Goal: Check status: Check status

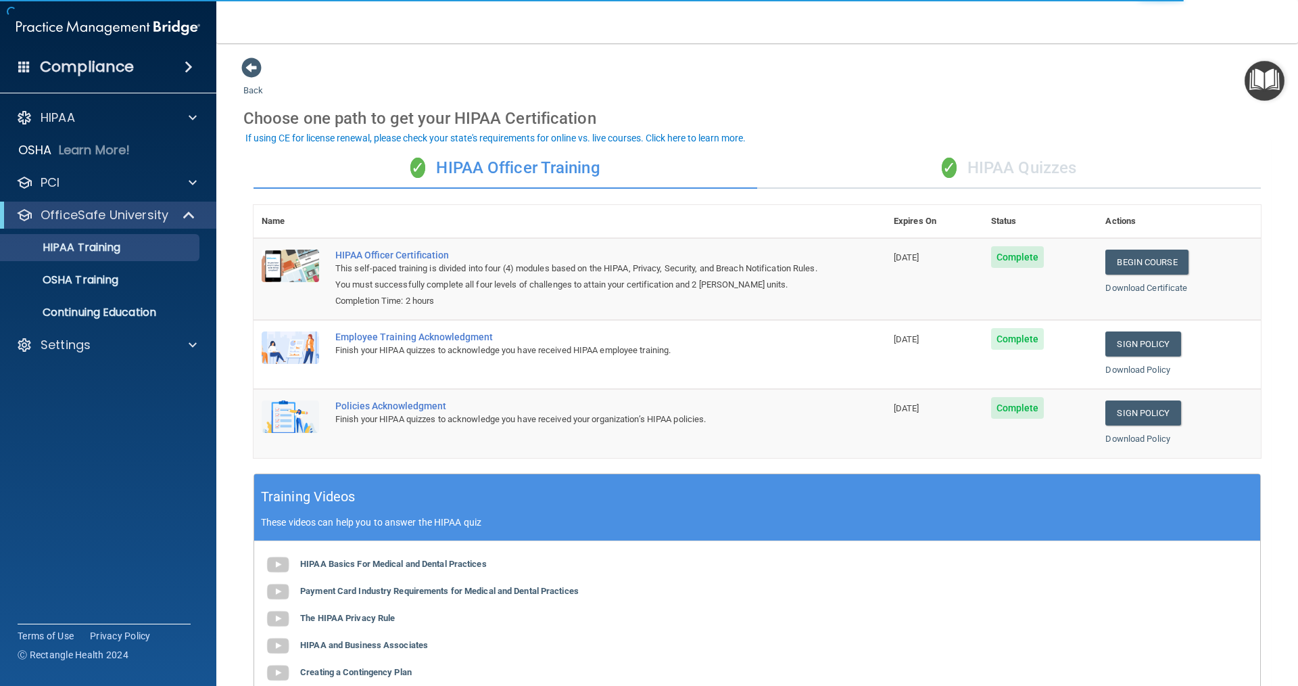
click at [627, 174] on div "✓ HIPAA Quizzes" at bounding box center [1009, 168] width 504 height 41
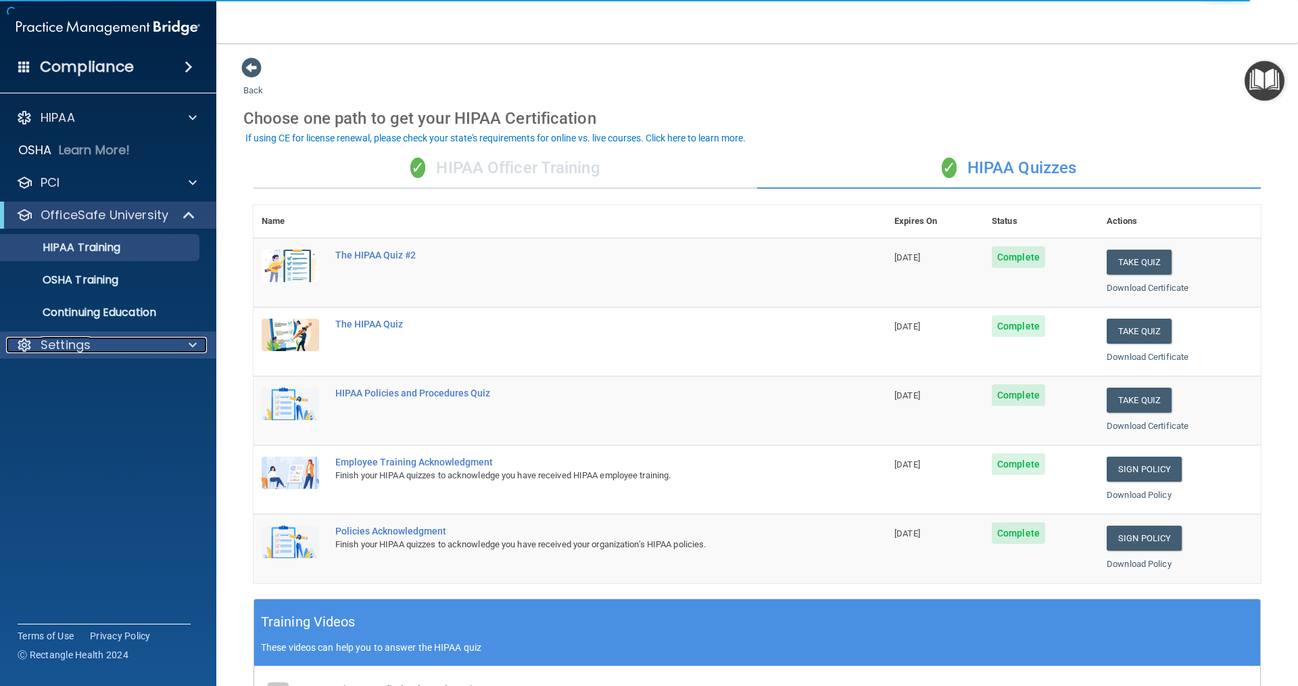
click at [192, 345] on span at bounding box center [193, 345] width 8 height 16
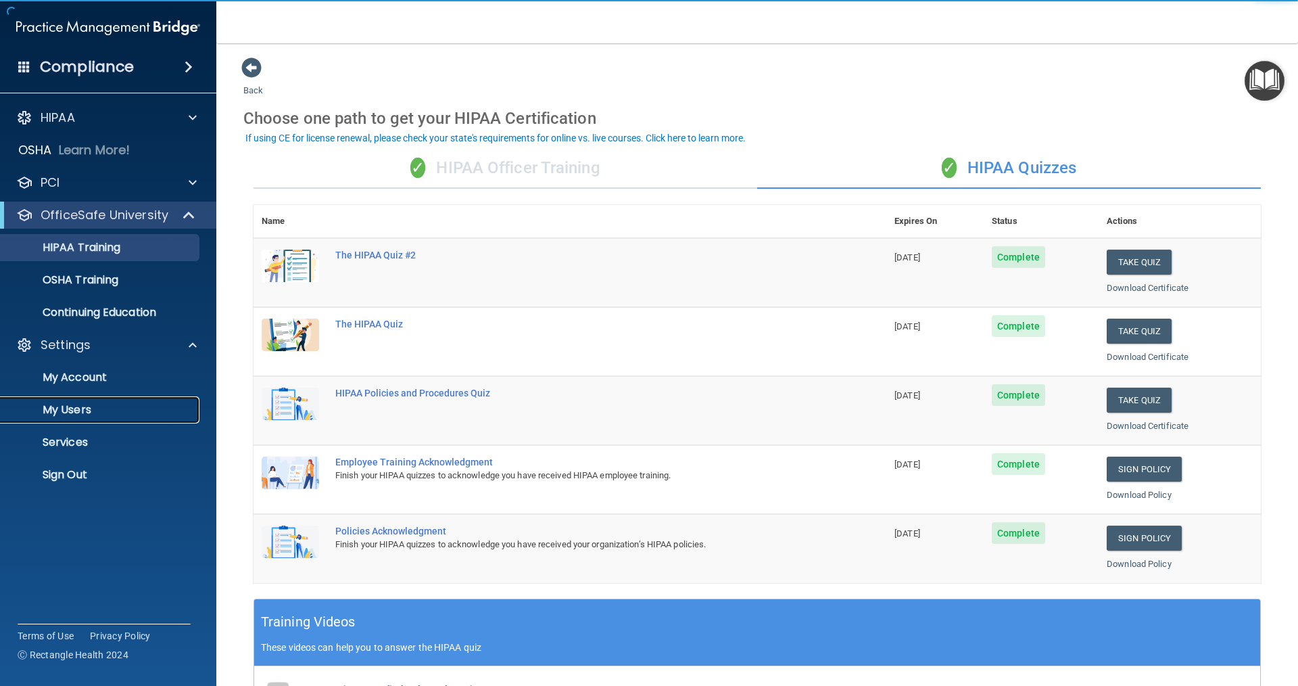
click at [141, 404] on p "My Users" at bounding box center [101, 410] width 185 height 14
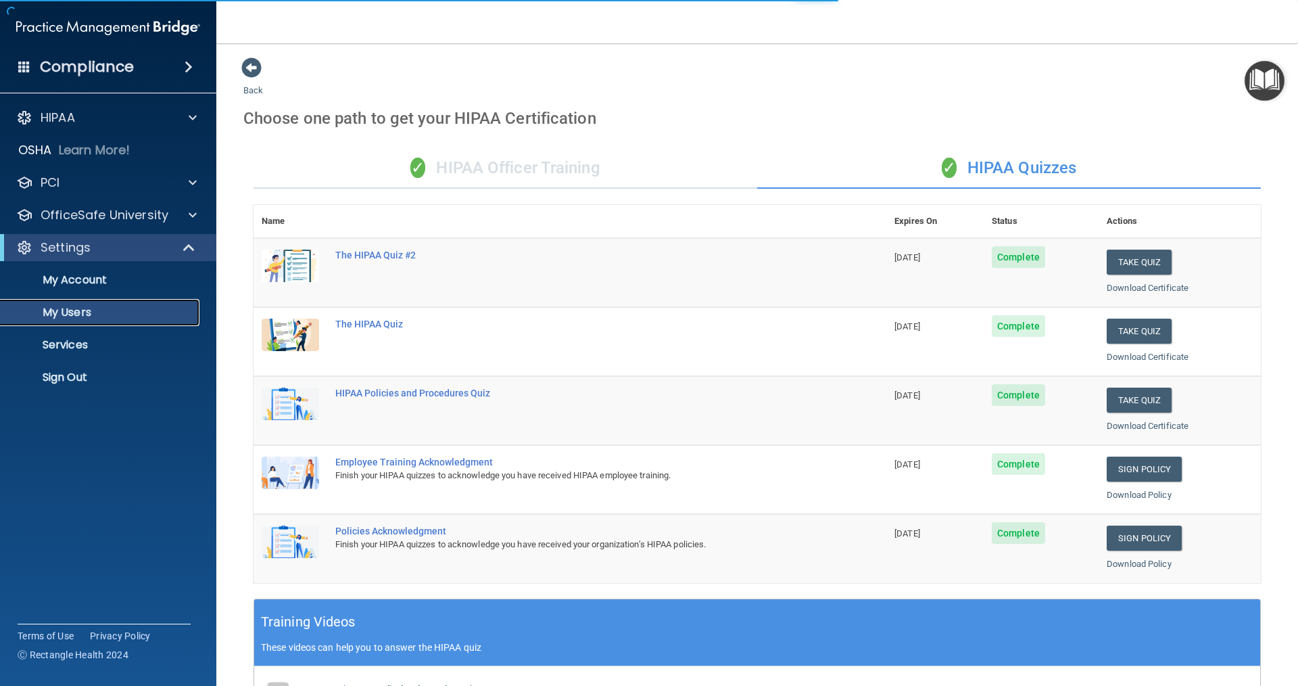
select select "20"
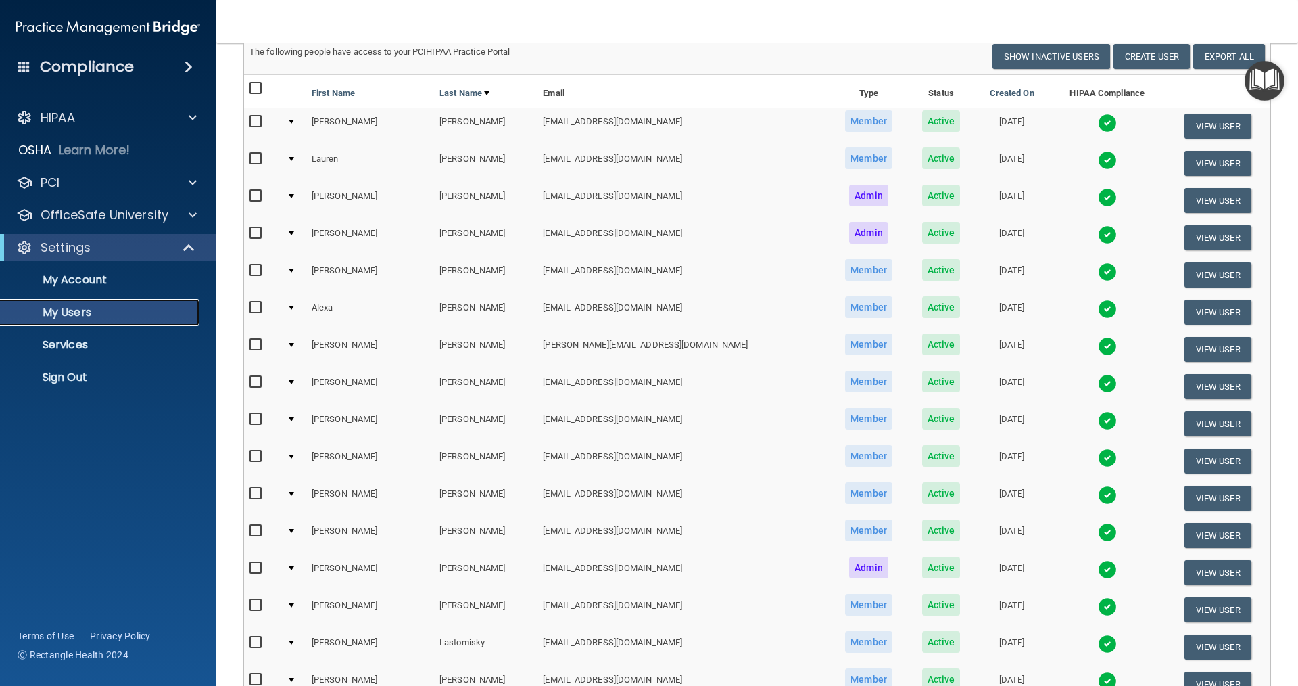
scroll to position [135, 0]
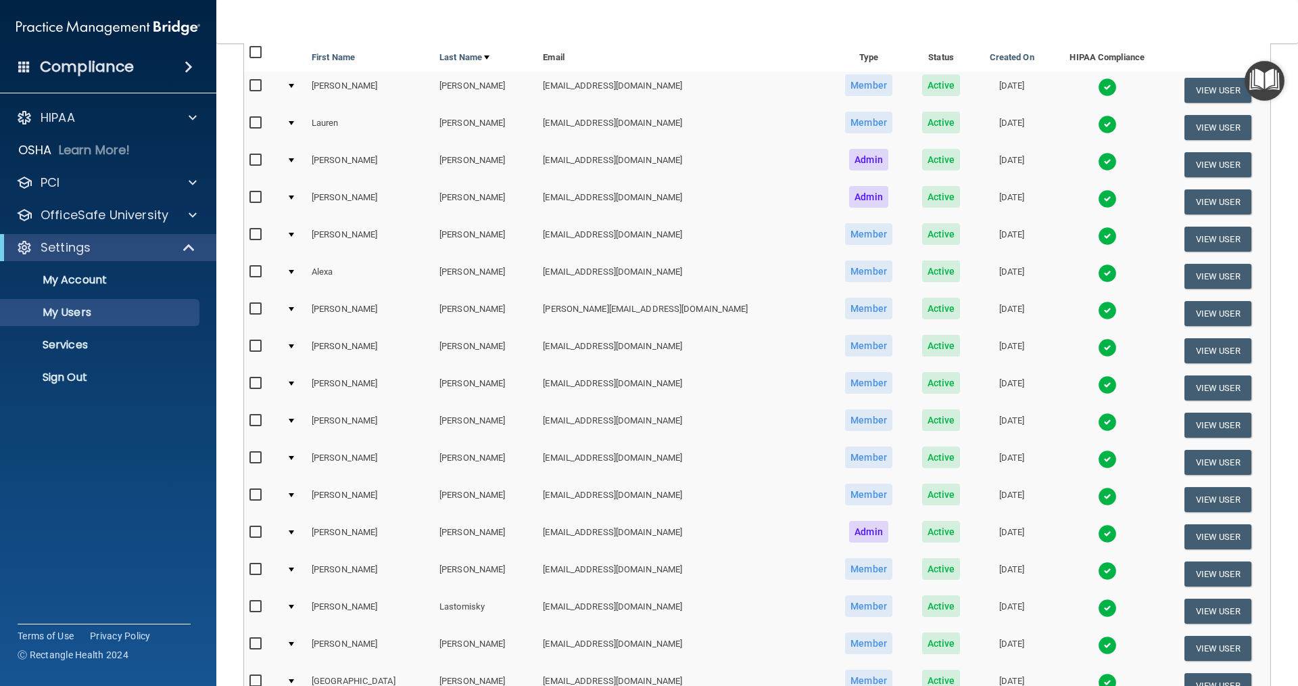
click at [627, 461] on img at bounding box center [1107, 459] width 19 height 19
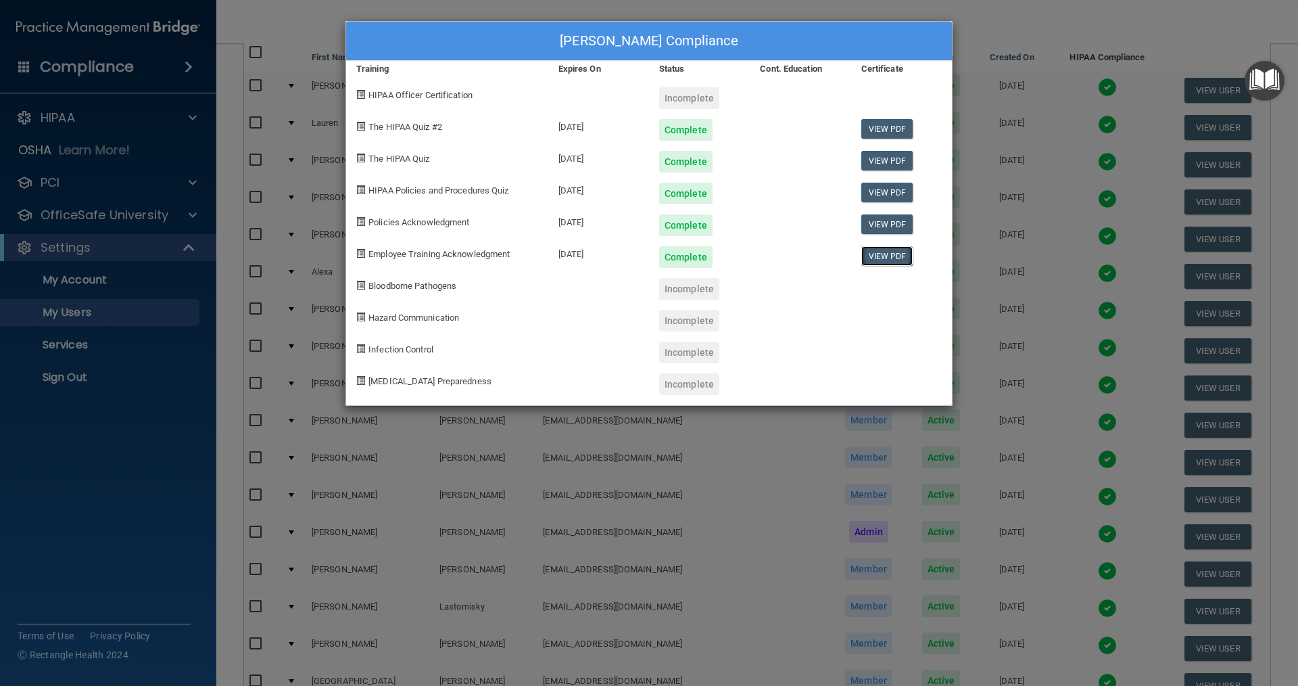
click at [627, 254] on link "View PDF" at bounding box center [887, 256] width 52 height 20
click at [627, 32] on div "[PERSON_NAME] Compliance Training Expires On Status Cont. Education Certificate…" at bounding box center [649, 343] width 1298 height 686
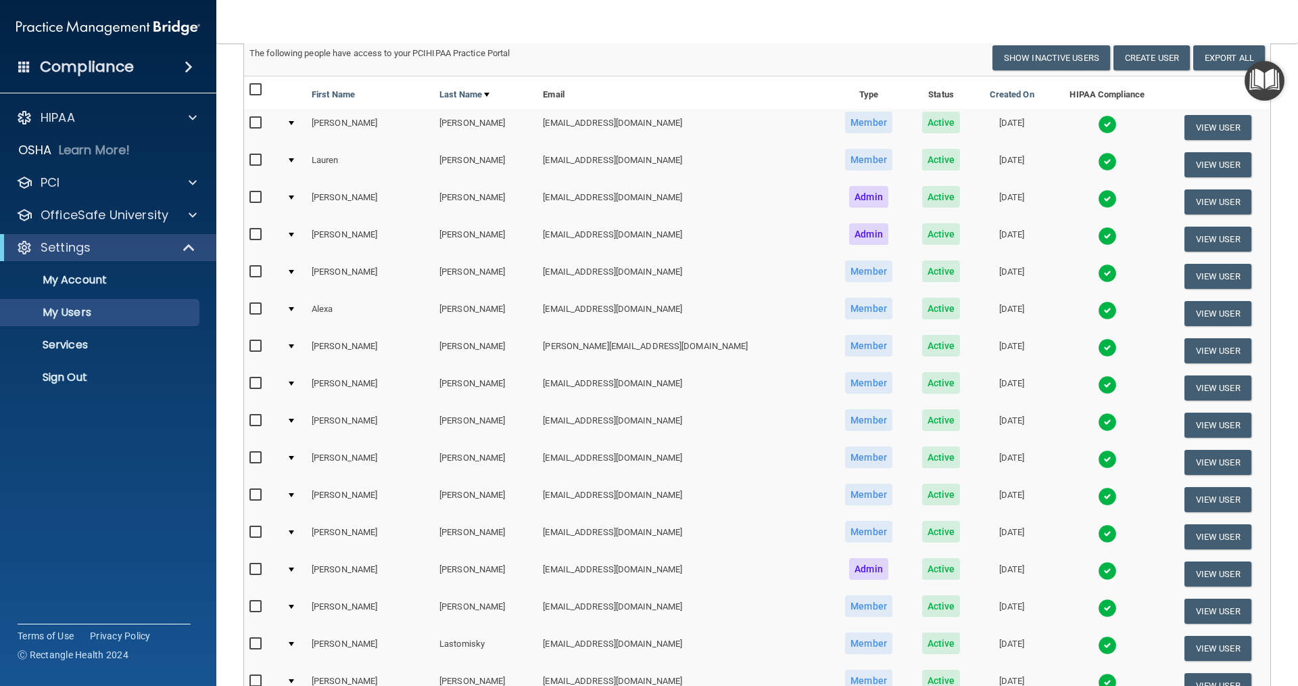
scroll to position [0, 0]
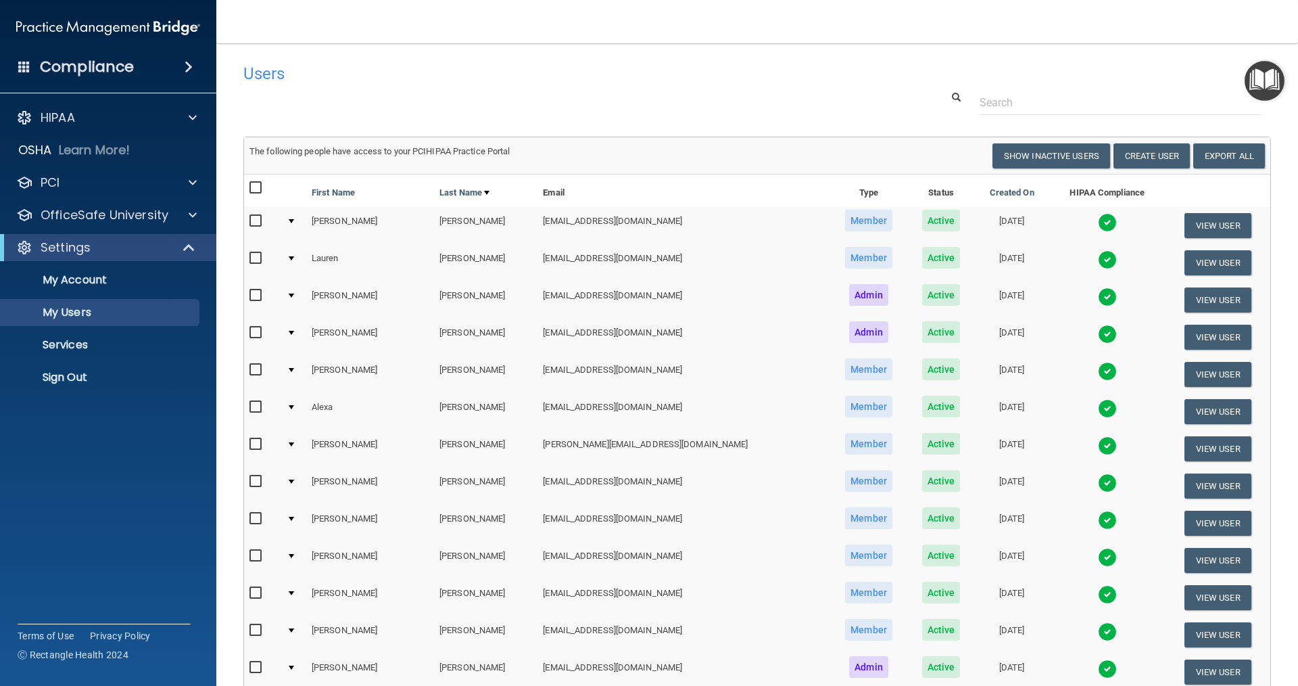
click at [627, 258] on img at bounding box center [1107, 259] width 19 height 19
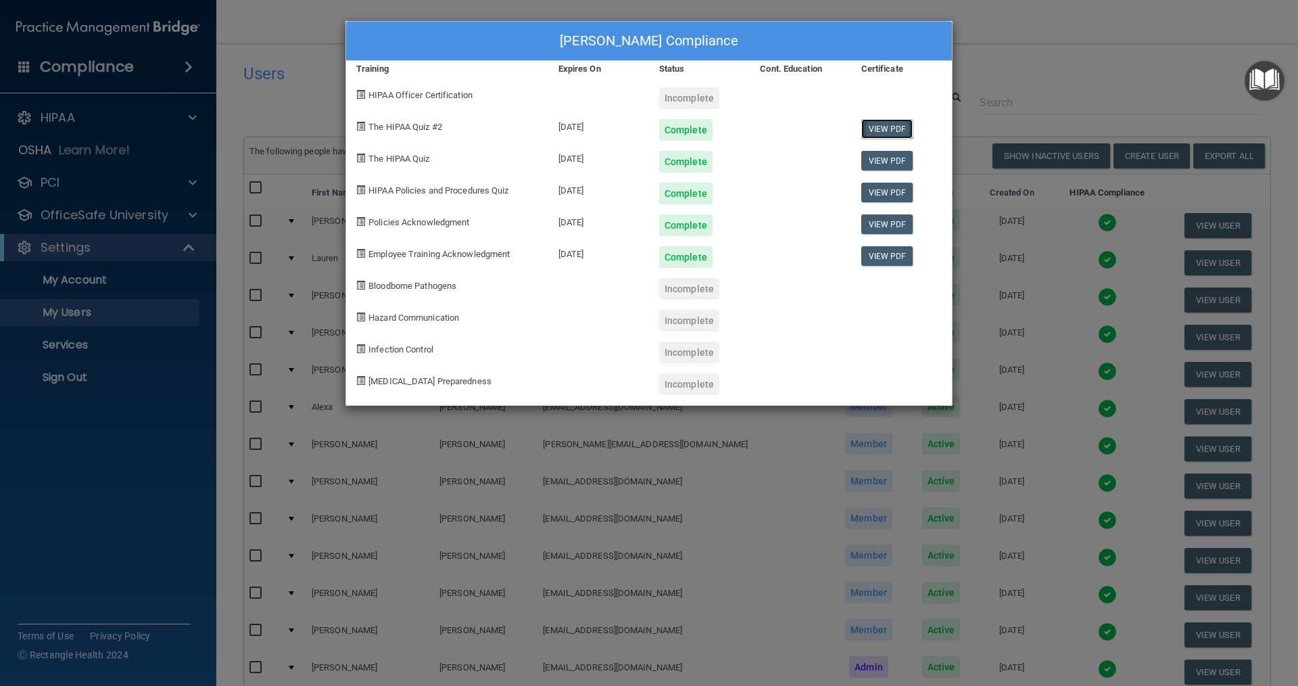
click at [627, 123] on link "View PDF" at bounding box center [887, 129] width 52 height 20
click at [627, 158] on link "View PDF" at bounding box center [887, 161] width 52 height 20
click at [627, 192] on link "View PDF" at bounding box center [887, 193] width 52 height 20
click at [627, 29] on div "[PERSON_NAME] Compliance Training Expires On Status Cont. Education Certificate…" at bounding box center [649, 343] width 1298 height 686
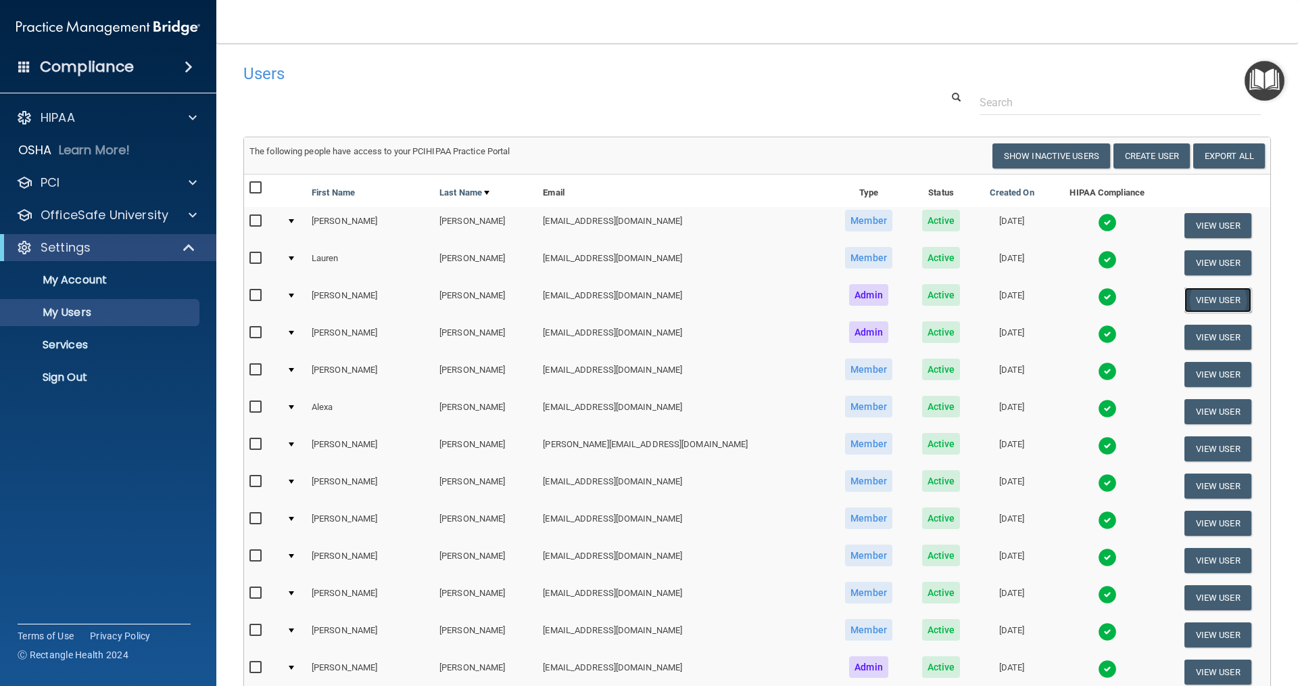
click at [627, 300] on button "View User" at bounding box center [1218, 299] width 67 height 25
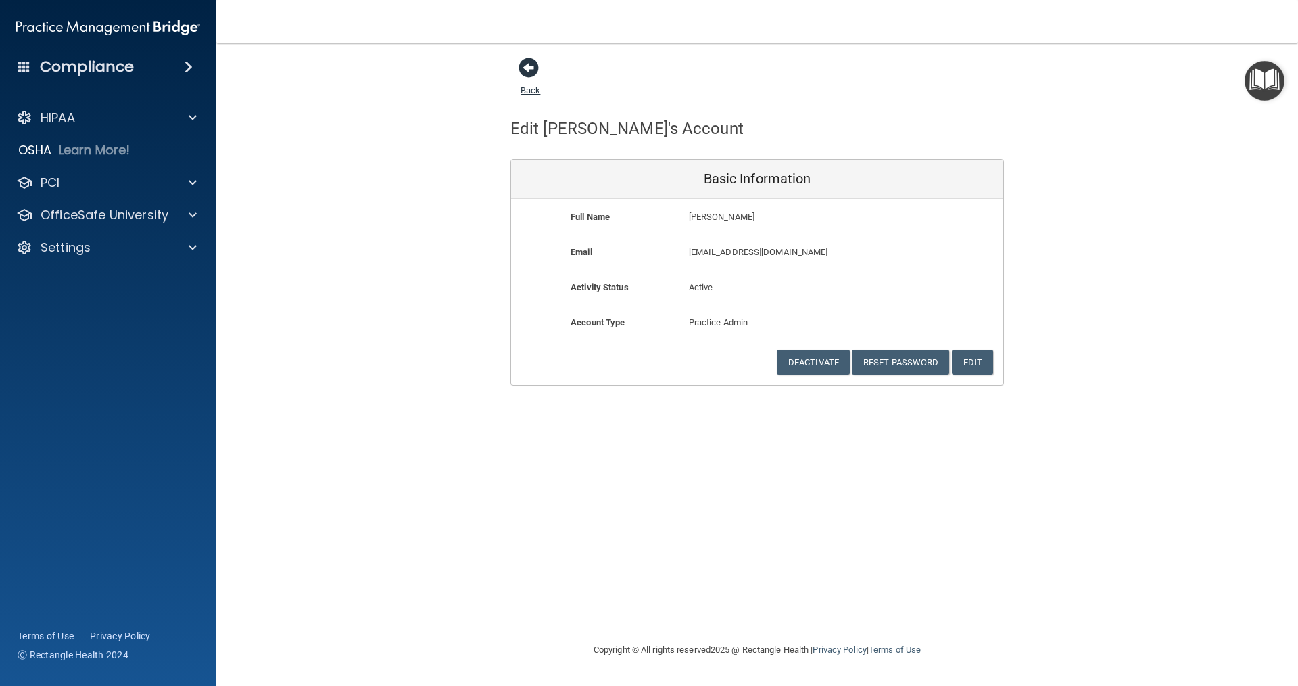
click at [531, 66] on span at bounding box center [529, 67] width 20 height 20
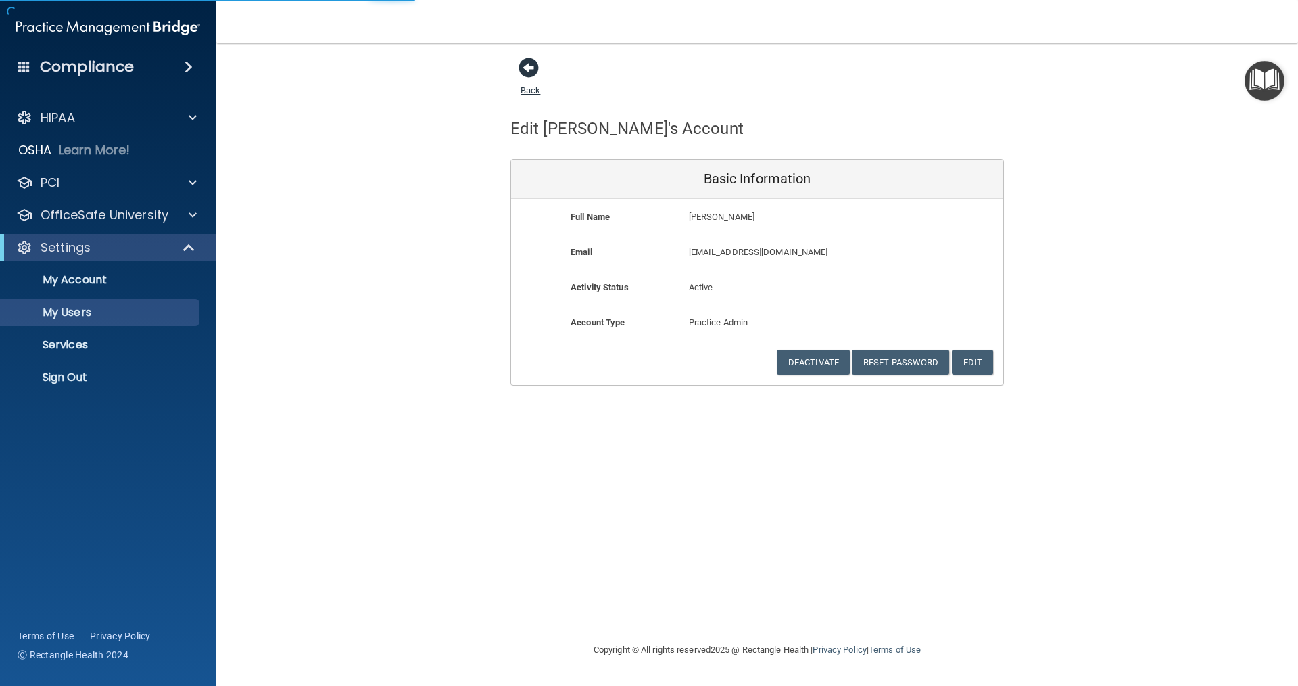
select select "20"
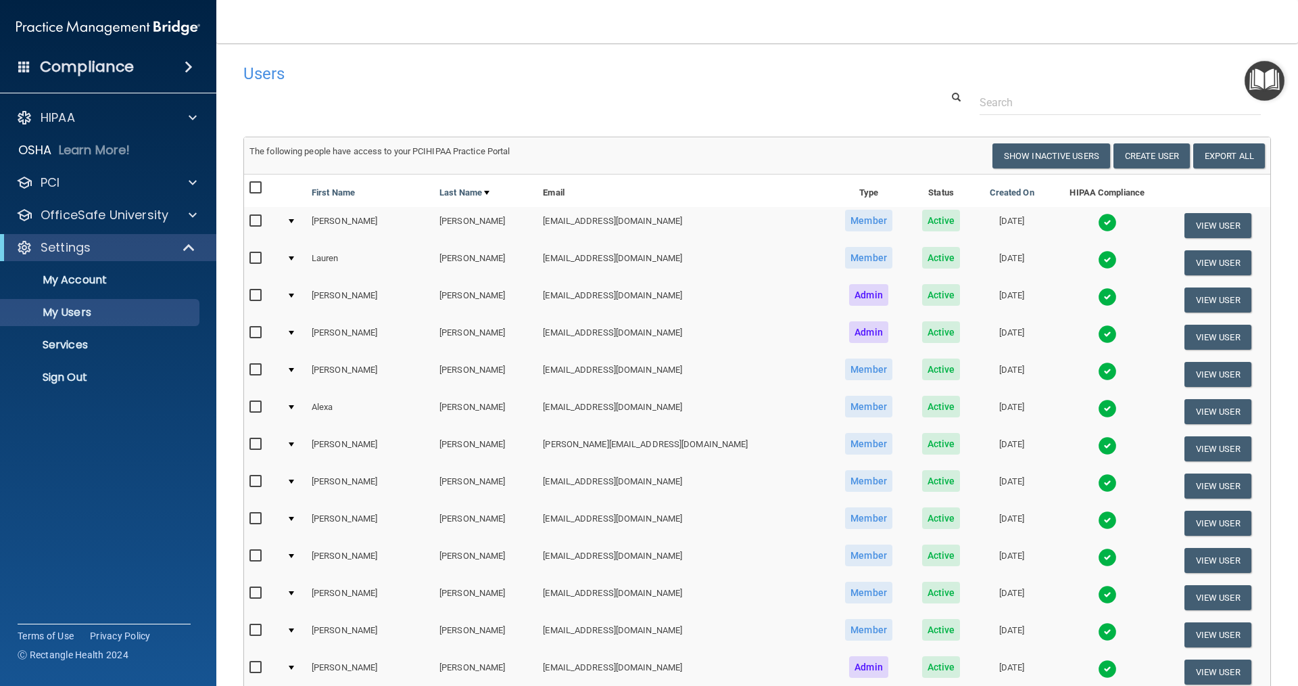
click at [627, 293] on img at bounding box center [1107, 296] width 19 height 19
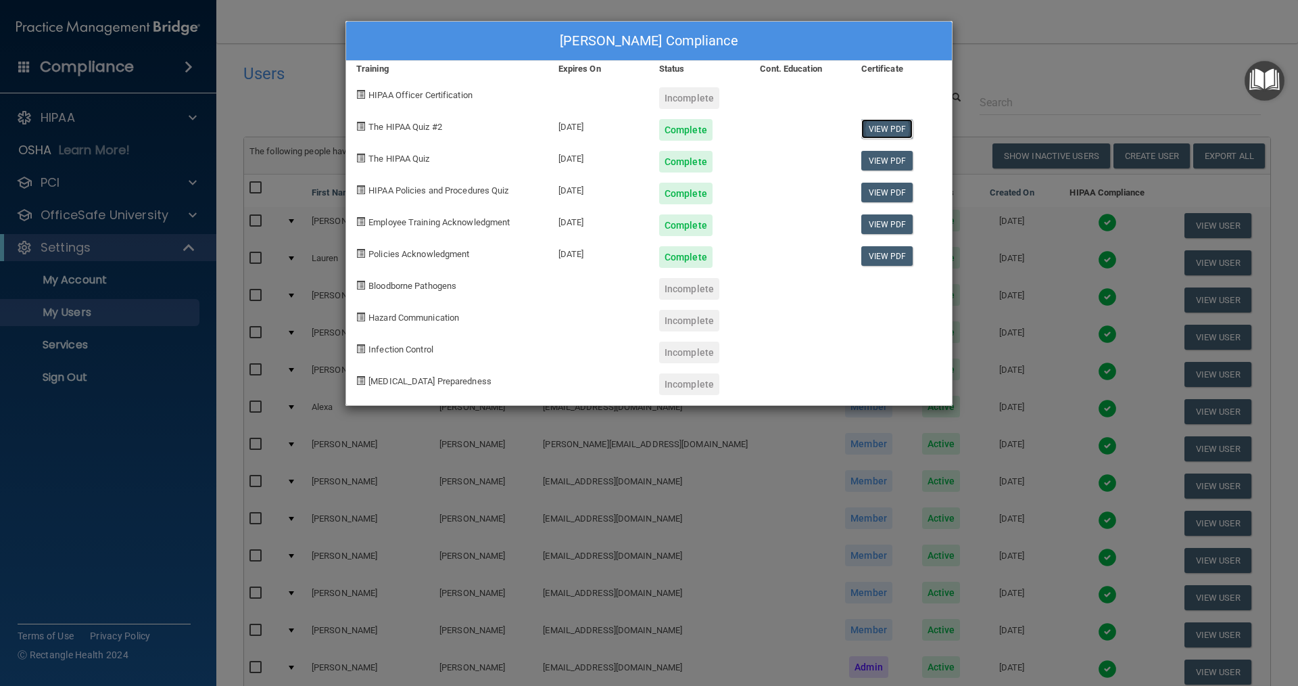
click at [627, 128] on link "View PDF" at bounding box center [887, 129] width 52 height 20
click at [627, 157] on link "View PDF" at bounding box center [887, 161] width 52 height 20
click at [627, 195] on link "View PDF" at bounding box center [887, 193] width 52 height 20
click at [627, 51] on div "[PERSON_NAME] Compliance Training Expires On Status Cont. Education Certificate…" at bounding box center [649, 343] width 1298 height 686
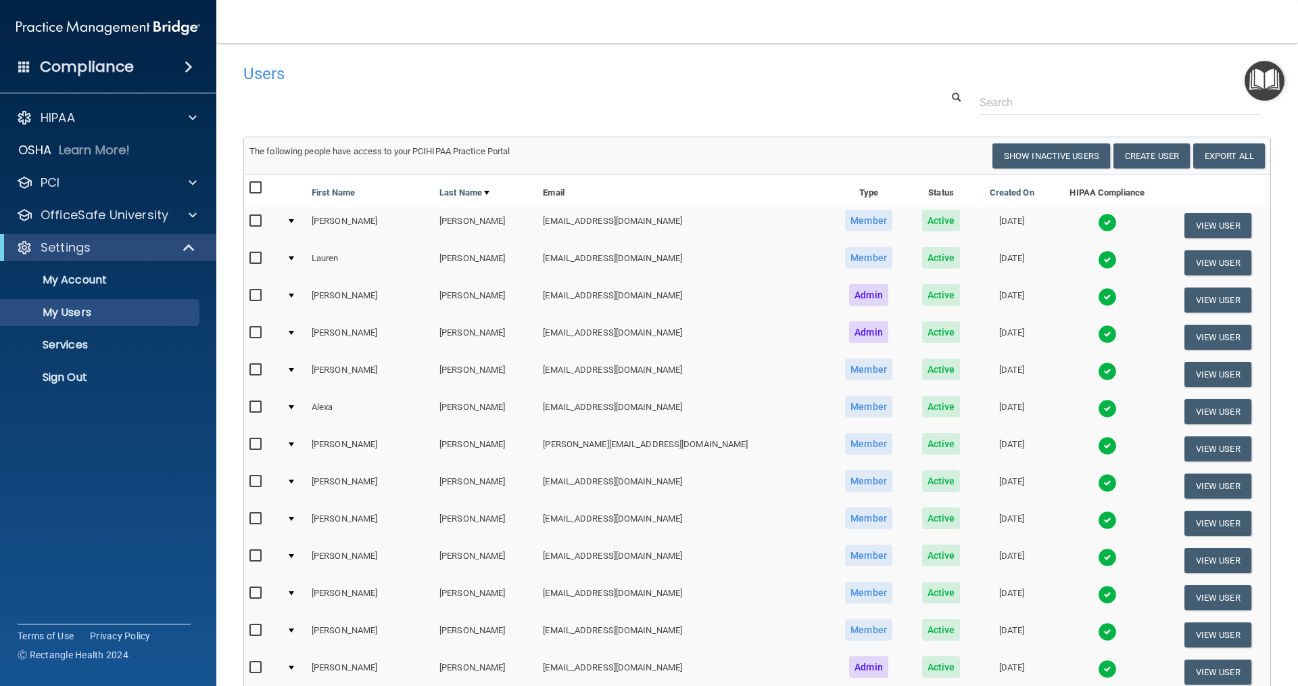
click at [627, 333] on img at bounding box center [1107, 334] width 19 height 19
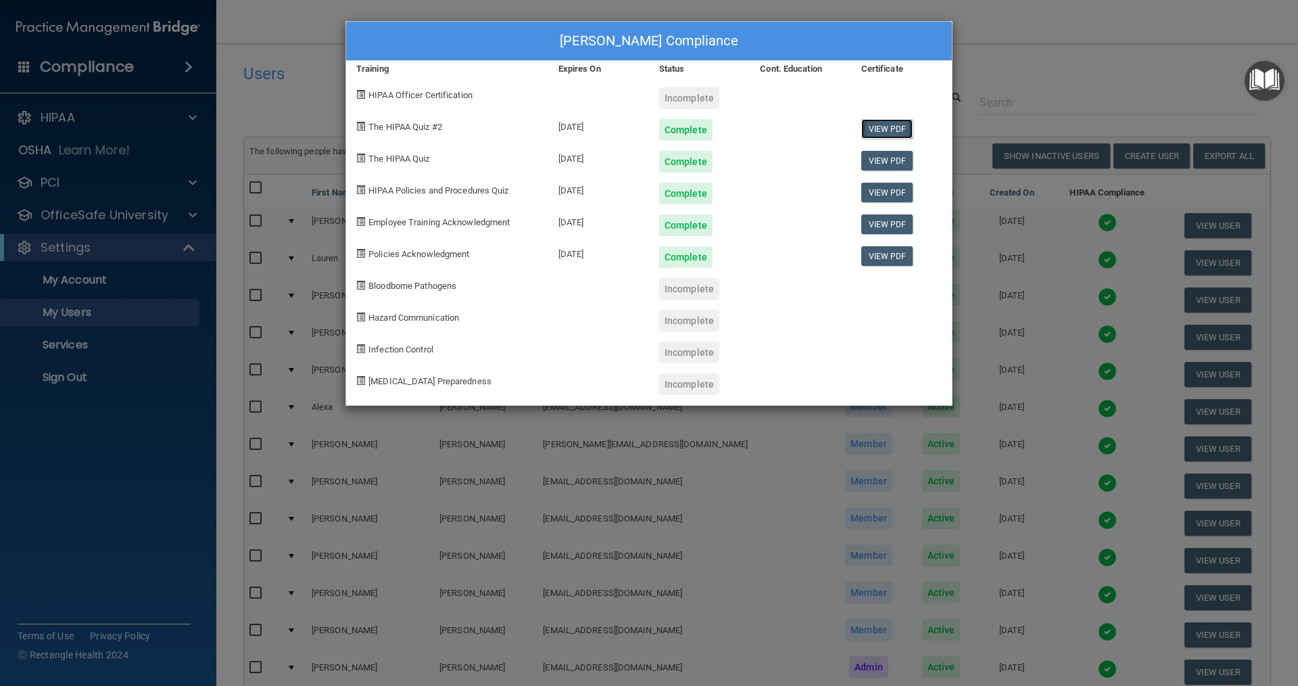
click at [627, 123] on link "View PDF" at bounding box center [887, 129] width 52 height 20
click at [627, 162] on div "Complete" at bounding box center [685, 162] width 53 height 22
click at [627, 164] on link "View PDF" at bounding box center [887, 161] width 52 height 20
click at [627, 196] on div "Complete" at bounding box center [685, 194] width 53 height 22
click at [627, 199] on link "View PDF" at bounding box center [887, 193] width 52 height 20
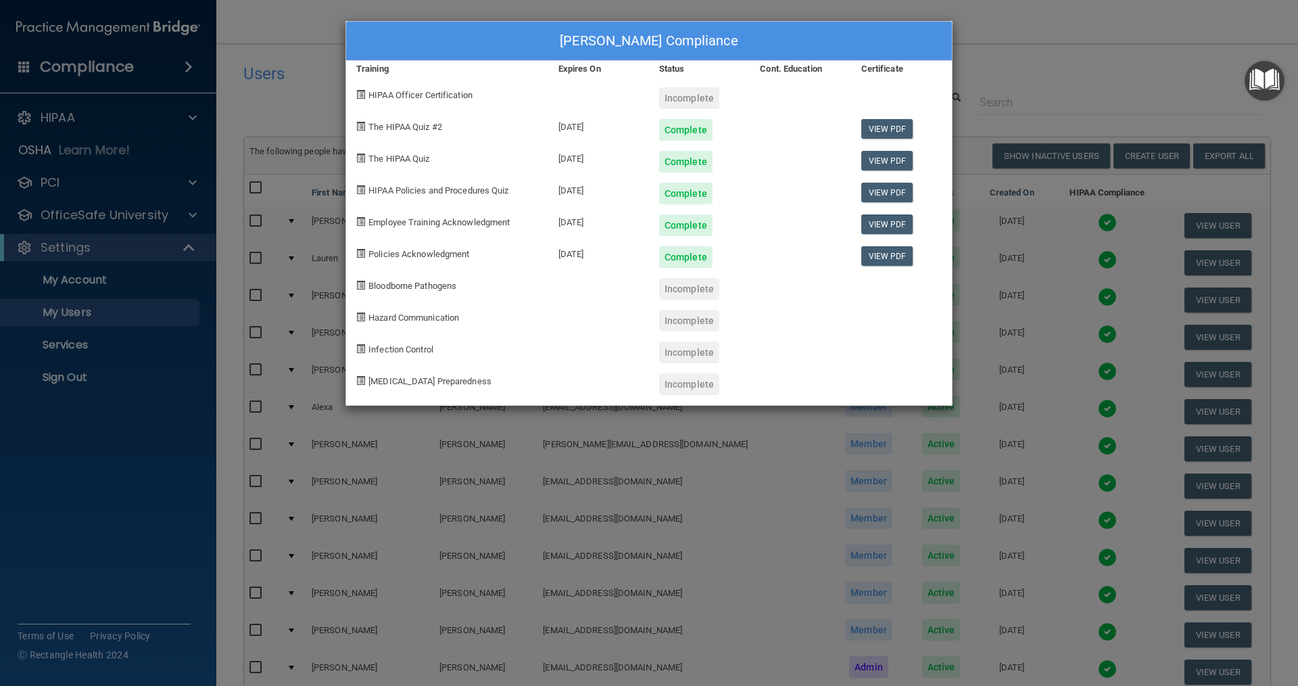
click at [627, 31] on div "[PERSON_NAME] Compliance Training Expires On Status Cont. Education Certificate…" at bounding box center [649, 343] width 1298 height 686
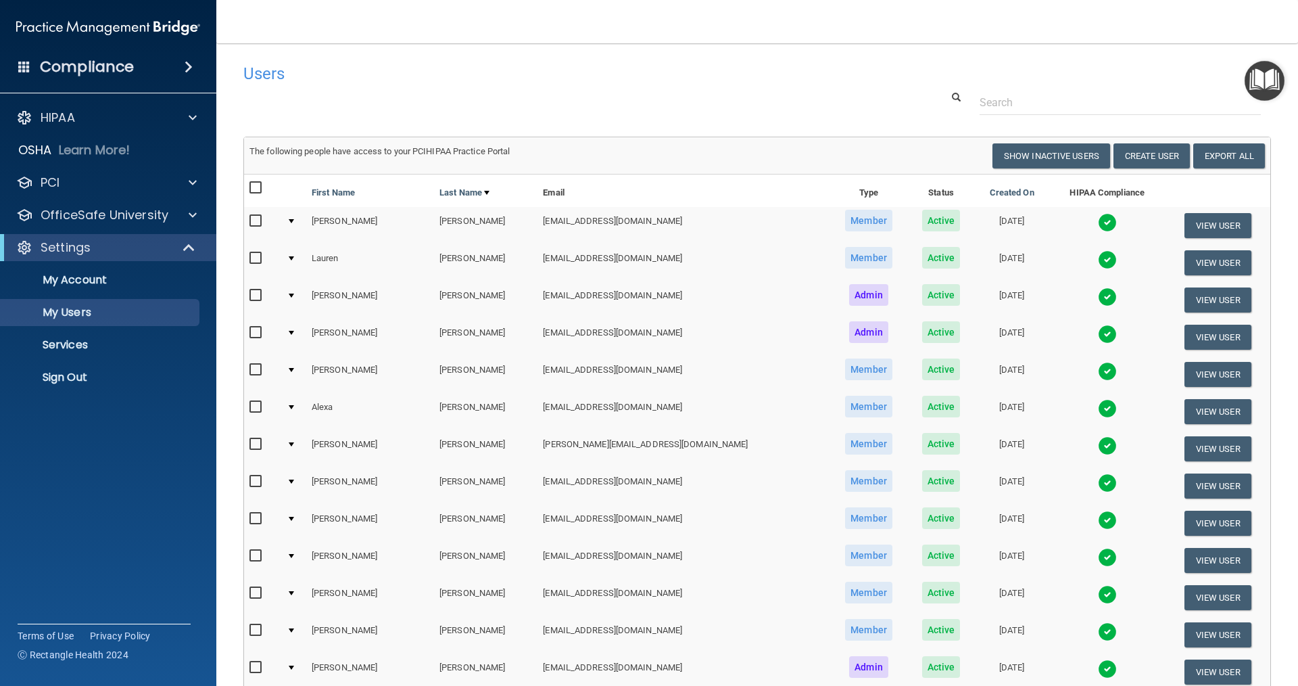
click at [627, 368] on img at bounding box center [1107, 371] width 19 height 19
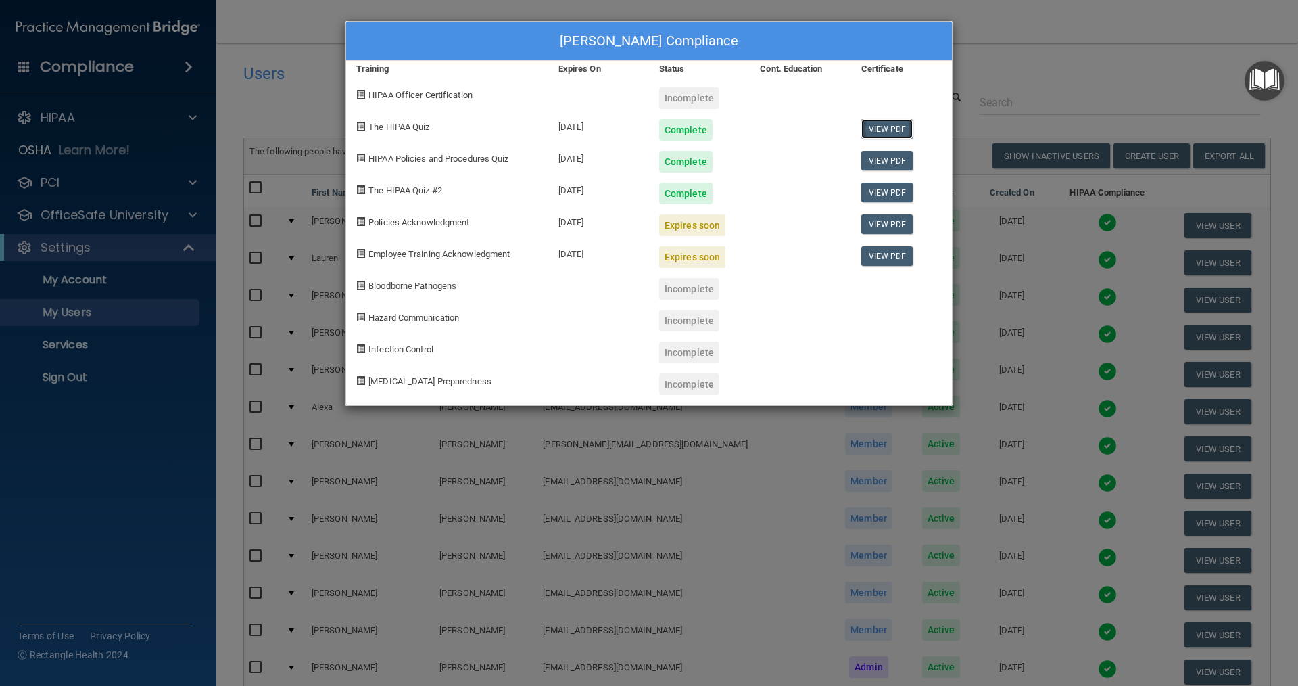
click at [627, 132] on link "View PDF" at bounding box center [887, 129] width 52 height 20
click at [627, 162] on link "View PDF" at bounding box center [887, 161] width 52 height 20
click at [627, 195] on link "View PDF" at bounding box center [887, 193] width 52 height 20
click at [627, 62] on div "[PERSON_NAME] Compliance Training Expires On Status Cont. Education Certificate…" at bounding box center [649, 343] width 1298 height 686
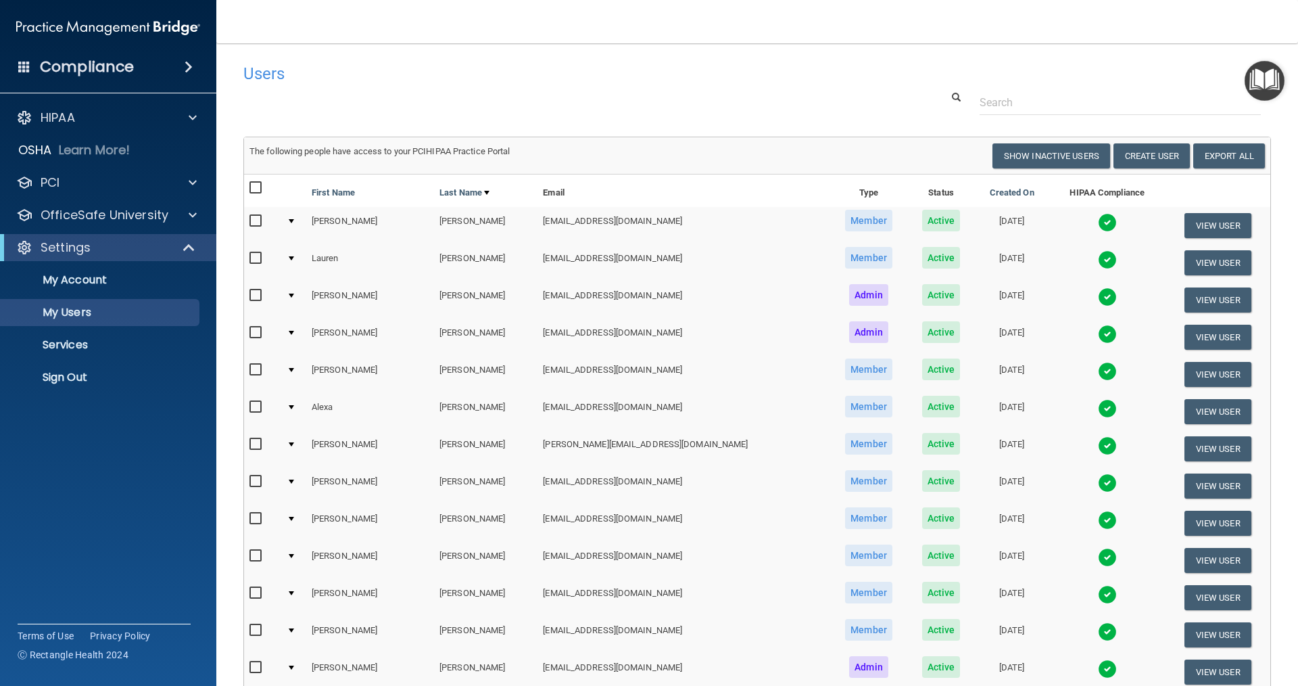
click at [627, 405] on img at bounding box center [1107, 408] width 19 height 19
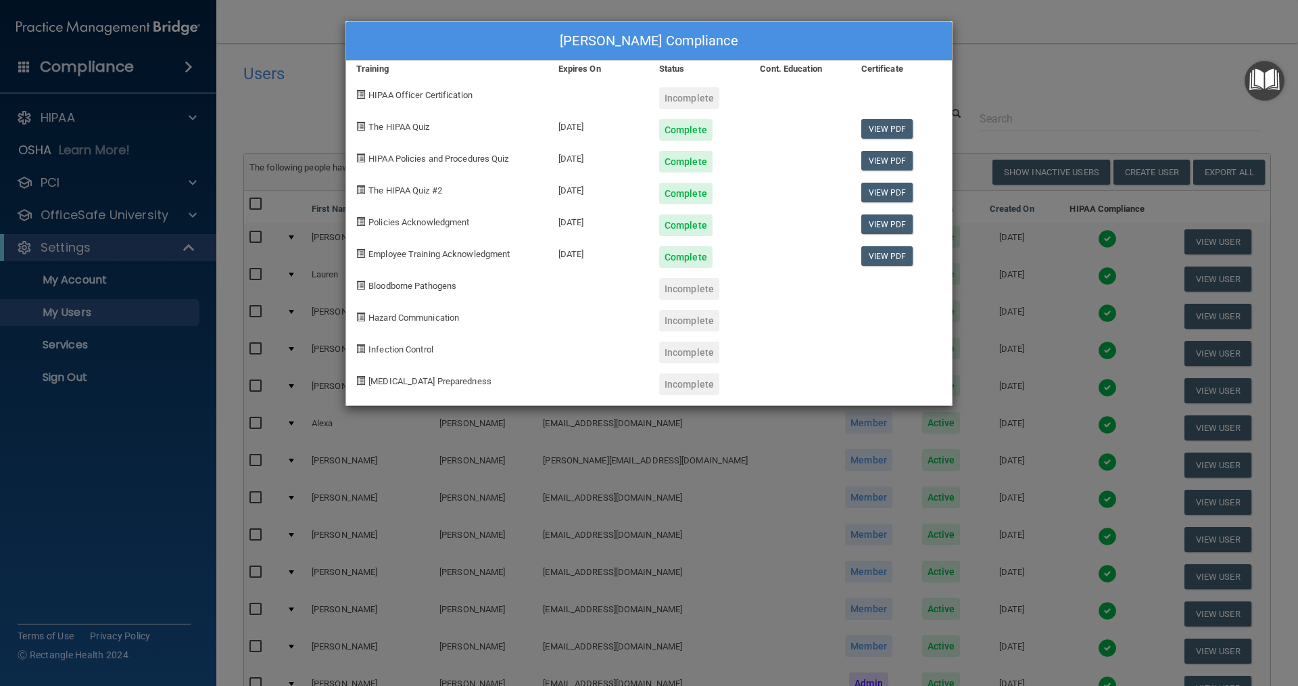
click at [627, 133] on div "Complete" at bounding box center [685, 130] width 53 height 22
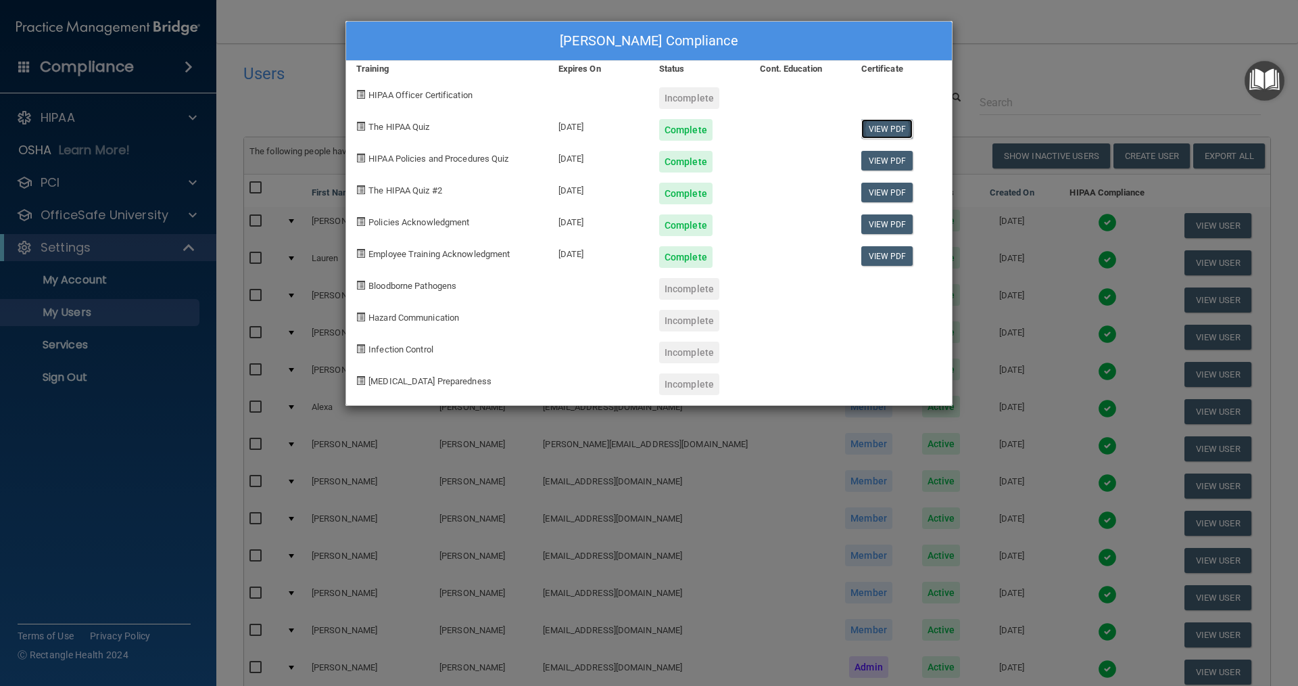
click at [627, 129] on link "View PDF" at bounding box center [887, 129] width 52 height 20
click at [627, 158] on link "View PDF" at bounding box center [887, 161] width 52 height 20
click at [627, 194] on link "View PDF" at bounding box center [887, 193] width 52 height 20
click at [627, 51] on div "[PERSON_NAME] Compliance Training Expires On Status Cont. Education Certificate…" at bounding box center [649, 343] width 1298 height 686
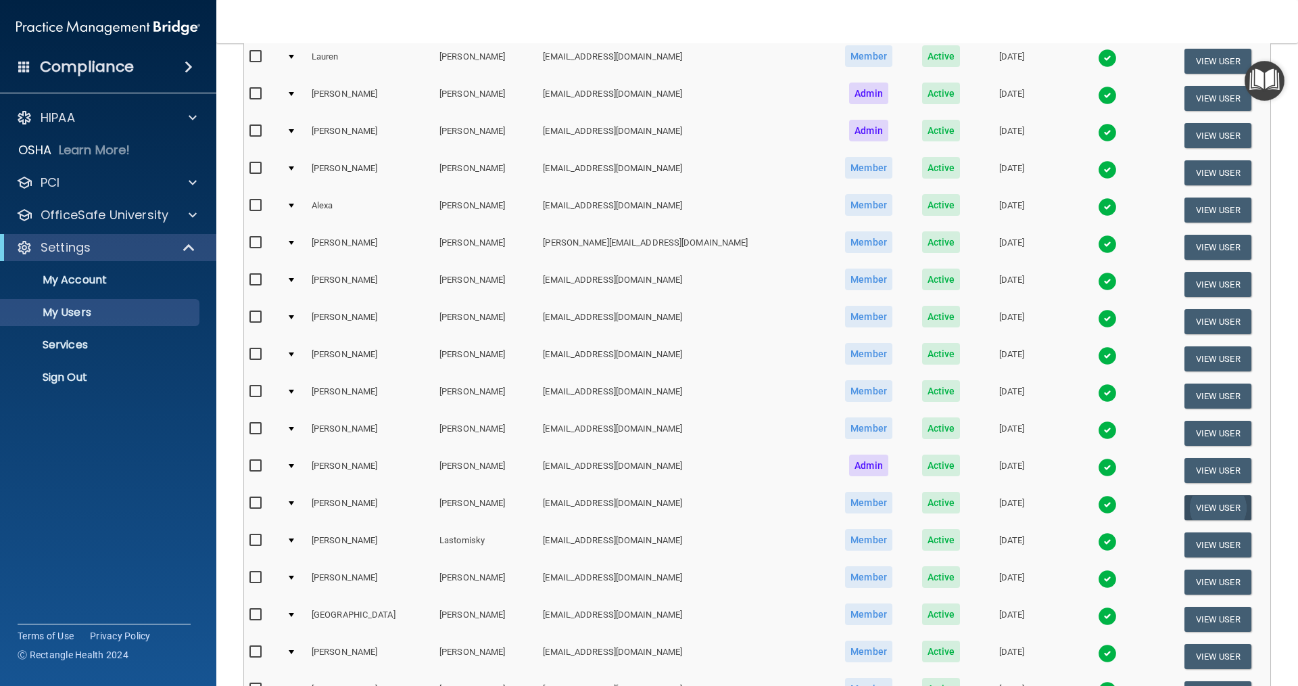
scroll to position [203, 0]
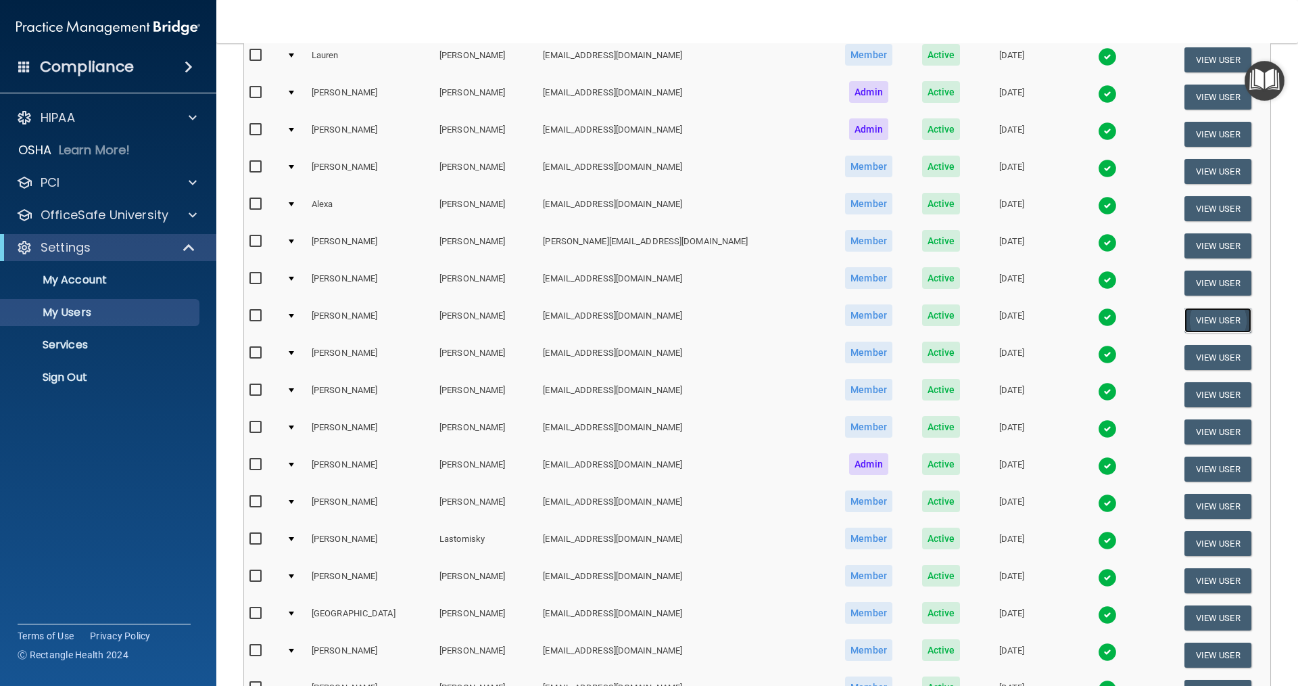
click at [627, 315] on button "View User" at bounding box center [1218, 320] width 67 height 25
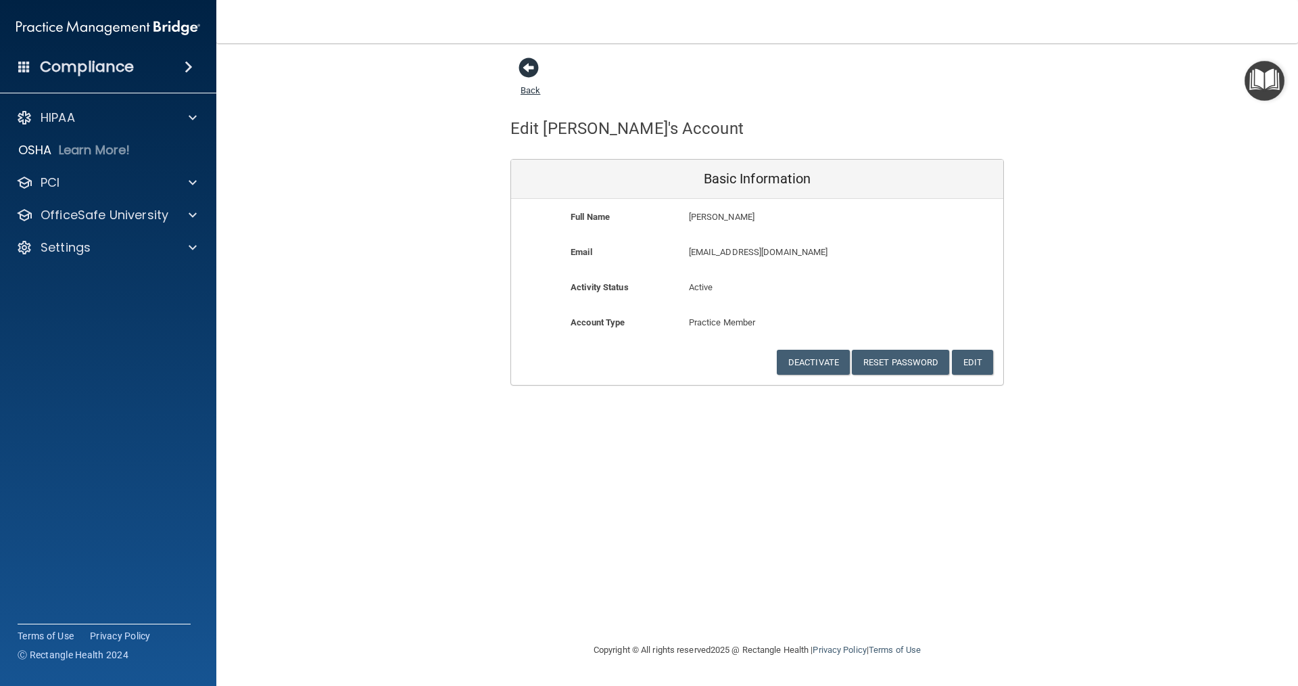
click at [533, 73] on span at bounding box center [529, 67] width 20 height 20
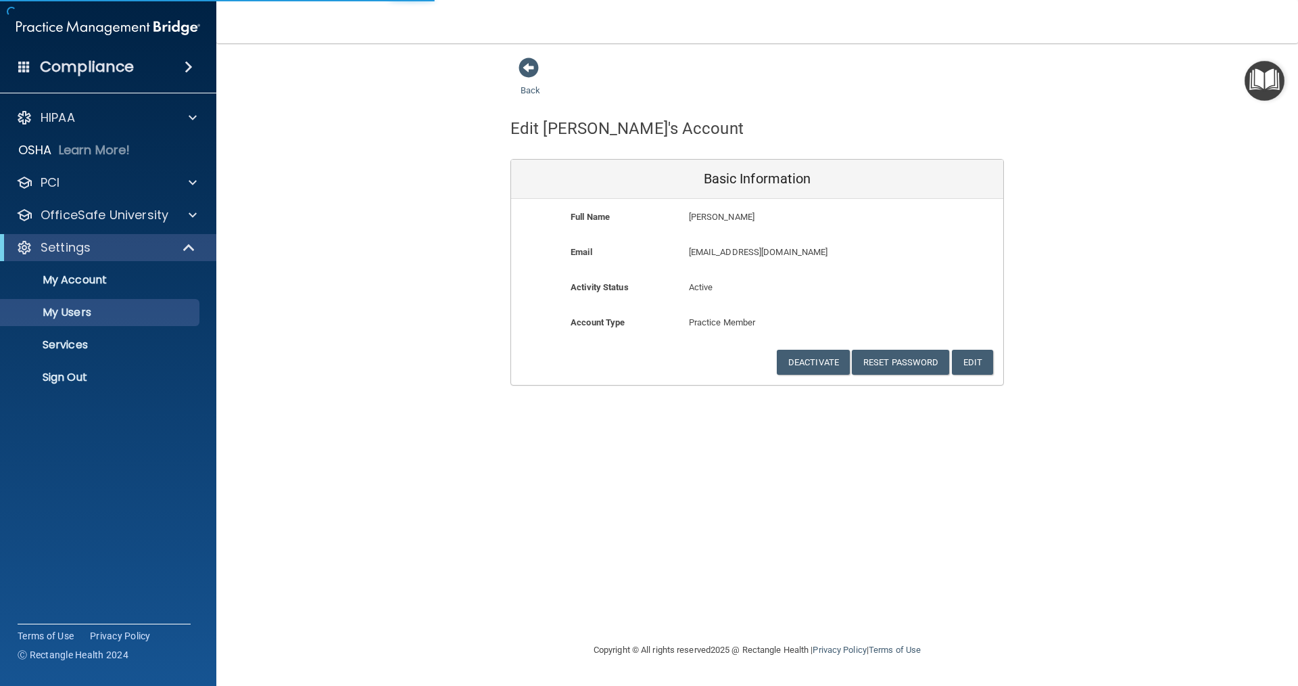
select select "20"
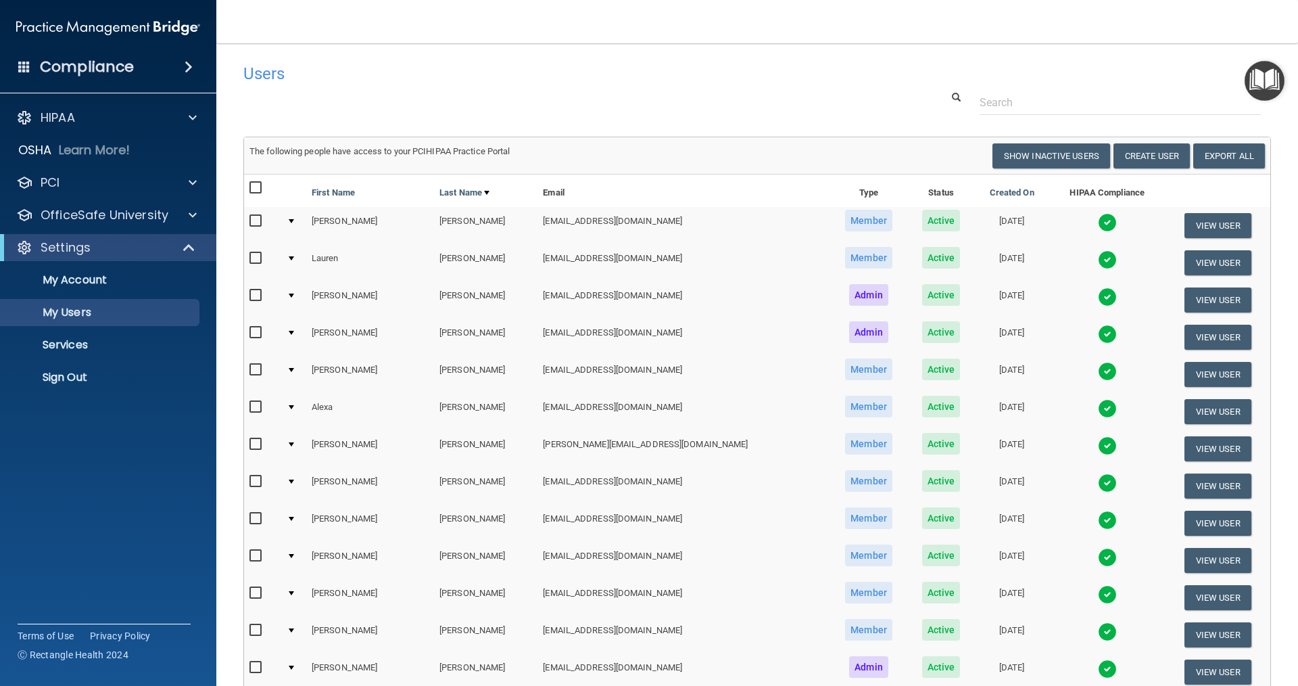
click at [627, 523] on img at bounding box center [1107, 519] width 19 height 19
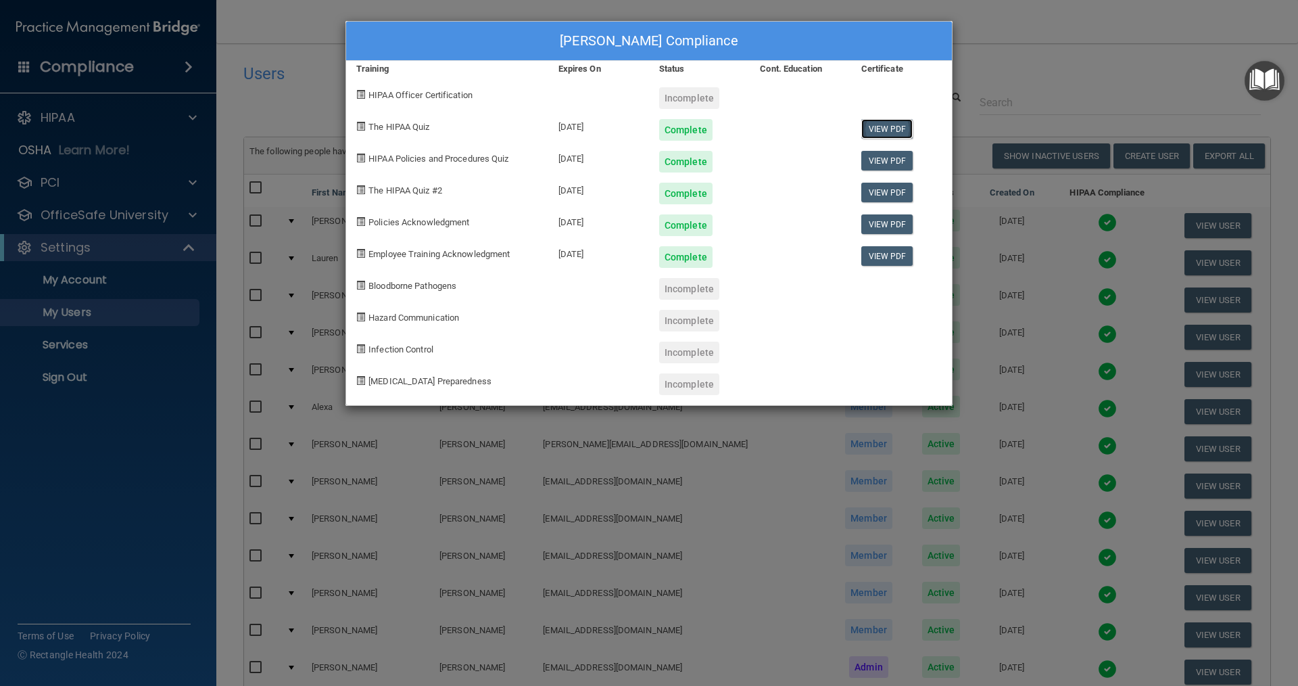
click at [627, 129] on link "View PDF" at bounding box center [887, 129] width 52 height 20
click at [627, 160] on link "View PDF" at bounding box center [887, 161] width 52 height 20
click at [627, 191] on link "View PDF" at bounding box center [887, 193] width 52 height 20
click at [627, 55] on div "[PERSON_NAME] Compliance Training Expires On Status Cont. Education Certificate…" at bounding box center [649, 343] width 1298 height 686
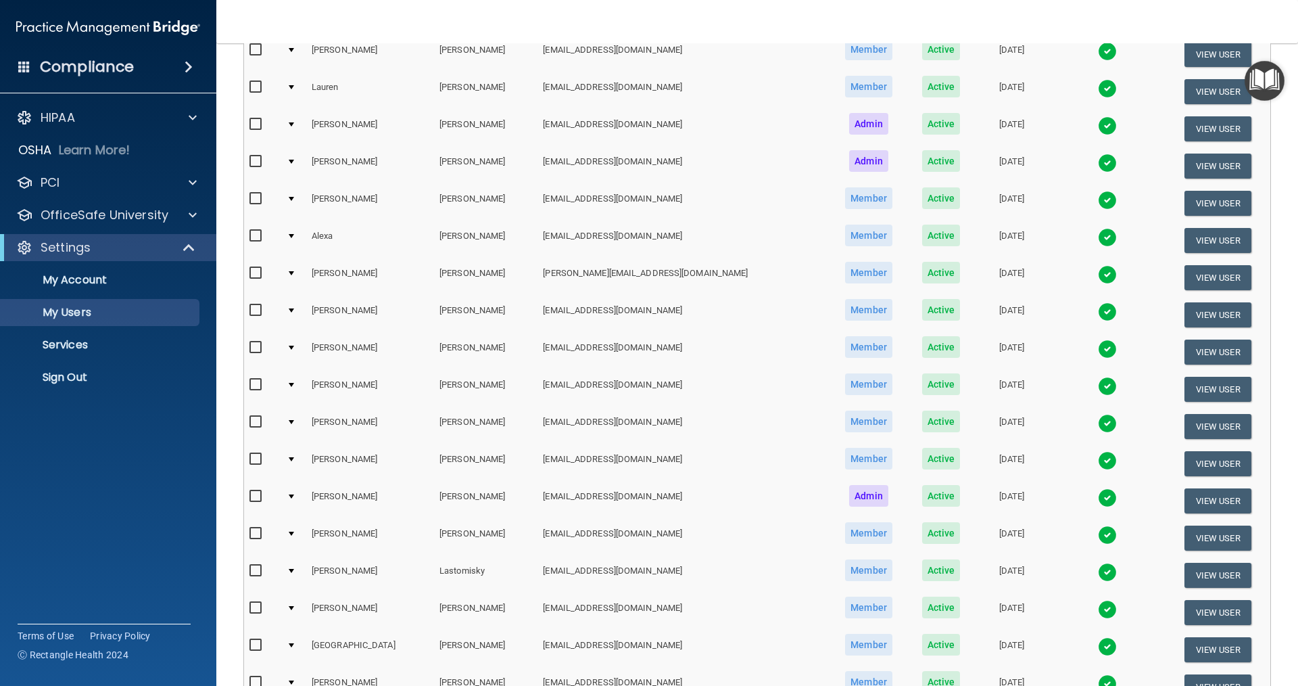
scroll to position [203, 0]
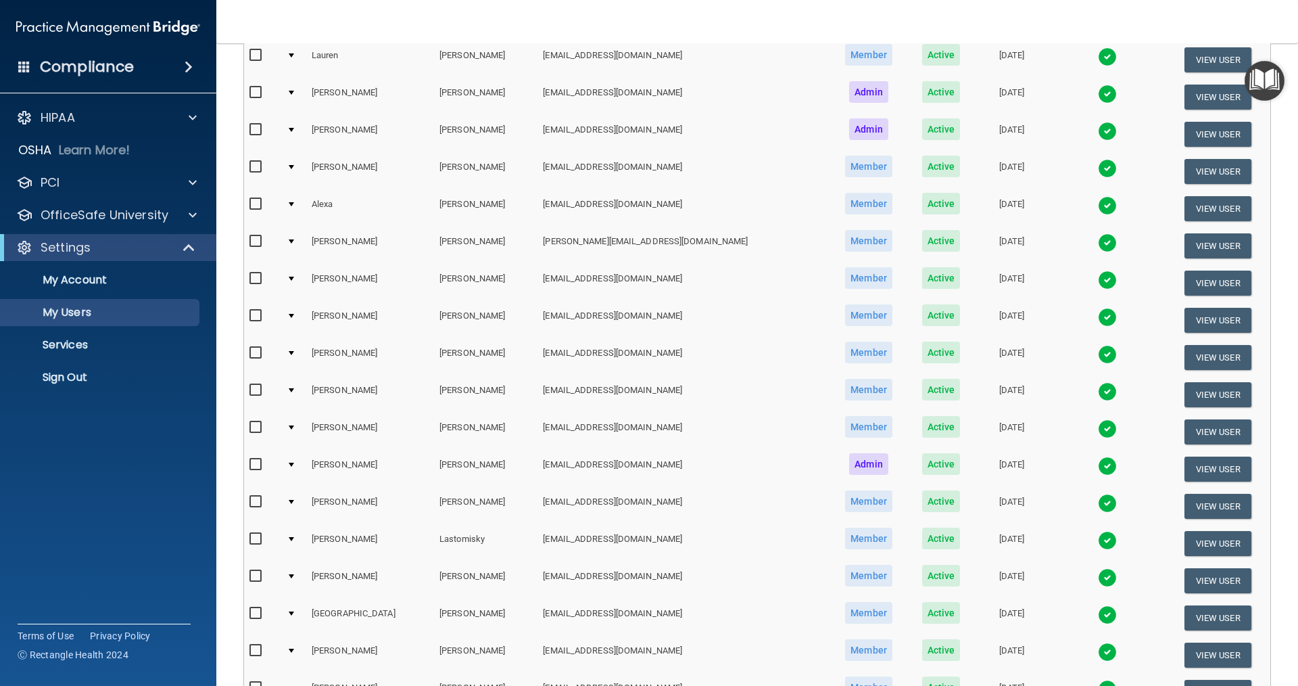
click at [627, 428] on img at bounding box center [1107, 428] width 19 height 19
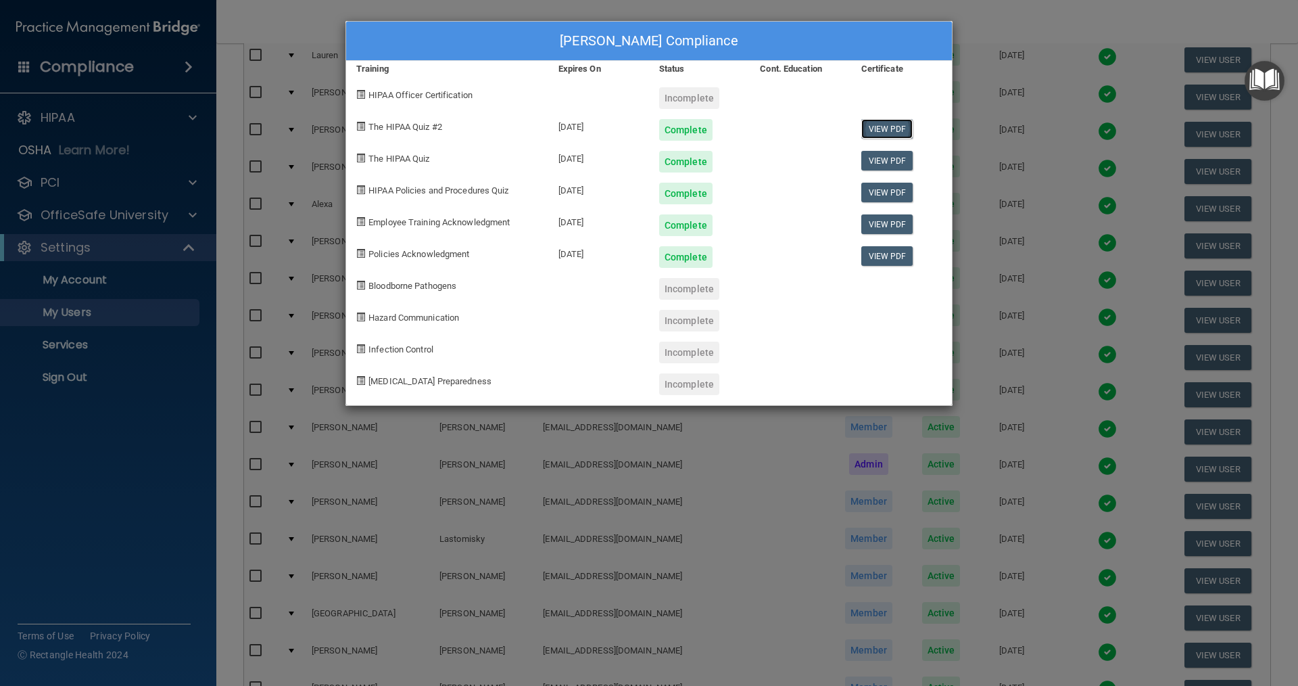
click at [627, 130] on link "View PDF" at bounding box center [887, 129] width 52 height 20
click at [627, 163] on link "View PDF" at bounding box center [887, 161] width 52 height 20
click at [627, 191] on link "View PDF" at bounding box center [887, 193] width 52 height 20
click at [627, 21] on div "[PERSON_NAME] Compliance Training Expires On Status Cont. Education Certificate…" at bounding box center [649, 343] width 1298 height 686
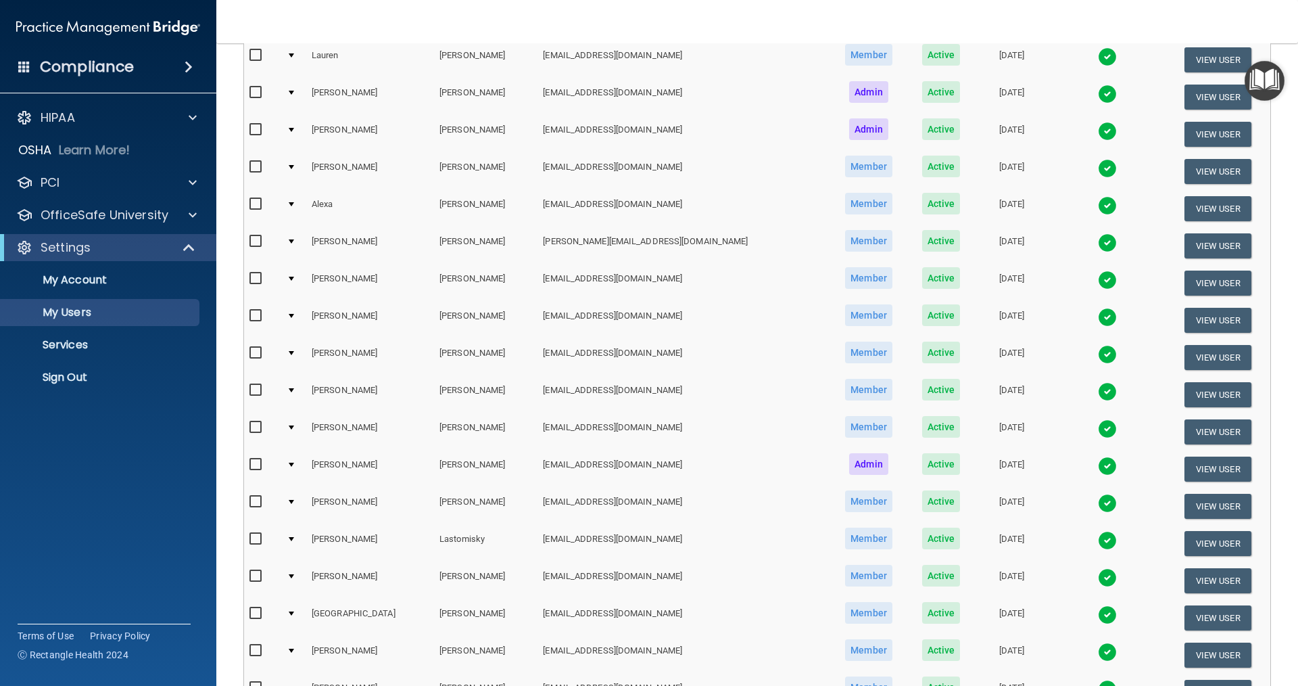
scroll to position [270, 0]
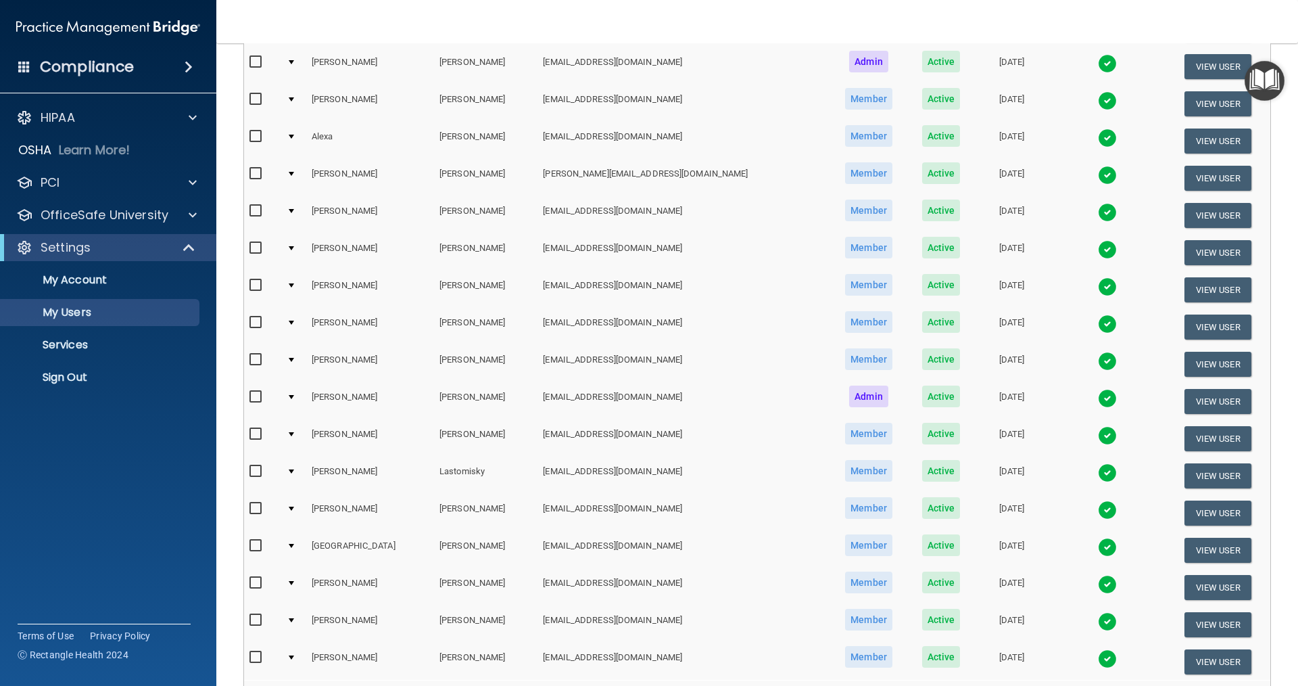
click at [627, 435] on img at bounding box center [1107, 435] width 19 height 19
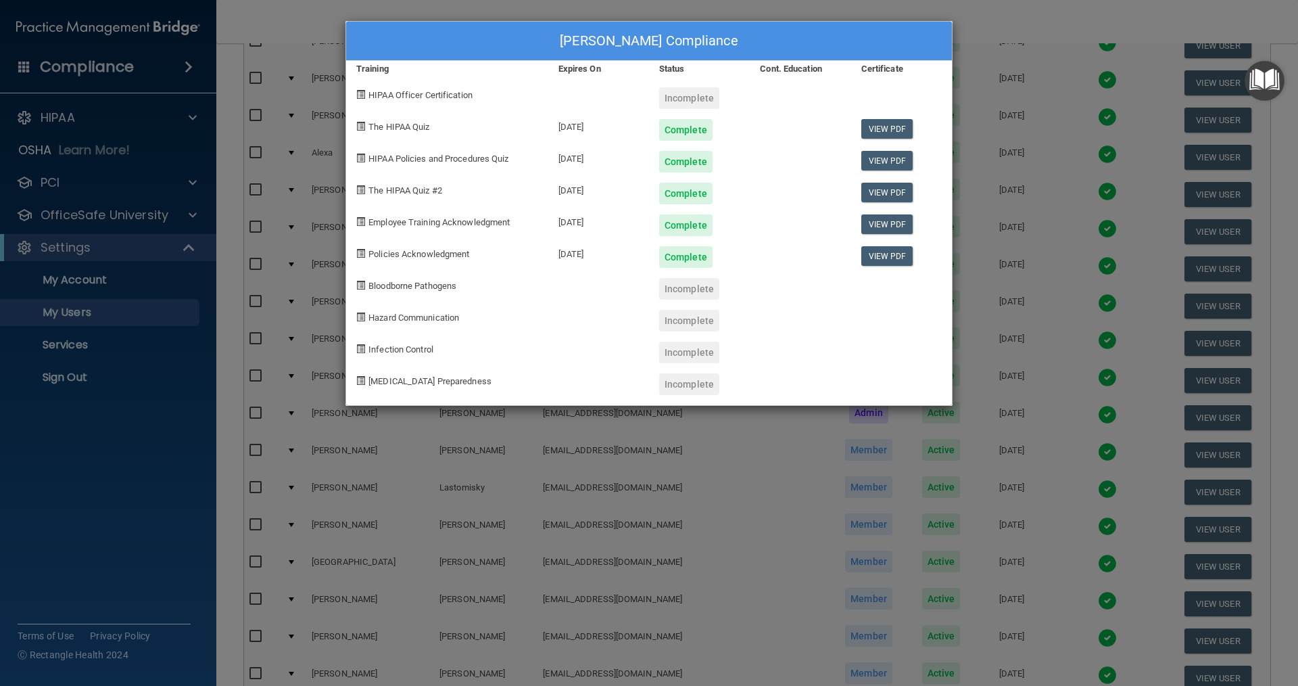
click at [627, 131] on div "Complete" at bounding box center [685, 130] width 53 height 22
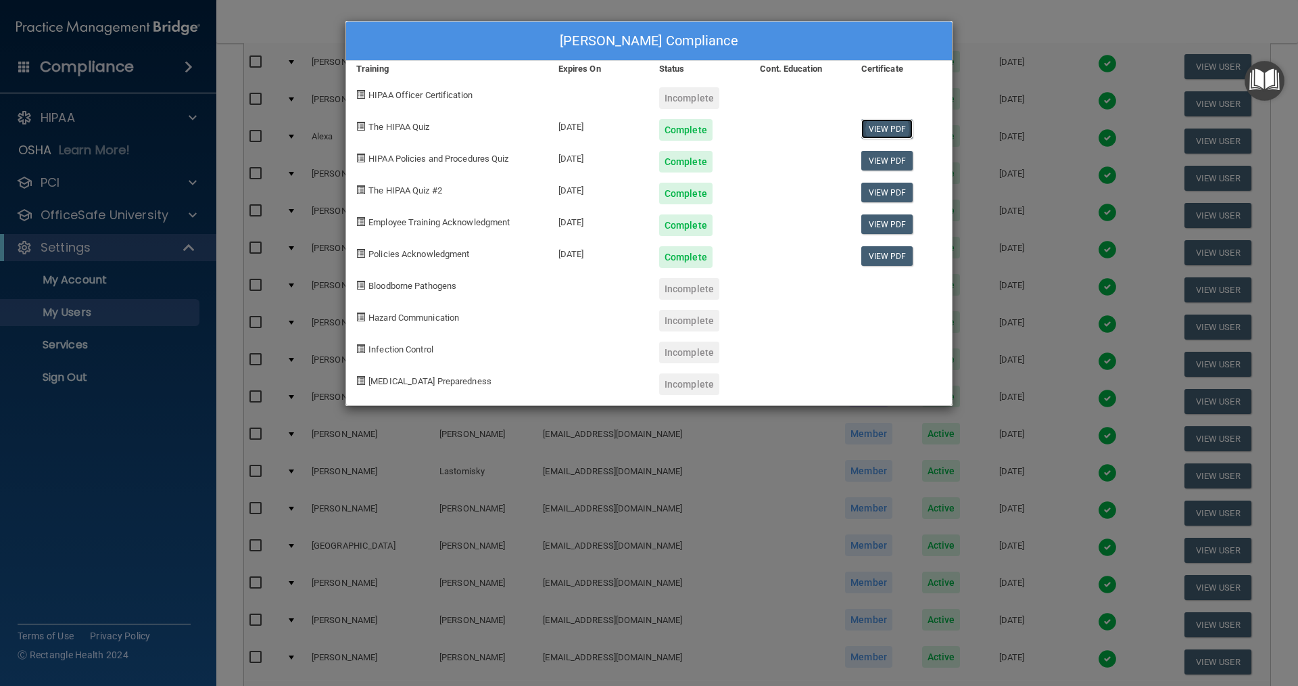
click at [627, 131] on link "View PDF" at bounding box center [887, 129] width 52 height 20
click at [627, 156] on link "View PDF" at bounding box center [887, 161] width 52 height 20
click at [627, 190] on link "View PDF" at bounding box center [887, 193] width 52 height 20
click at [627, 41] on div "[PERSON_NAME] Compliance Training Expires On Status Cont. Education Certificate…" at bounding box center [649, 343] width 1298 height 686
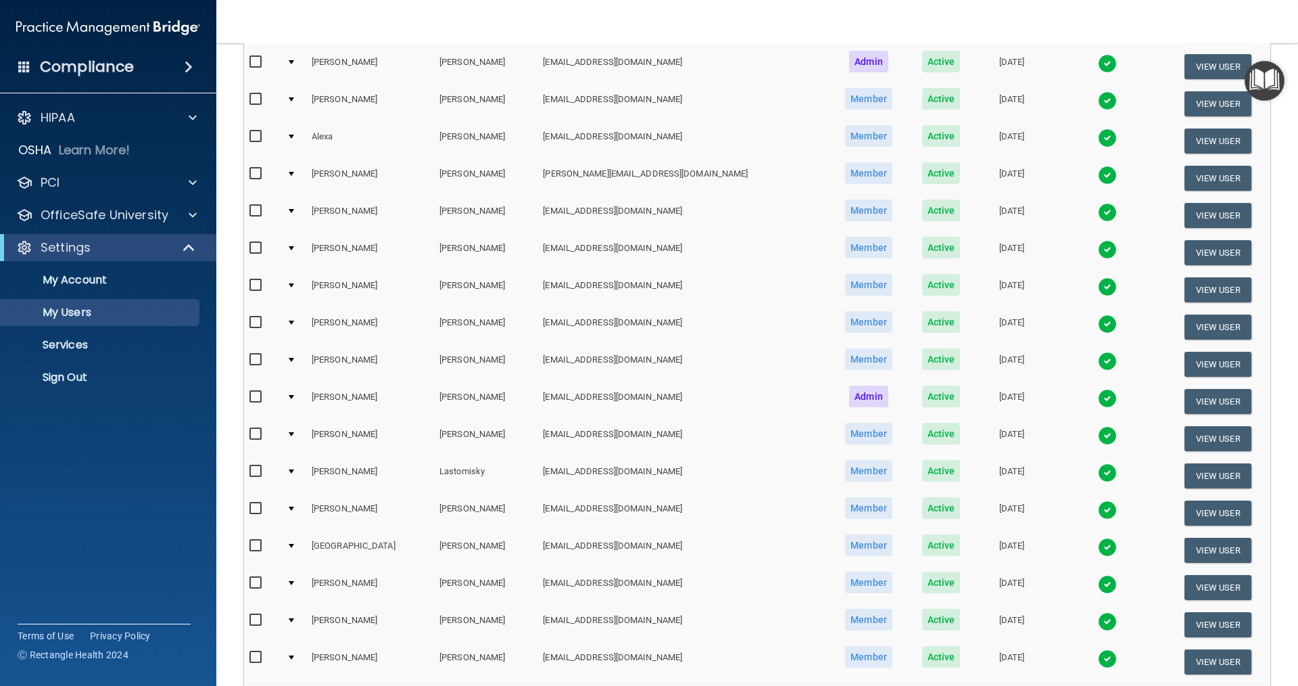
click at [627, 98] on img at bounding box center [1107, 100] width 19 height 19
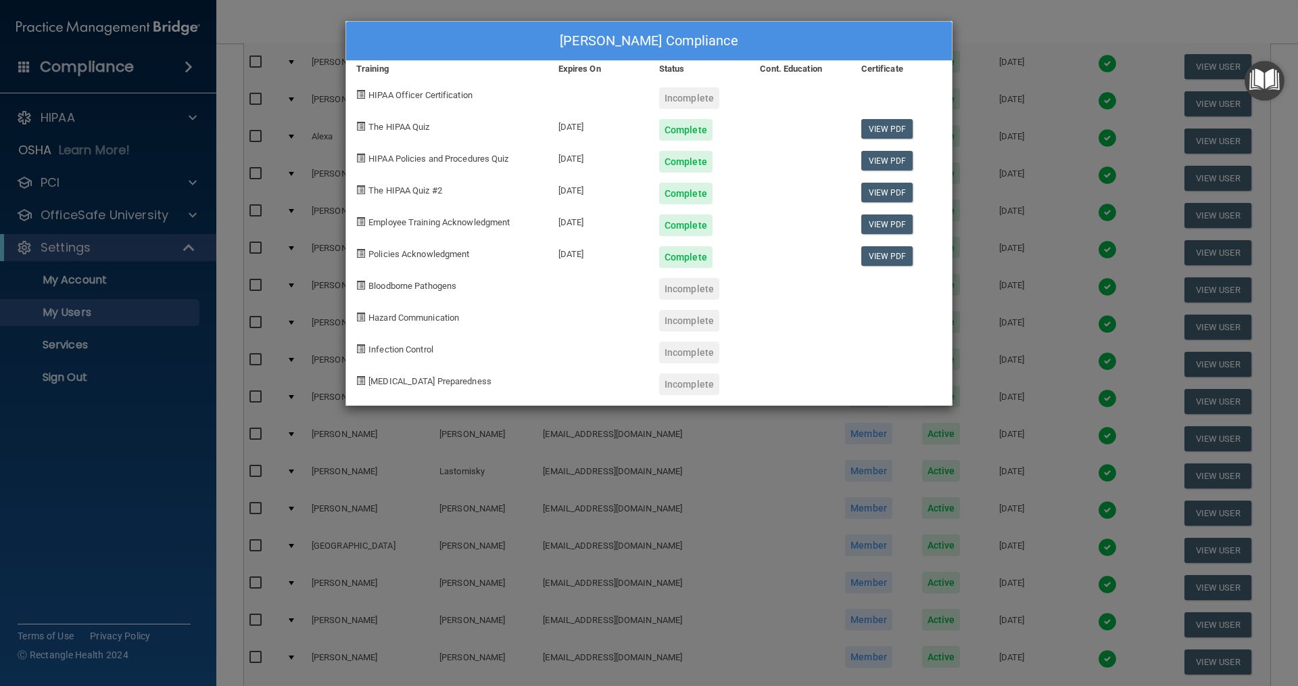
click at [627, 25] on div "[PERSON_NAME] Compliance Training Expires On Status Cont. Education Certificate…" at bounding box center [649, 343] width 1298 height 686
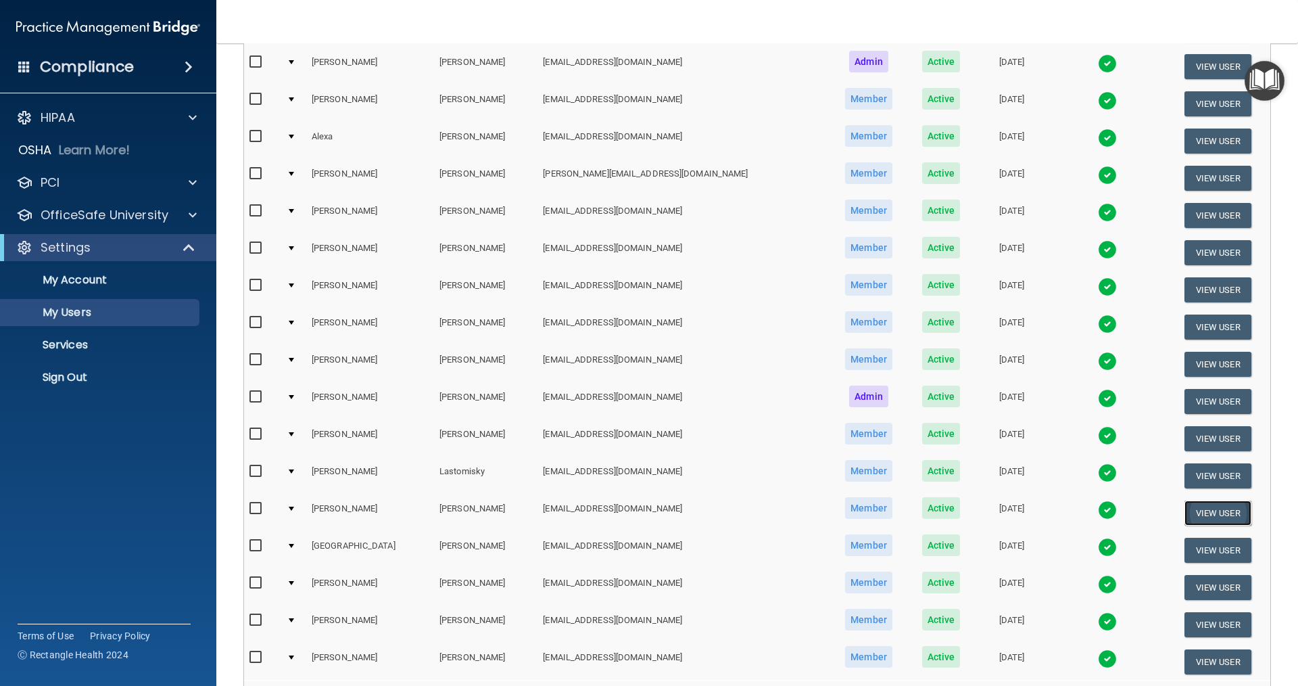
click at [627, 510] on button "View User" at bounding box center [1218, 512] width 67 height 25
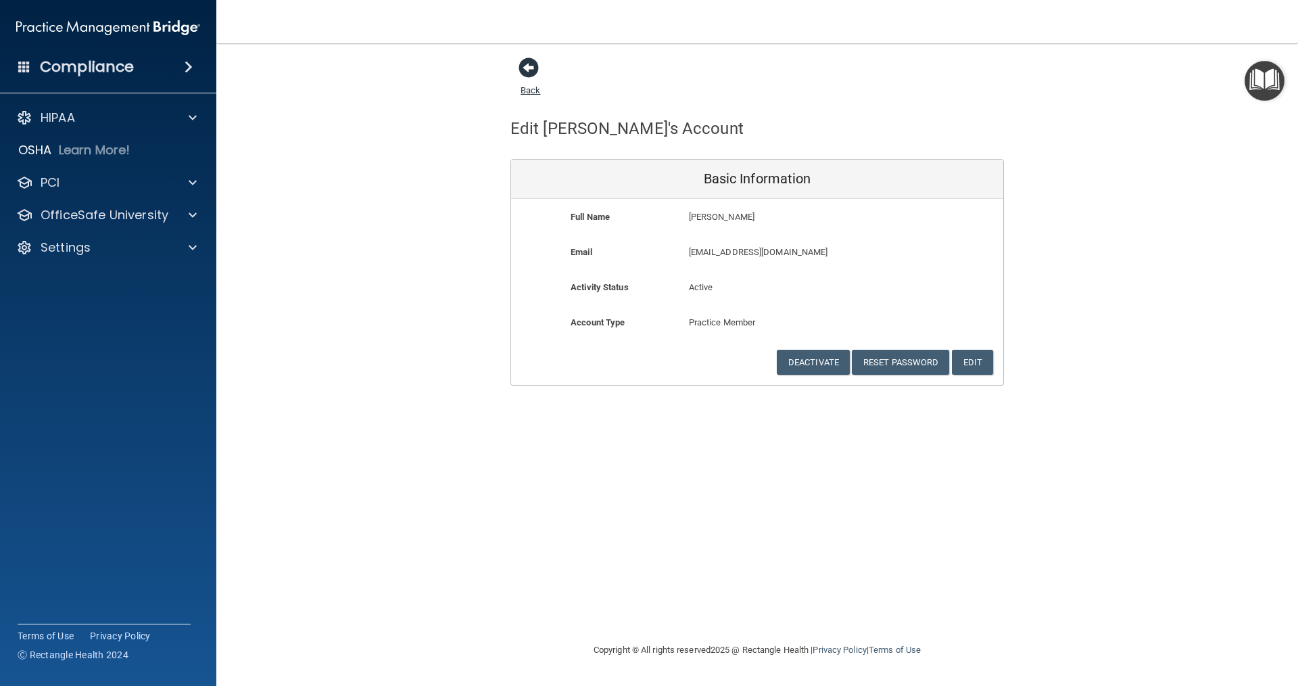
click at [529, 71] on span at bounding box center [529, 67] width 20 height 20
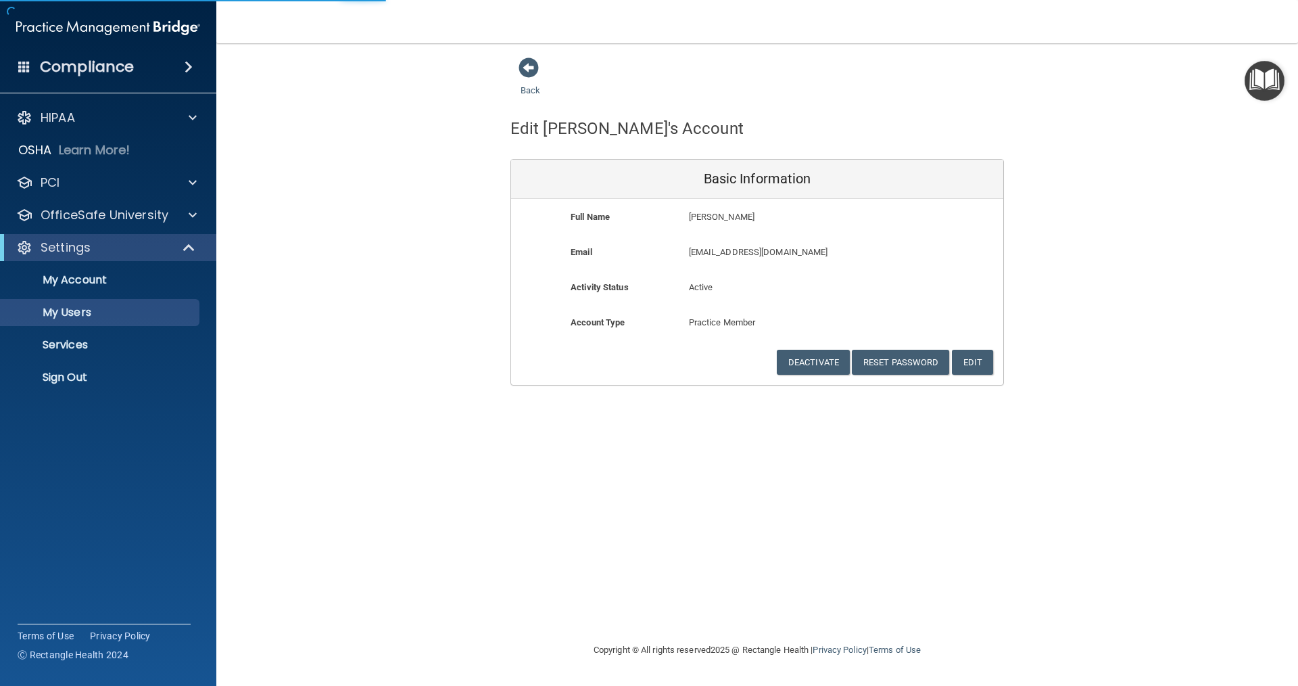
select select "20"
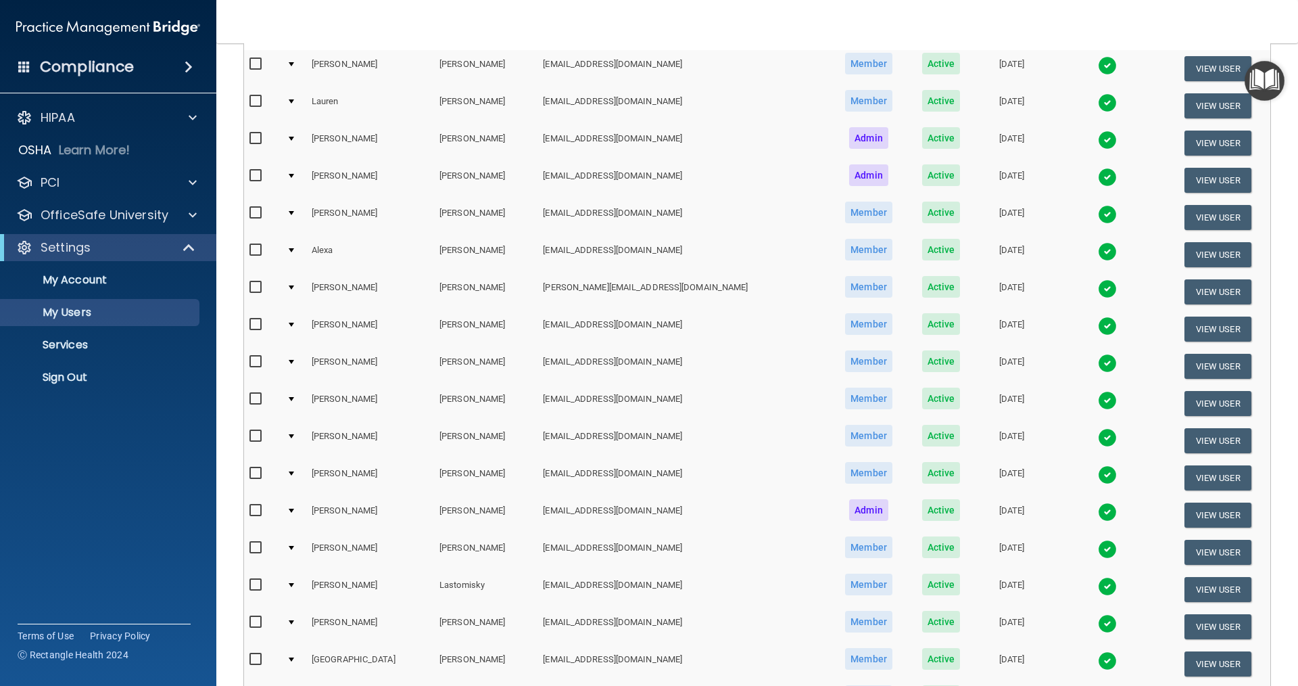
scroll to position [203, 0]
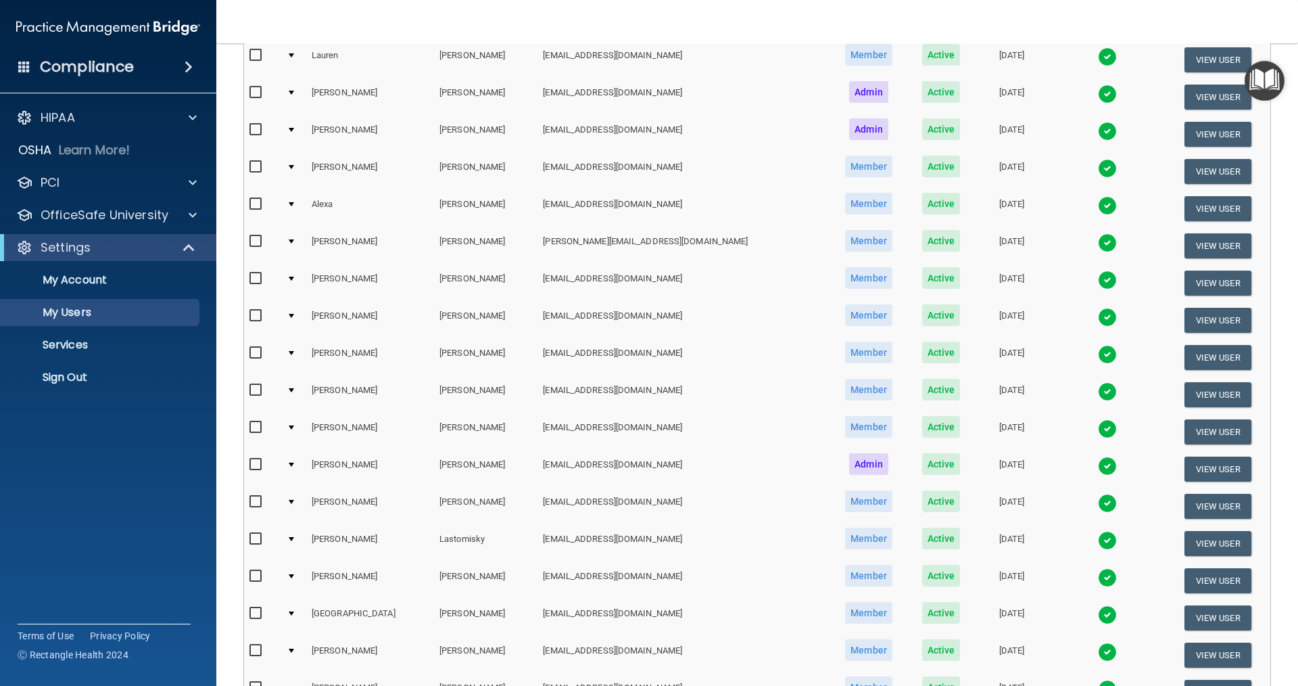
click at [627, 572] on img at bounding box center [1107, 577] width 19 height 19
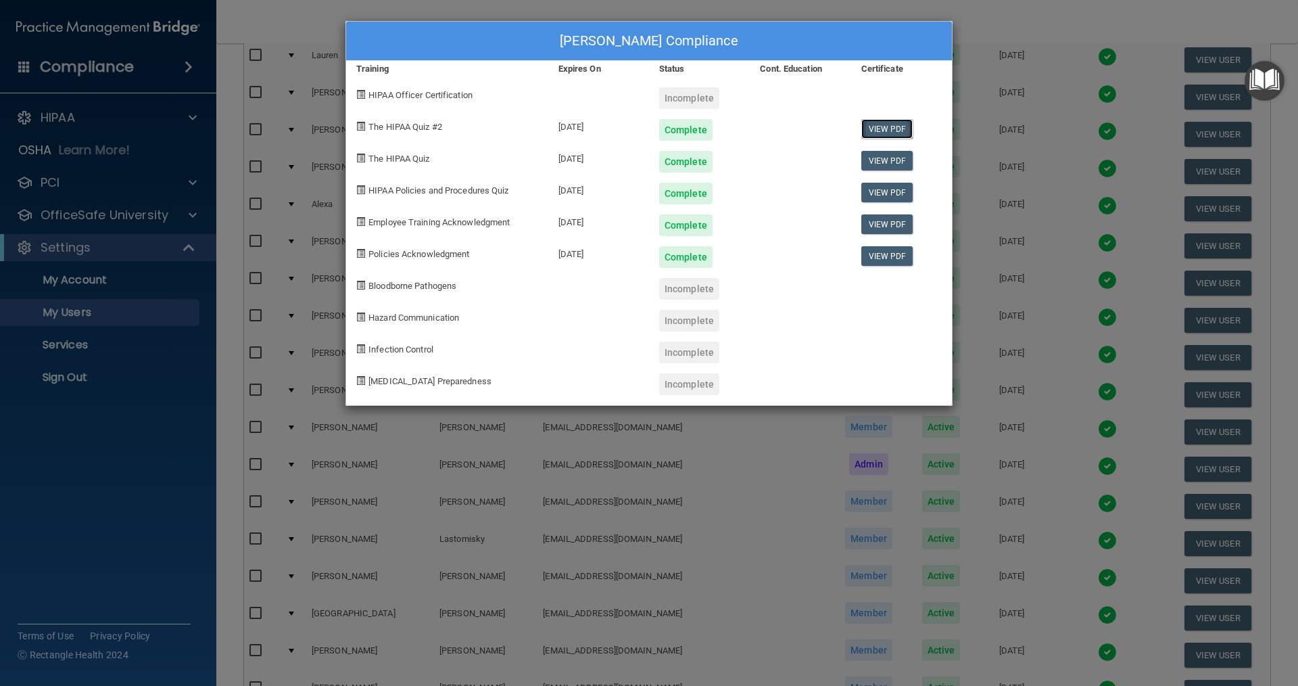
click at [627, 122] on link "View PDF" at bounding box center [887, 129] width 52 height 20
click at [627, 160] on link "View PDF" at bounding box center [887, 161] width 52 height 20
click at [627, 195] on link "View PDF" at bounding box center [887, 193] width 52 height 20
click at [627, 34] on div "[PERSON_NAME] Compliance Training Expires On Status Cont. Education Certificate…" at bounding box center [649, 343] width 1298 height 686
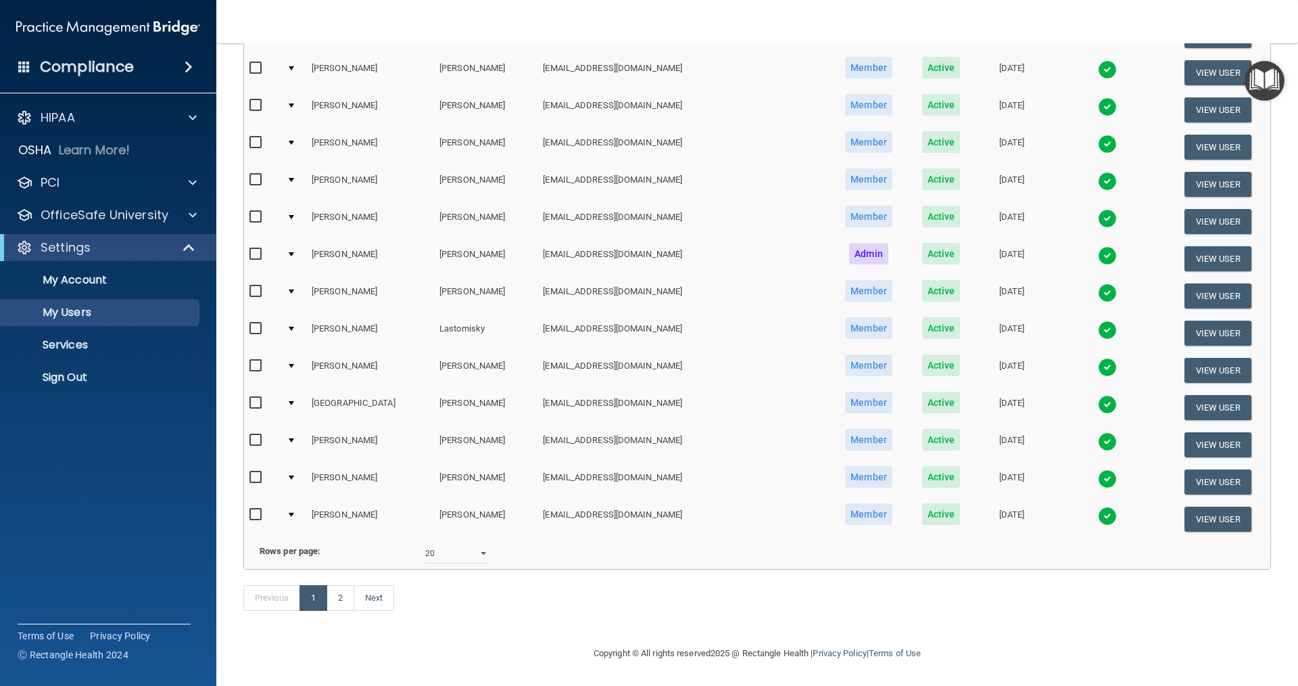
scroll to position [433, 0]
click at [627, 395] on img at bounding box center [1107, 404] width 19 height 19
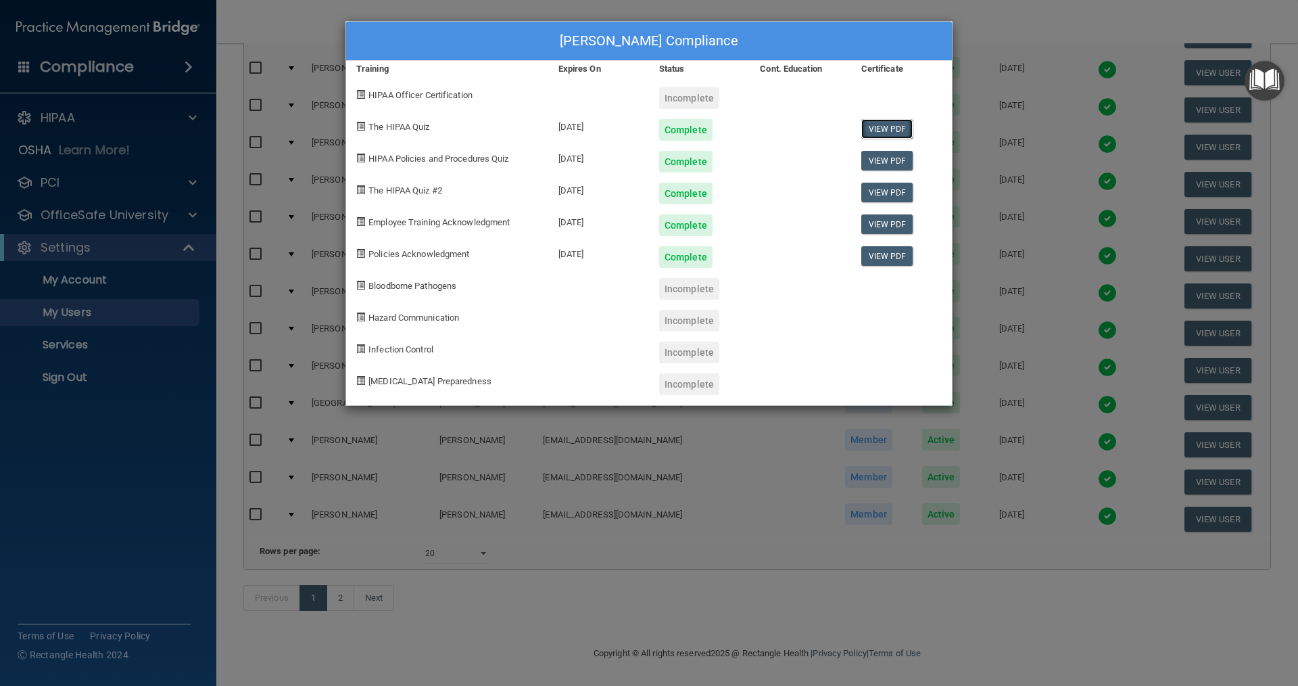
click at [627, 131] on link "View PDF" at bounding box center [887, 129] width 52 height 20
click at [627, 162] on link "View PDF" at bounding box center [887, 161] width 52 height 20
click at [627, 192] on link "View PDF" at bounding box center [887, 193] width 52 height 20
click at [627, 28] on div "[PERSON_NAME] Compliance Training Expires On Status Cont. Education Certificate…" at bounding box center [649, 343] width 1298 height 686
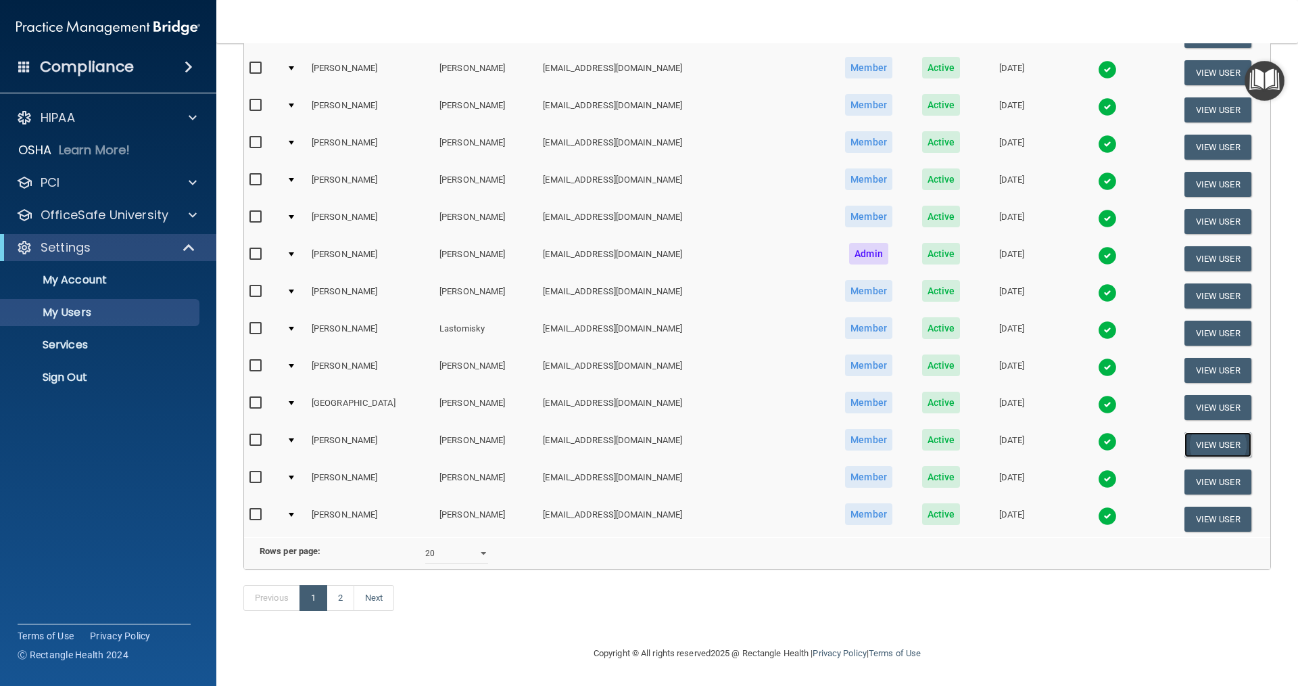
click at [627, 432] on button "View User" at bounding box center [1218, 444] width 67 height 25
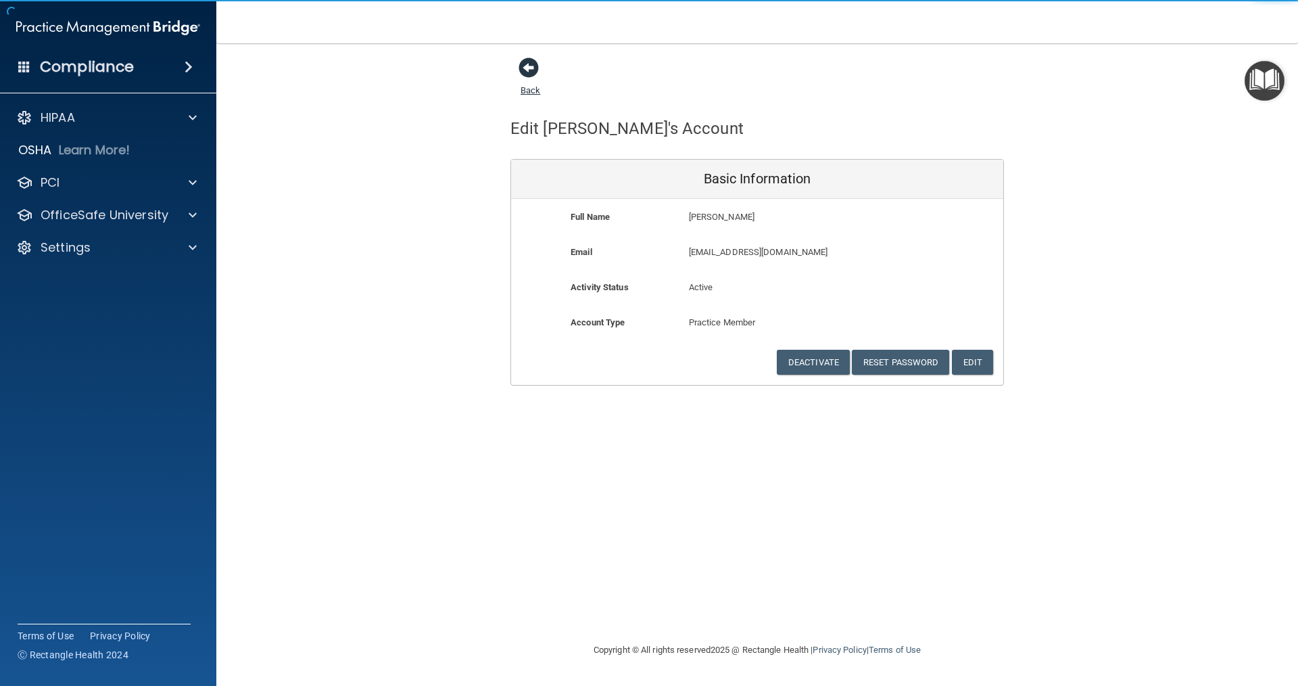
click at [524, 70] on span at bounding box center [529, 67] width 20 height 20
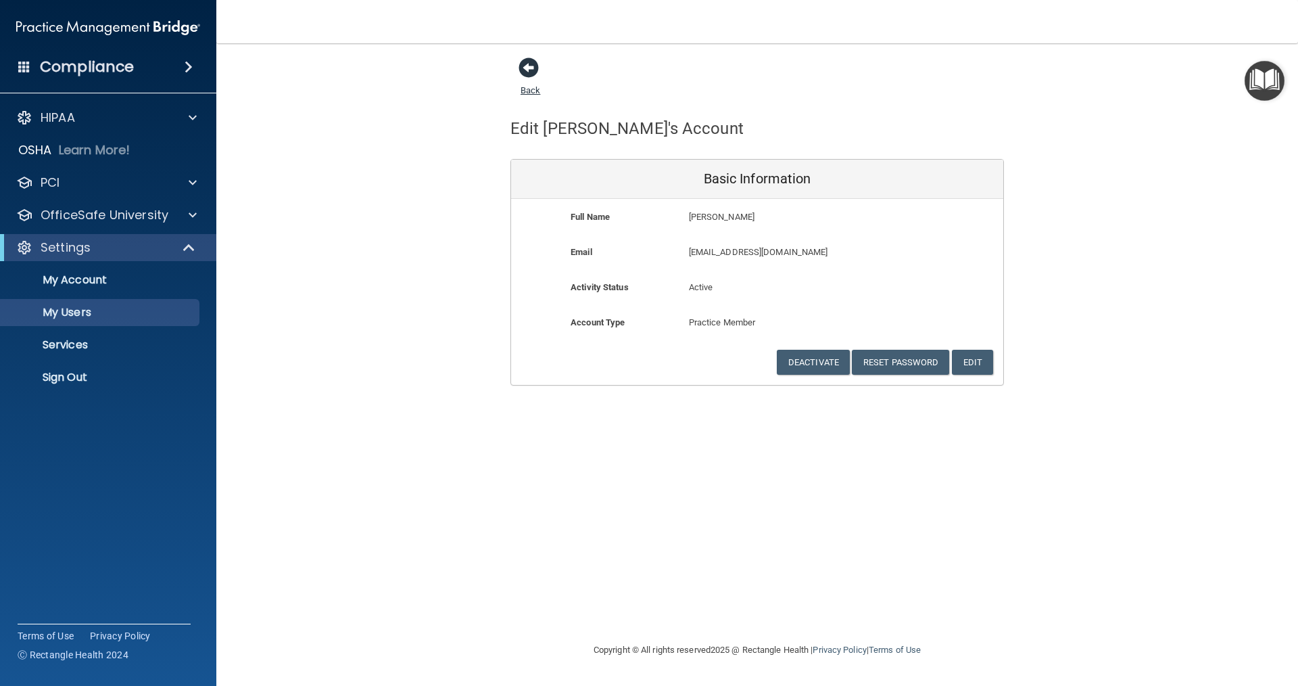
select select "20"
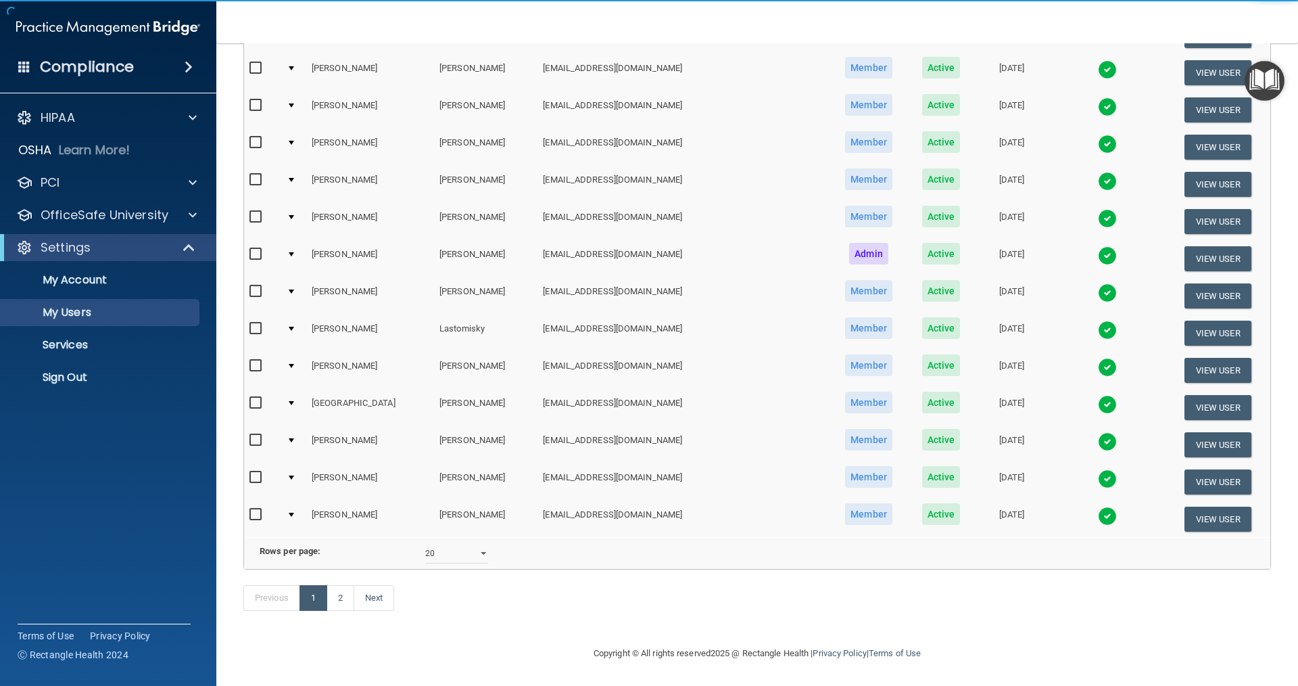
scroll to position [433, 0]
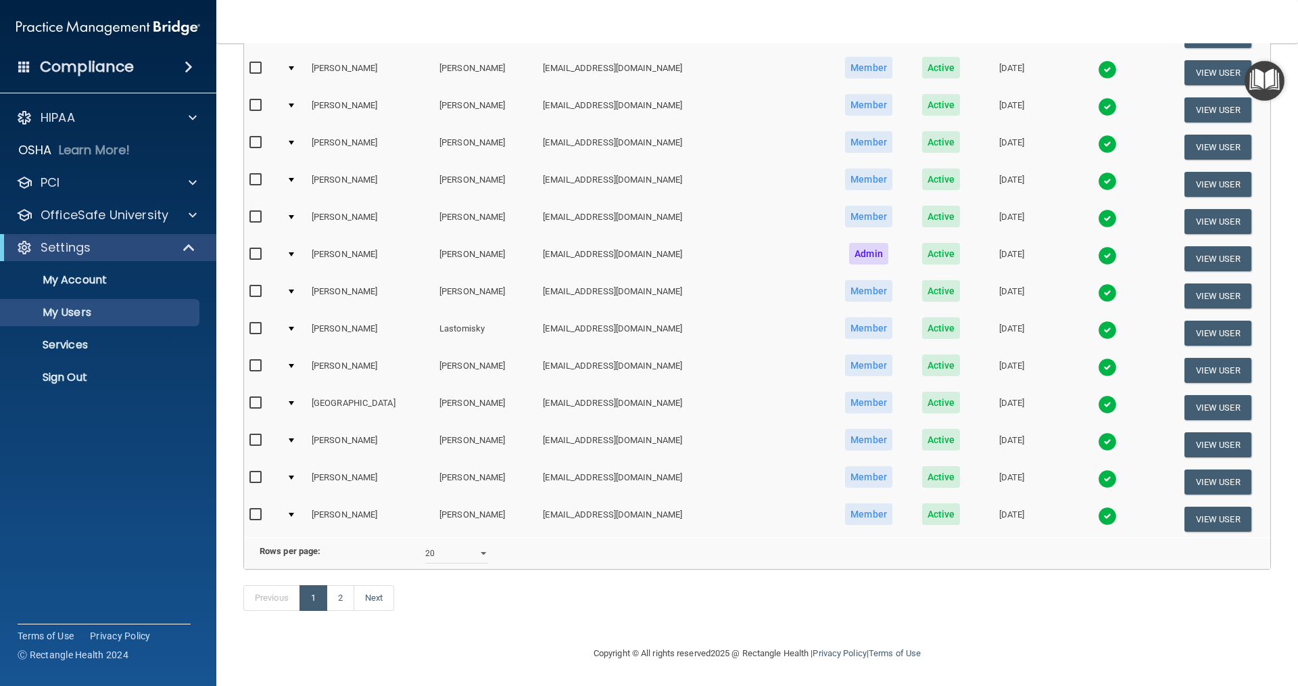
click at [627, 432] on img at bounding box center [1107, 441] width 19 height 19
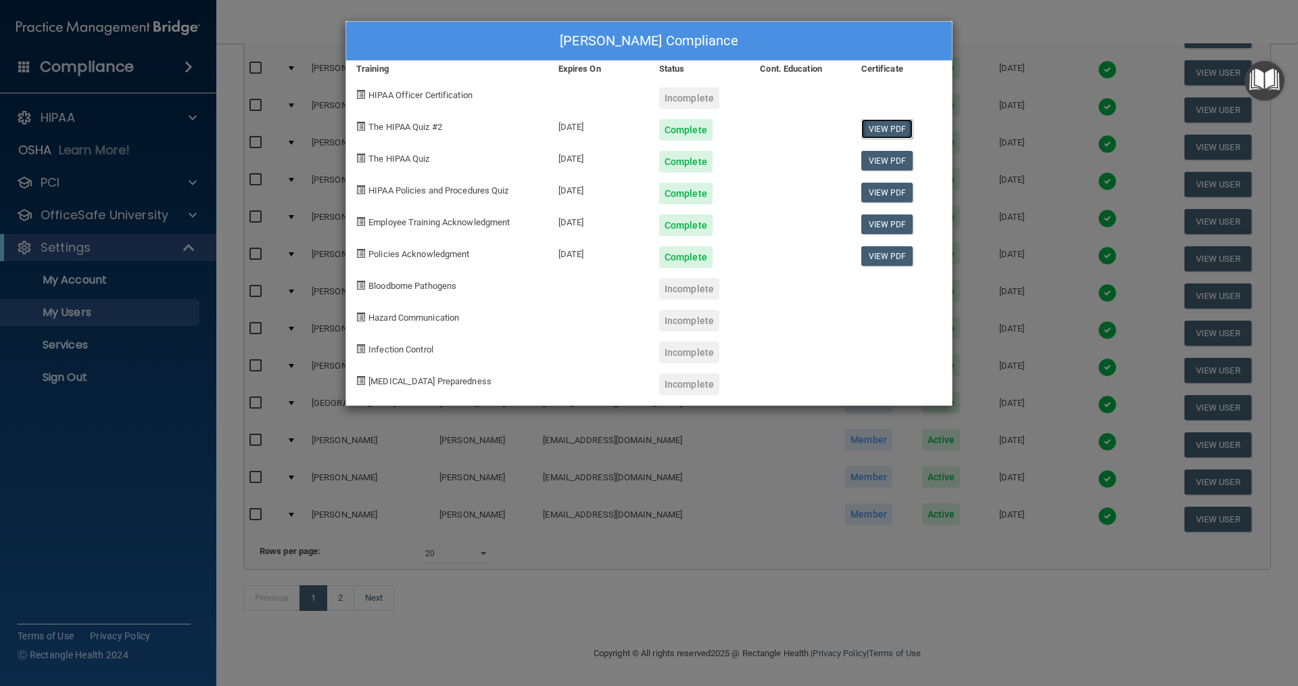
click at [627, 121] on link "View PDF" at bounding box center [887, 129] width 52 height 20
click at [627, 160] on link "View PDF" at bounding box center [887, 161] width 52 height 20
click at [627, 197] on link "View PDF" at bounding box center [887, 193] width 52 height 20
click at [627, 133] on link "View PDF" at bounding box center [887, 129] width 52 height 20
click at [627, 162] on link "View PDF" at bounding box center [887, 161] width 52 height 20
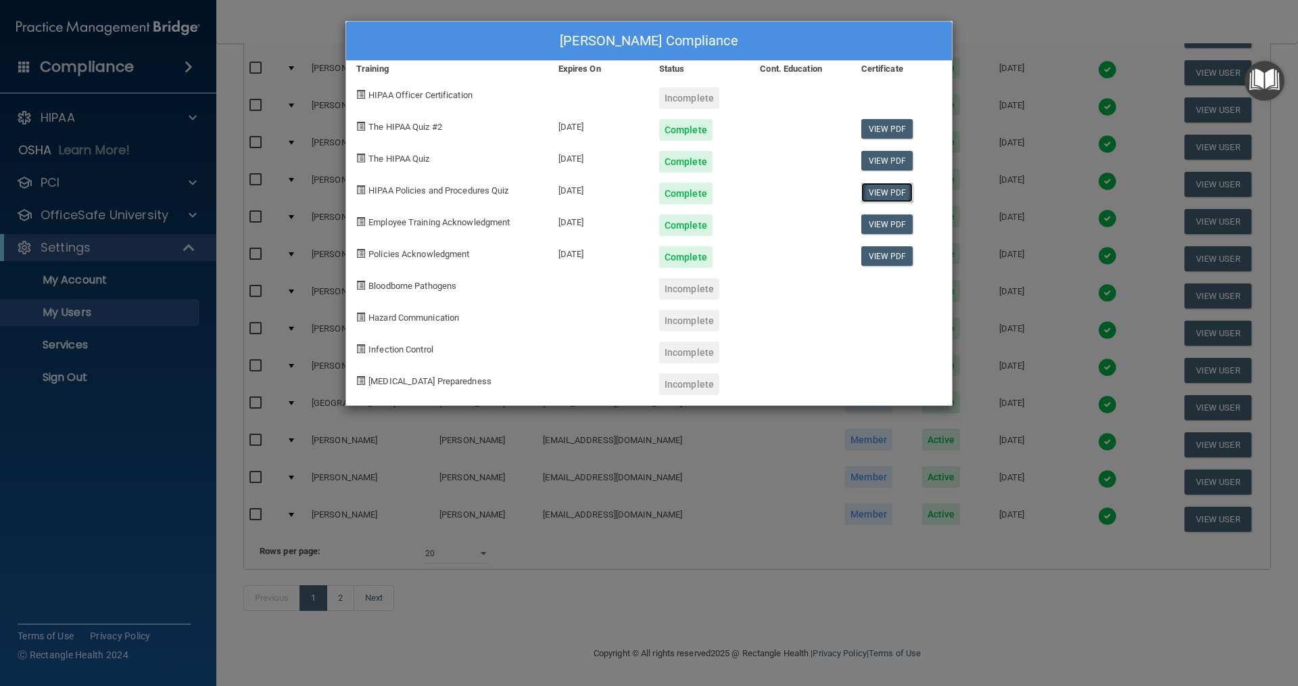
click at [627, 191] on link "View PDF" at bounding box center [887, 193] width 52 height 20
click at [627, 20] on div "[PERSON_NAME] Compliance Training Expires On Status Cont. Education Certificate…" at bounding box center [649, 343] width 1298 height 686
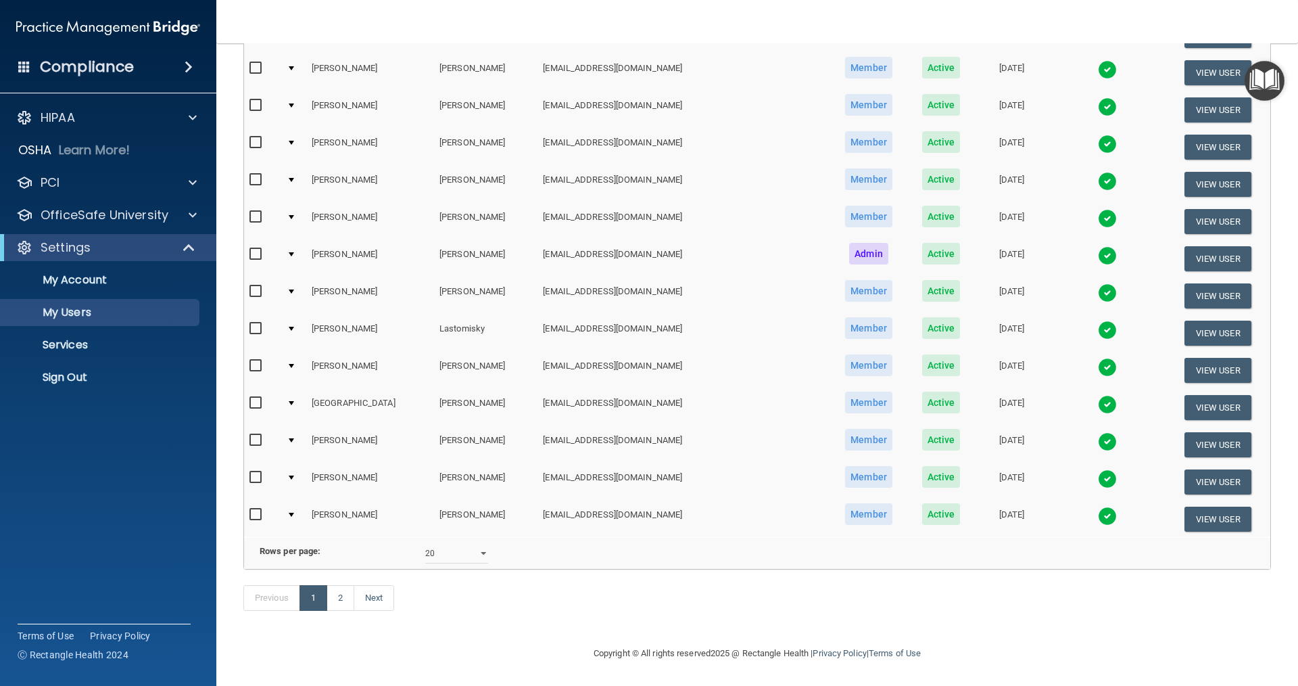
click at [627, 469] on img at bounding box center [1107, 478] width 19 height 19
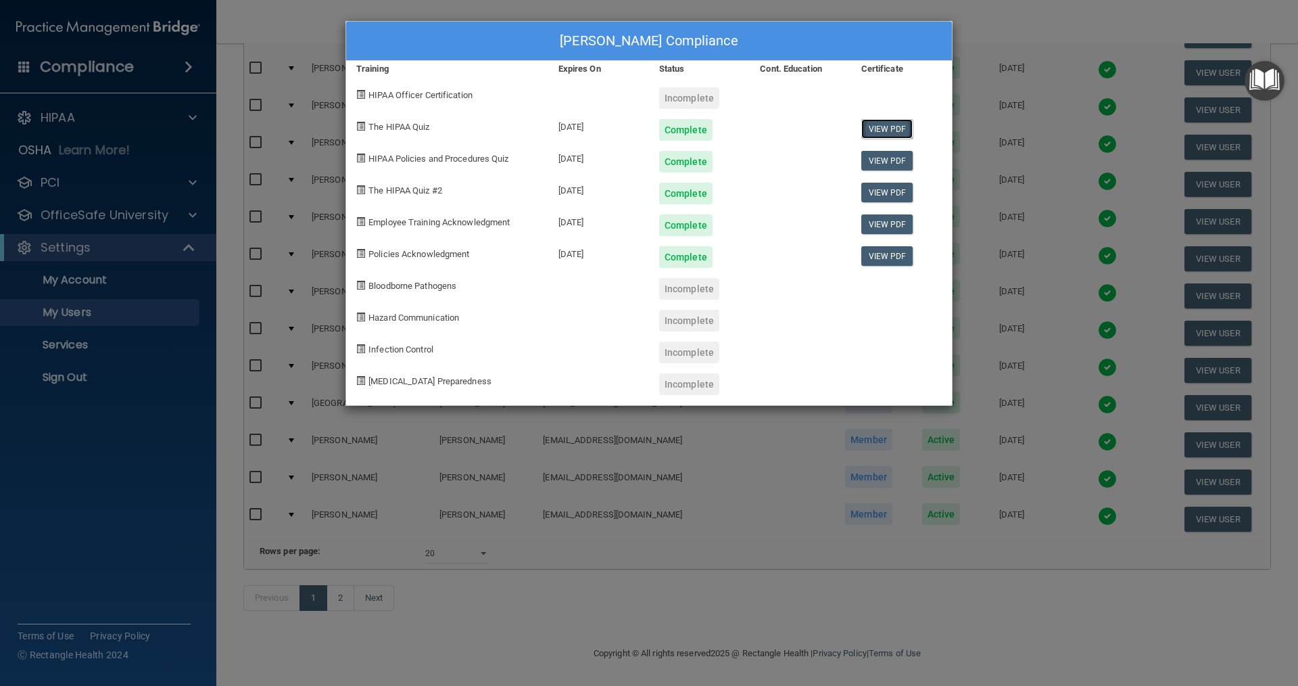
click at [627, 127] on link "View PDF" at bounding box center [887, 129] width 52 height 20
click at [627, 164] on link "View PDF" at bounding box center [887, 161] width 52 height 20
click at [627, 189] on link "View PDF" at bounding box center [887, 193] width 52 height 20
click at [627, 12] on div "[PERSON_NAME] Compliance Training Expires On Status Cont. Education Certificate…" at bounding box center [649, 343] width 1298 height 686
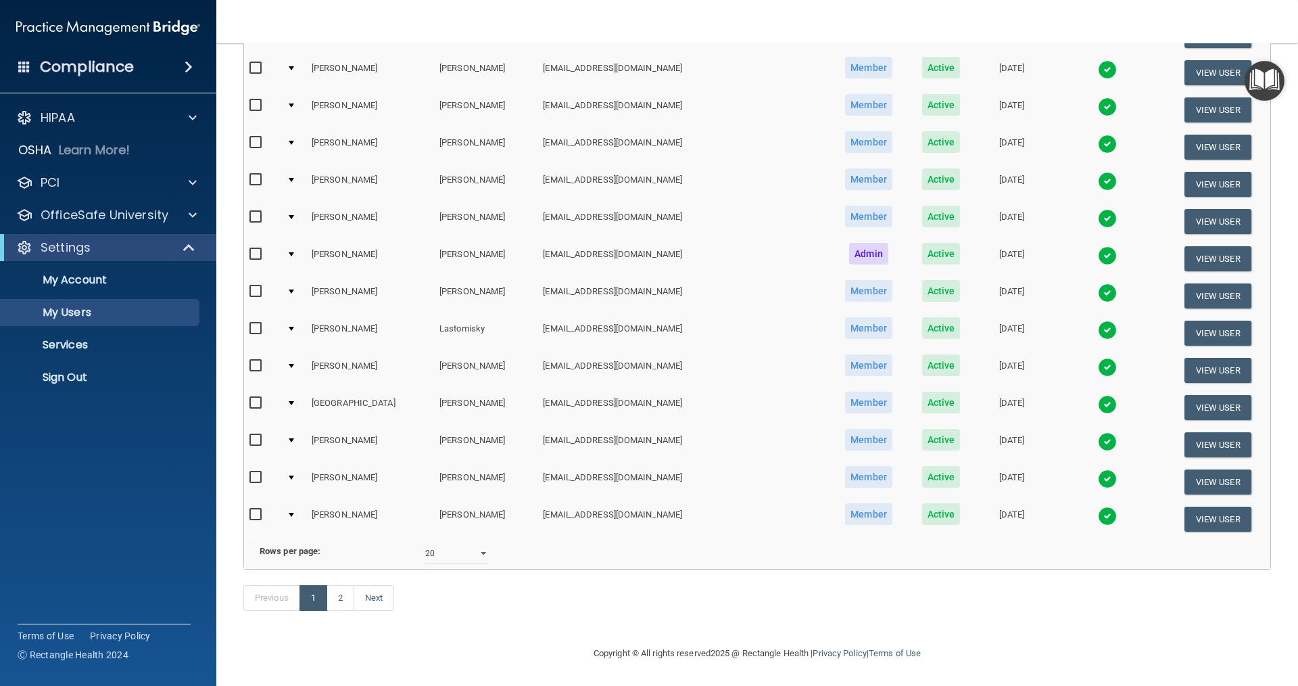
click at [627, 506] on img at bounding box center [1107, 515] width 19 height 19
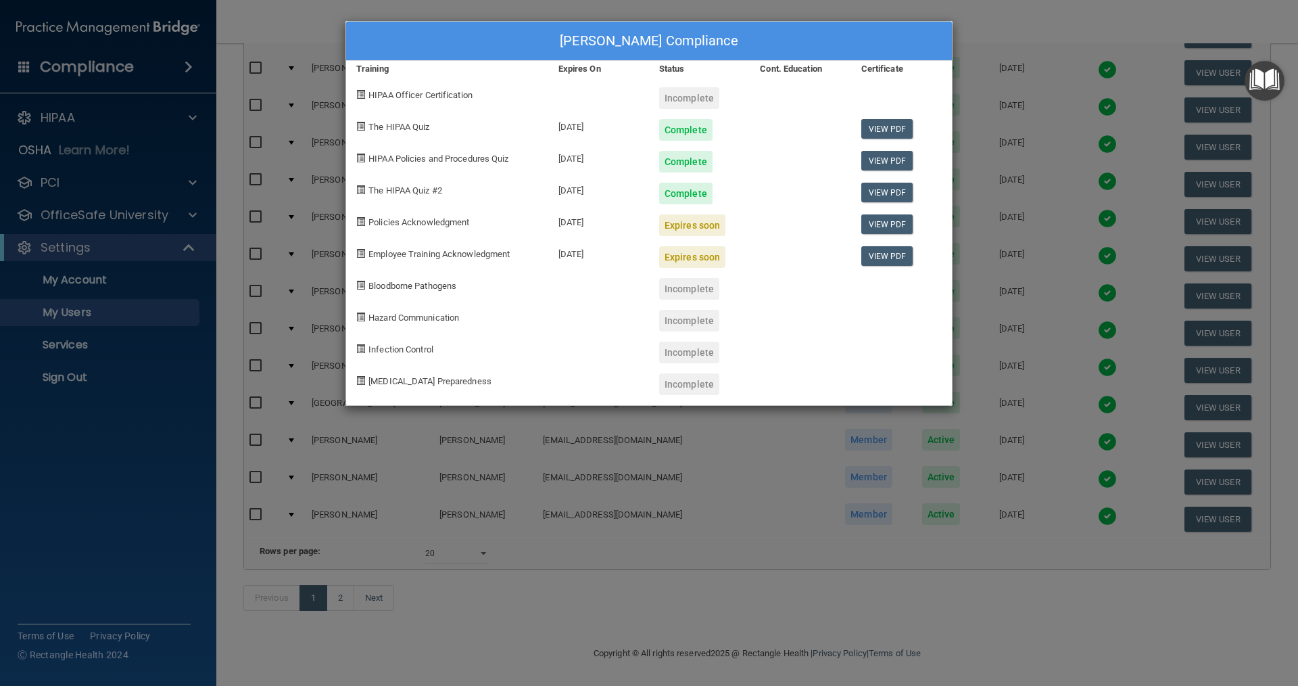
click at [627, 128] on div "Complete" at bounding box center [685, 130] width 53 height 22
click at [627, 133] on link "View PDF" at bounding box center [887, 129] width 52 height 20
click at [627, 157] on link "View PDF" at bounding box center [887, 161] width 52 height 20
click at [627, 193] on link "View PDF" at bounding box center [887, 193] width 52 height 20
click at [627, 18] on div "[PERSON_NAME] Compliance Training Expires On Status Cont. Education Certificate…" at bounding box center [649, 343] width 1298 height 686
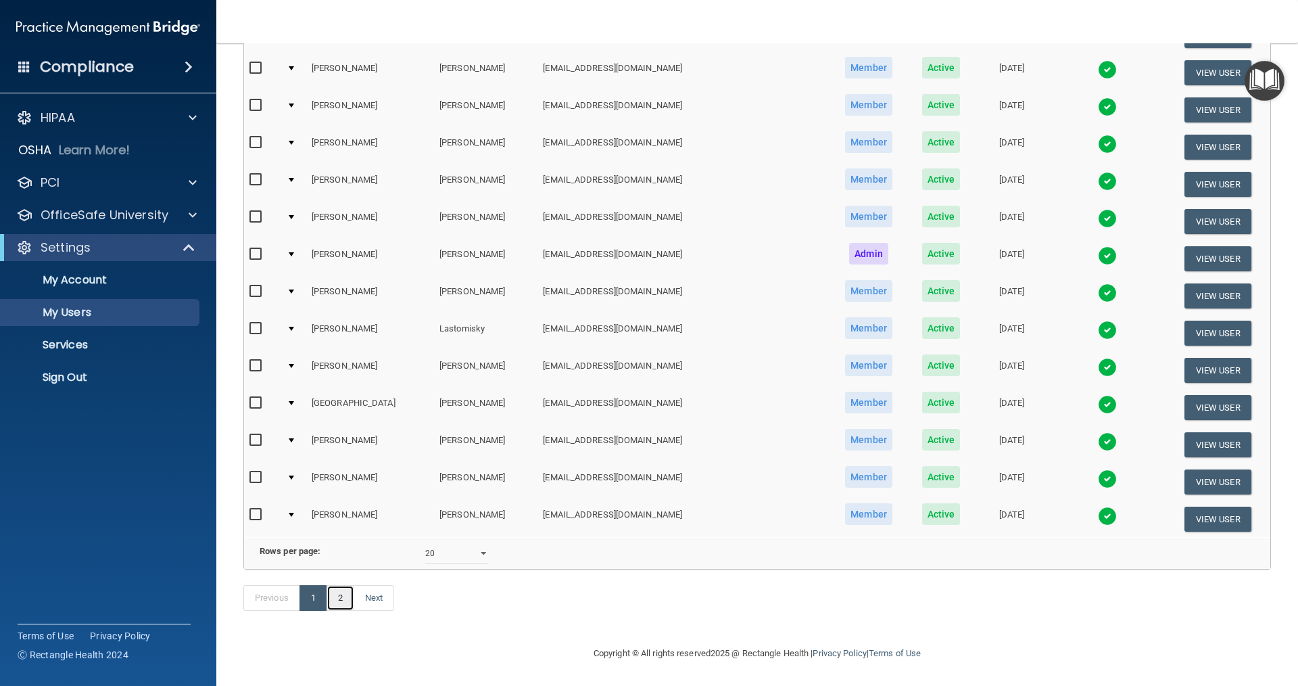
click at [347, 592] on link "2" at bounding box center [341, 598] width 28 height 26
select select "20"
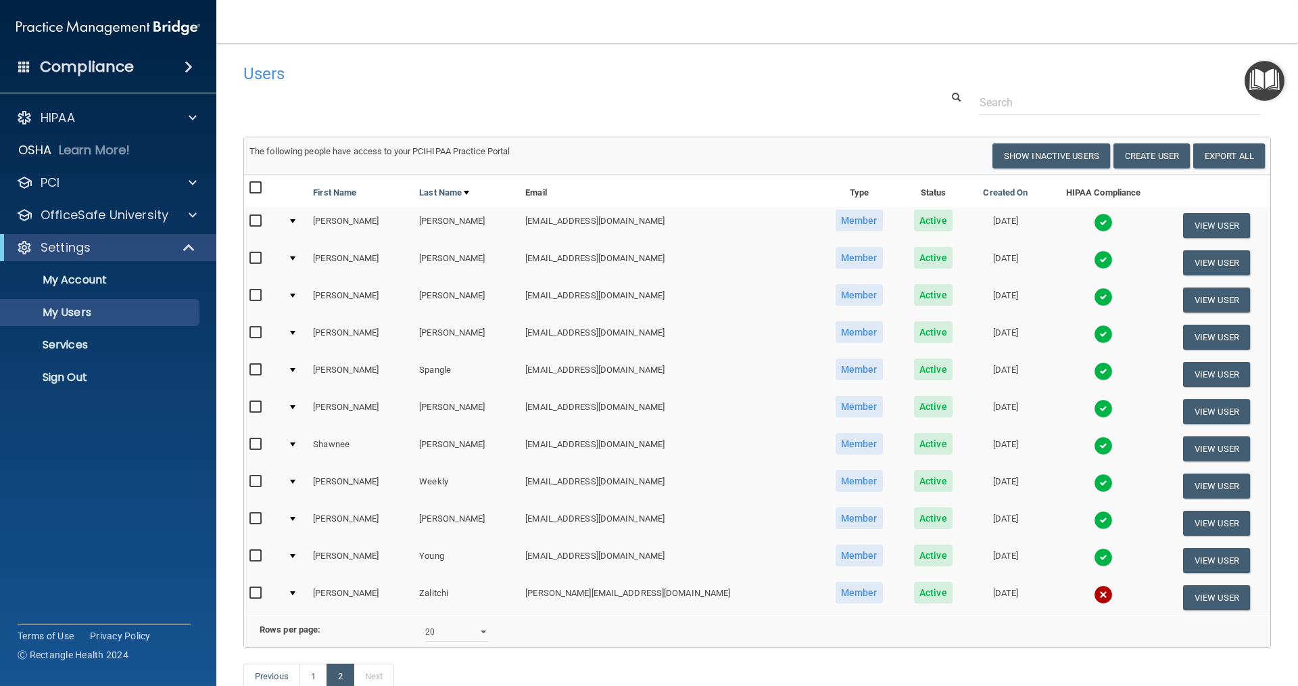
click at [627, 220] on img at bounding box center [1103, 222] width 19 height 19
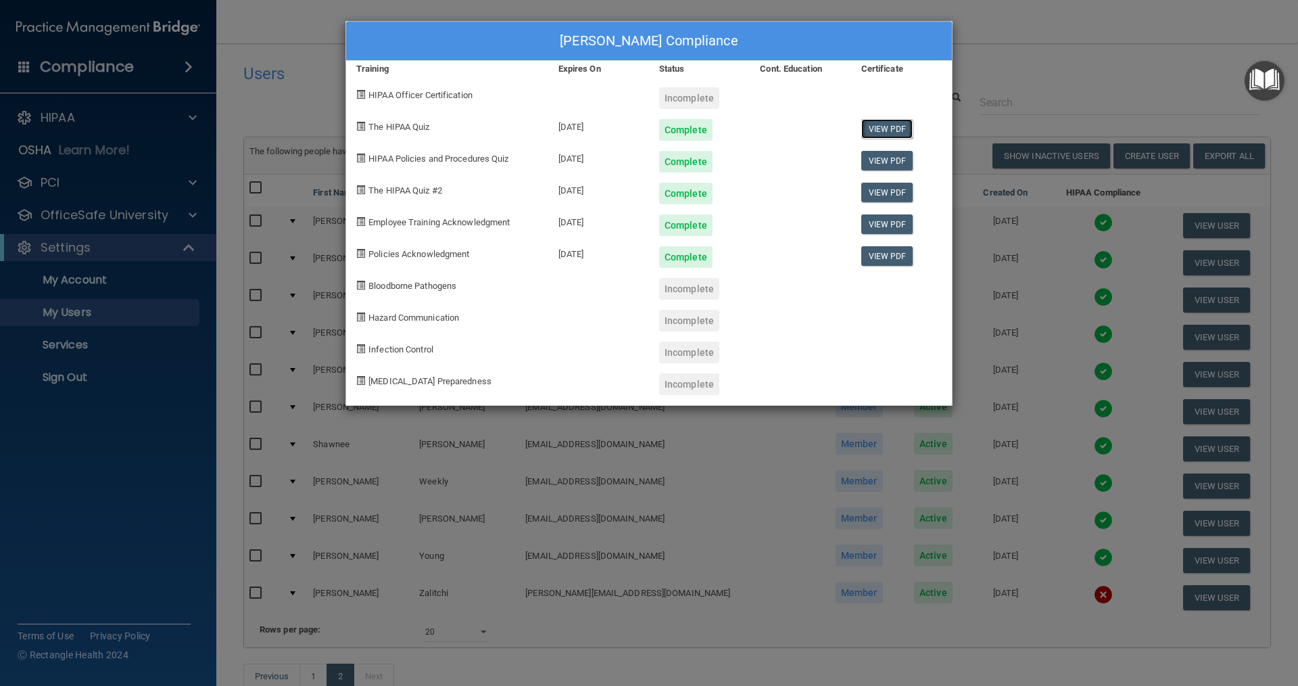
click at [627, 133] on link "View PDF" at bounding box center [887, 129] width 52 height 20
click at [627, 164] on link "View PDF" at bounding box center [887, 161] width 52 height 20
click at [627, 194] on link "View PDF" at bounding box center [887, 193] width 52 height 20
click at [627, 37] on div "[PERSON_NAME] Compliance Training Expires On Status Cont. Education Certificate…" at bounding box center [649, 343] width 1298 height 686
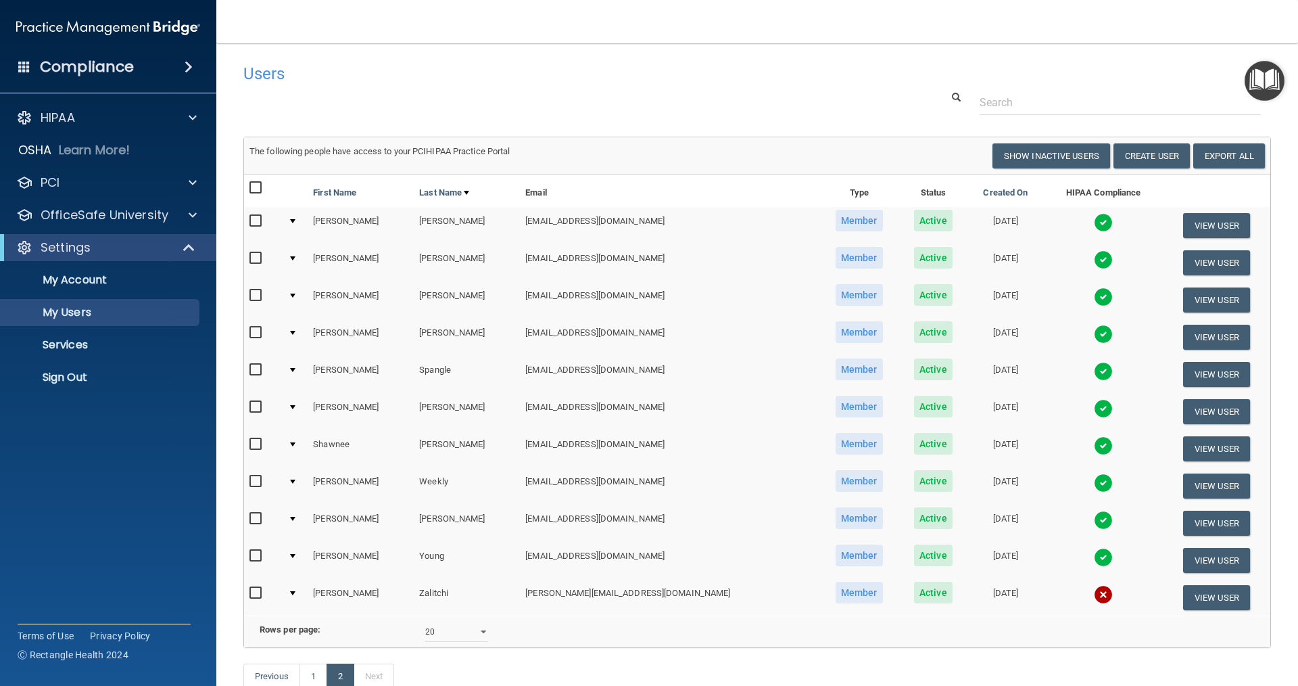
click at [627, 299] on img at bounding box center [1103, 296] width 19 height 19
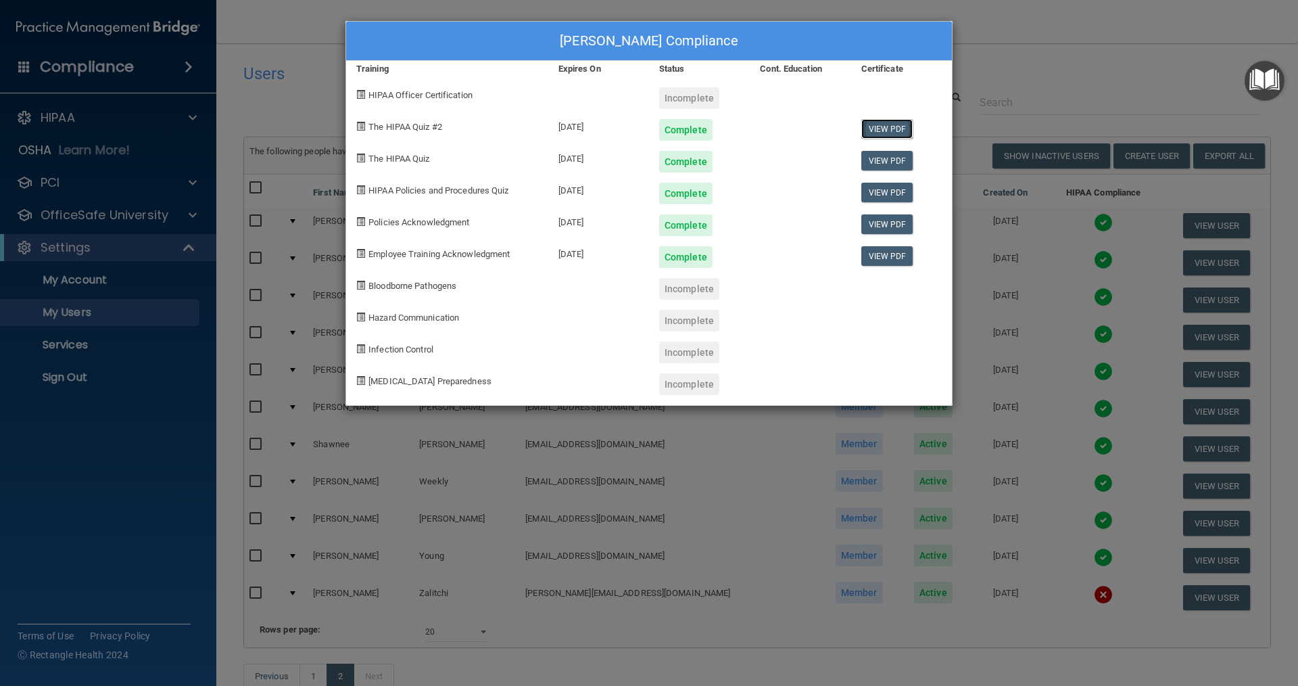
click at [627, 135] on link "View PDF" at bounding box center [887, 129] width 52 height 20
click at [627, 160] on link "View PDF" at bounding box center [887, 161] width 52 height 20
click at [627, 191] on link "View PDF" at bounding box center [887, 193] width 52 height 20
click at [627, 47] on div "[PERSON_NAME] Compliance Training Expires On Status Cont. Education Certificate…" at bounding box center [649, 343] width 1298 height 686
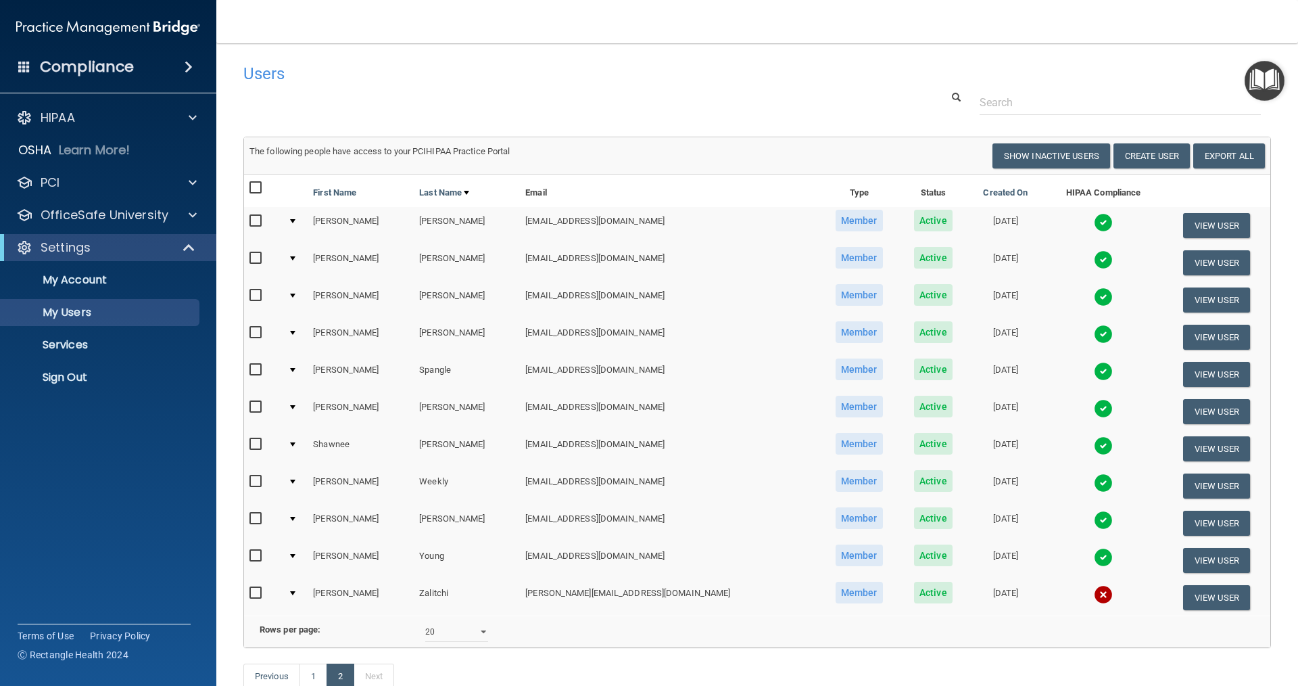
click at [627, 341] on img at bounding box center [1103, 334] width 19 height 19
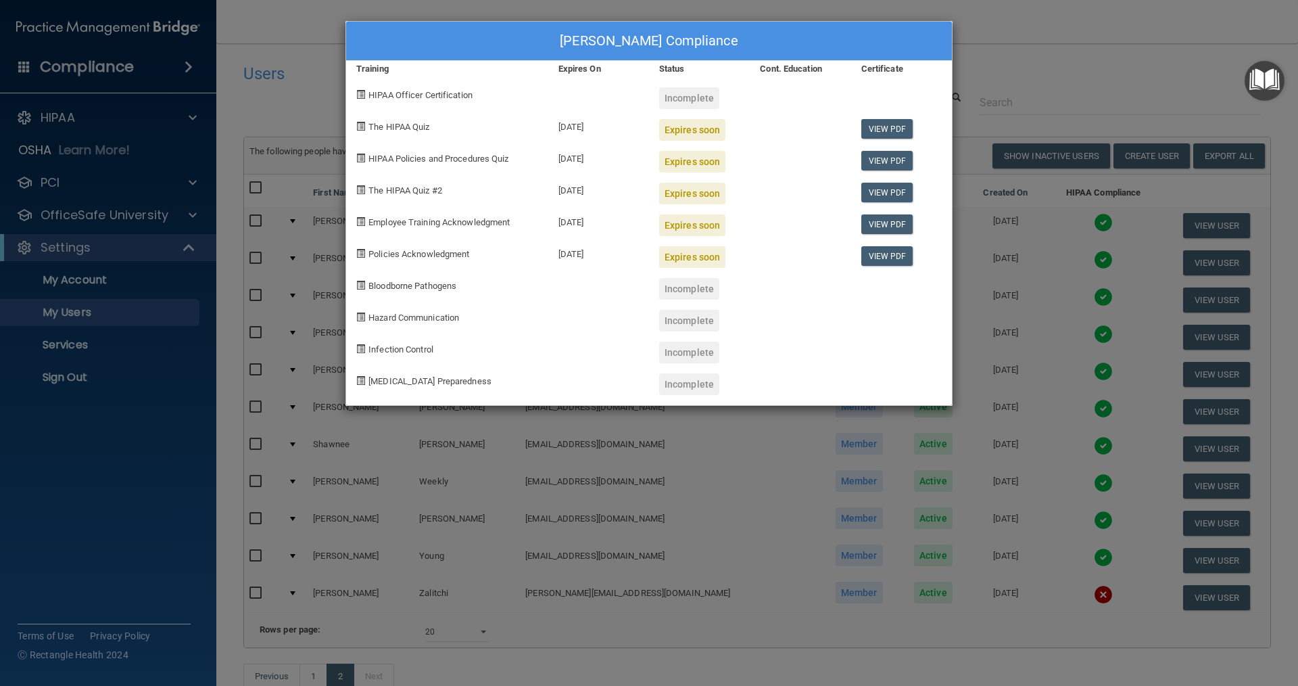
click at [627, 94] on div "[PERSON_NAME] Compliance Training Expires On Status Cont. Education Certificate…" at bounding box center [649, 343] width 1298 height 686
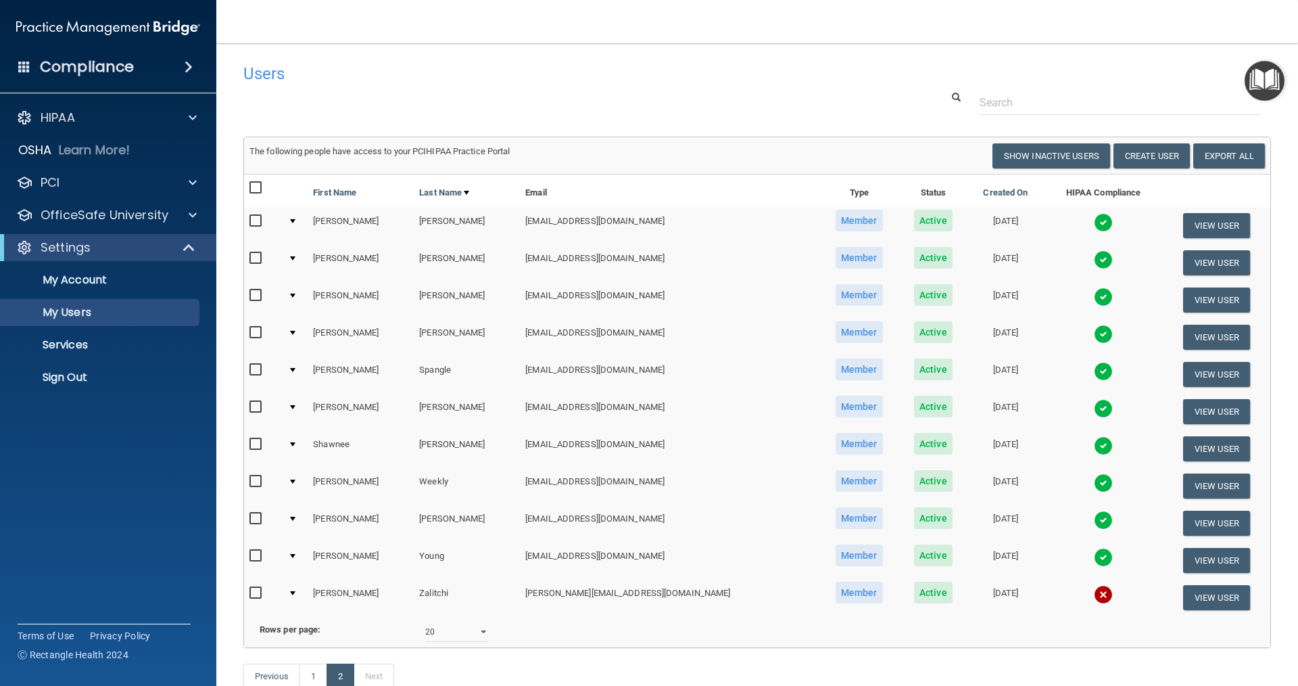
click at [627, 372] on img at bounding box center [1103, 371] width 19 height 19
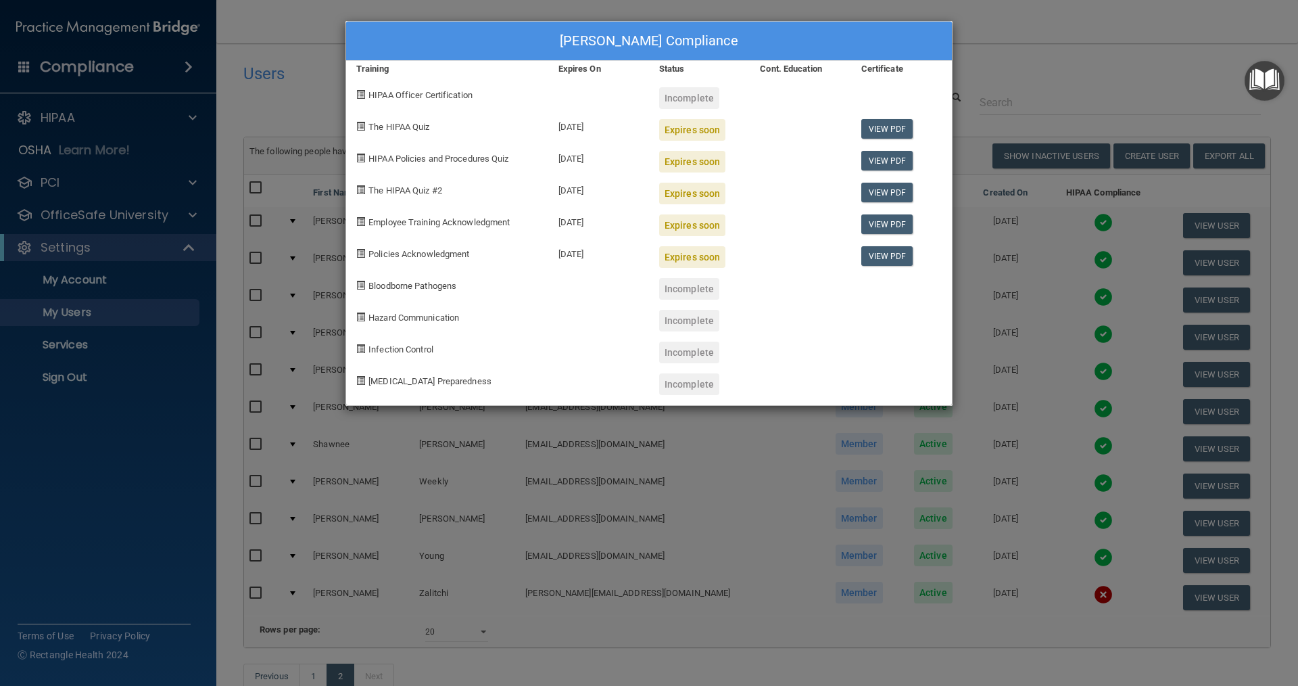
click at [627, 95] on div "[PERSON_NAME] Compliance Training Expires On Status Cont. Education Certificate…" at bounding box center [649, 343] width 1298 height 686
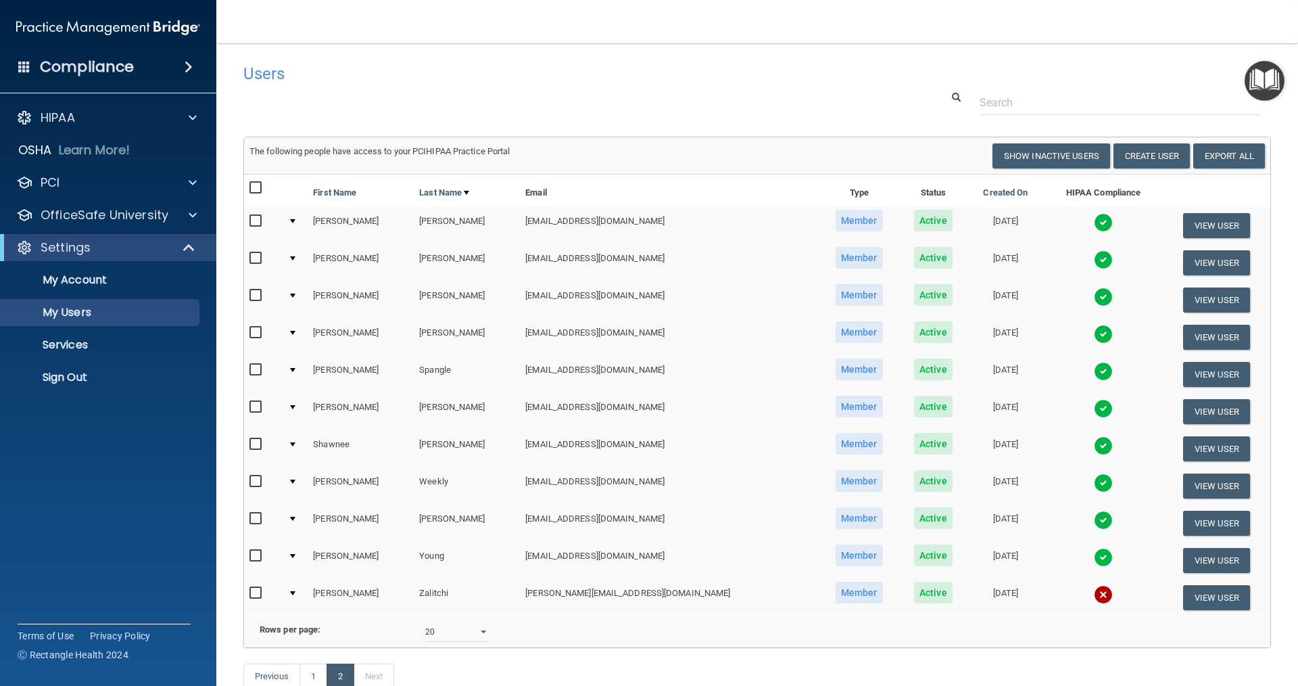
click at [627, 441] on img at bounding box center [1103, 445] width 19 height 19
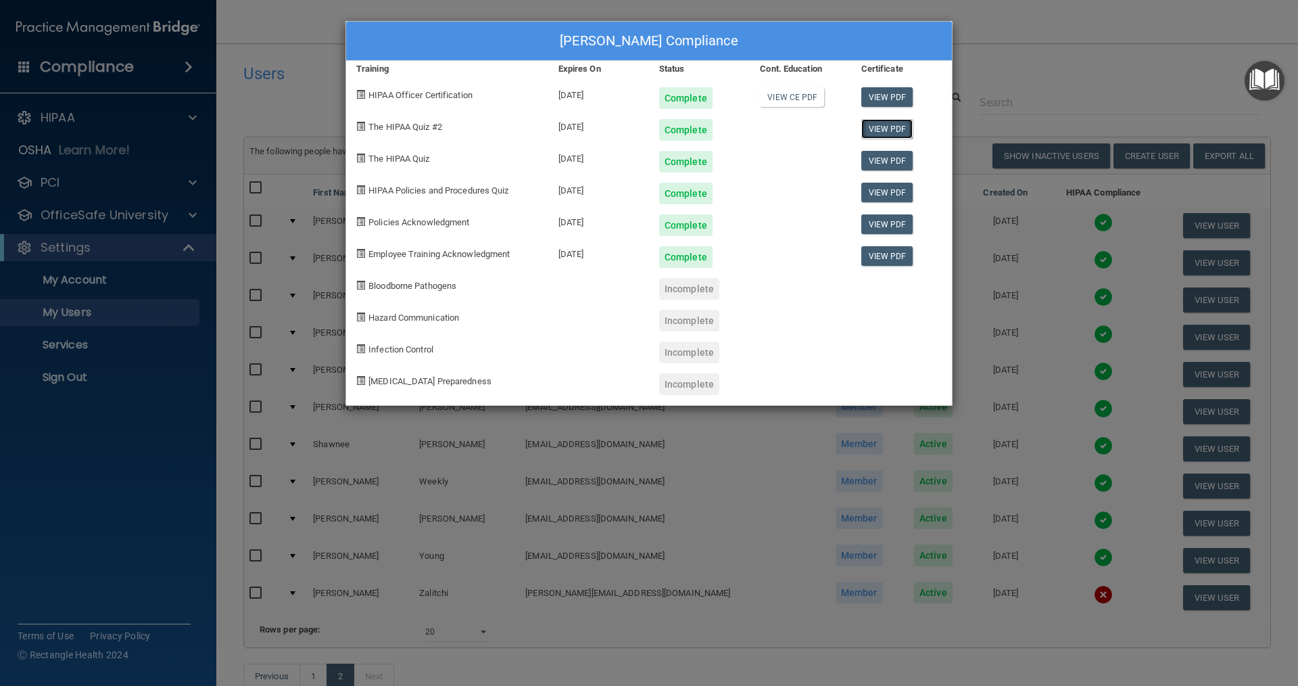
click at [627, 131] on link "View PDF" at bounding box center [887, 129] width 52 height 20
click at [627, 155] on link "View PDF" at bounding box center [887, 161] width 52 height 20
click at [627, 189] on link "View PDF" at bounding box center [887, 193] width 52 height 20
click at [627, 63] on div "[PERSON_NAME] Compliance Training Expires On Status Cont. Education Certificate…" at bounding box center [649, 343] width 1298 height 686
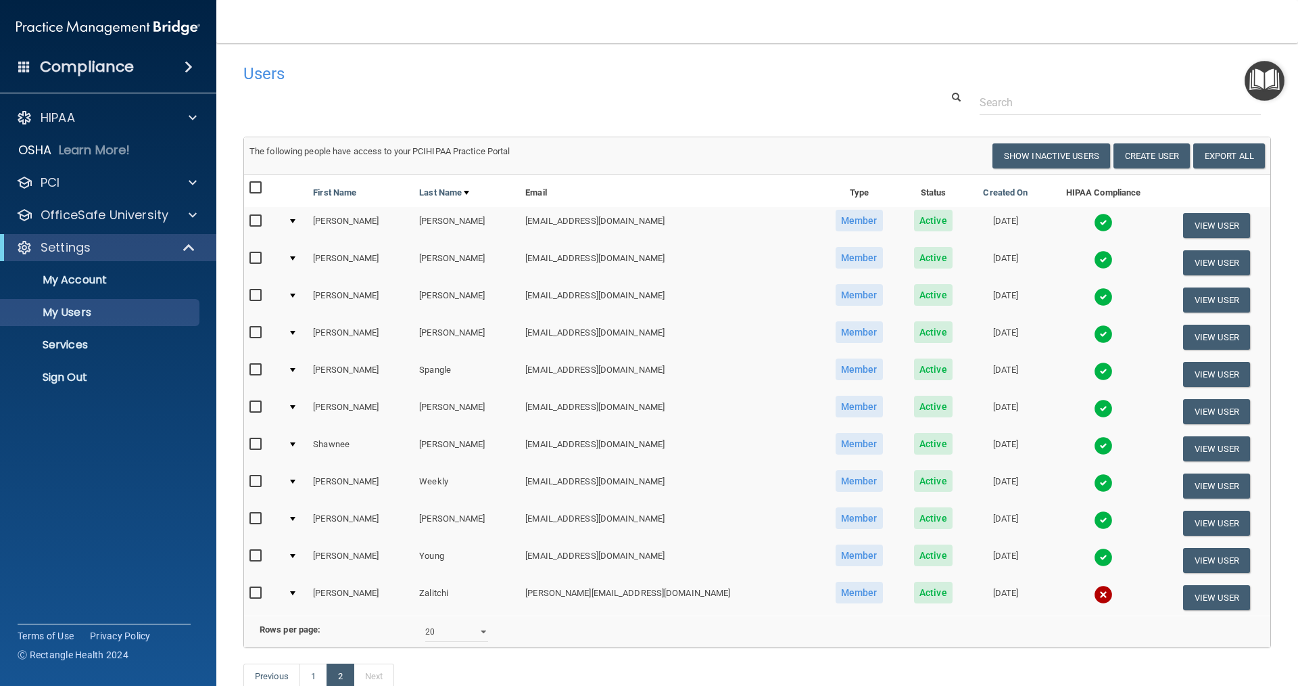
click at [627, 486] on img at bounding box center [1103, 482] width 19 height 19
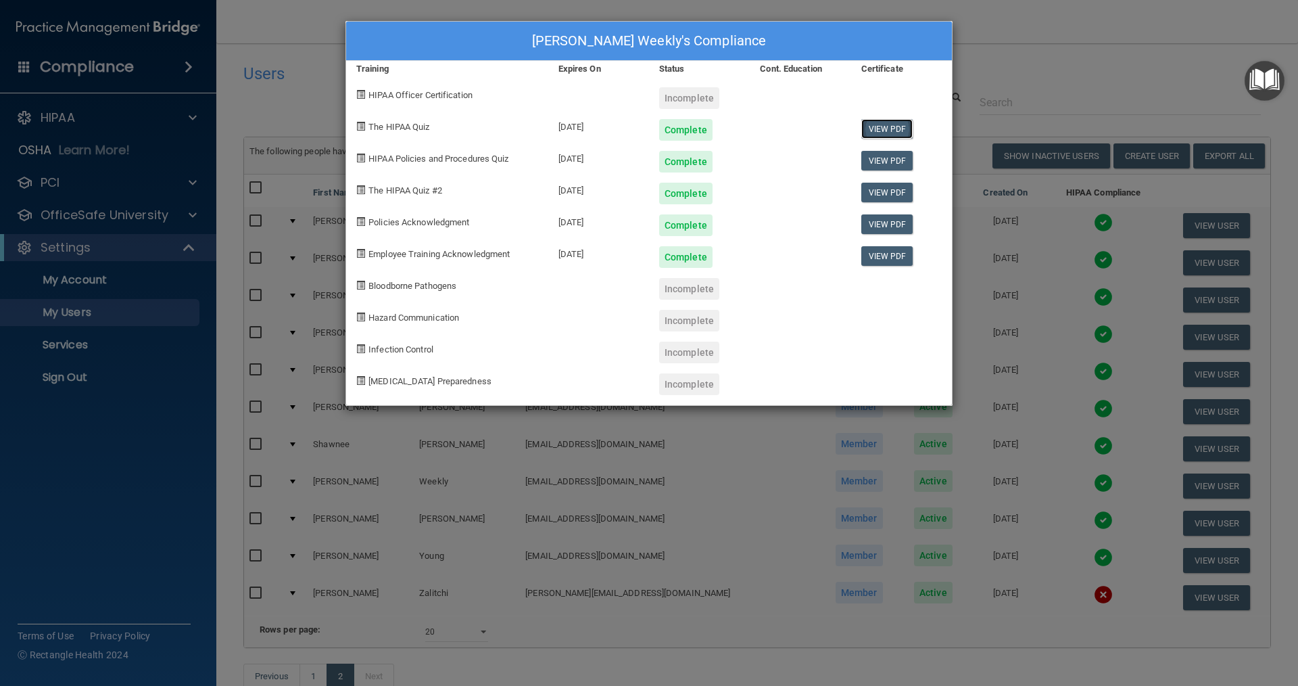
click at [627, 127] on link "View PDF" at bounding box center [887, 129] width 52 height 20
click at [627, 164] on link "View PDF" at bounding box center [887, 161] width 52 height 20
click at [627, 193] on link "View PDF" at bounding box center [887, 193] width 52 height 20
click at [627, 39] on div "[PERSON_NAME] Weekly's Compliance Training Expires On Status Cont. Education Ce…" at bounding box center [649, 343] width 1298 height 686
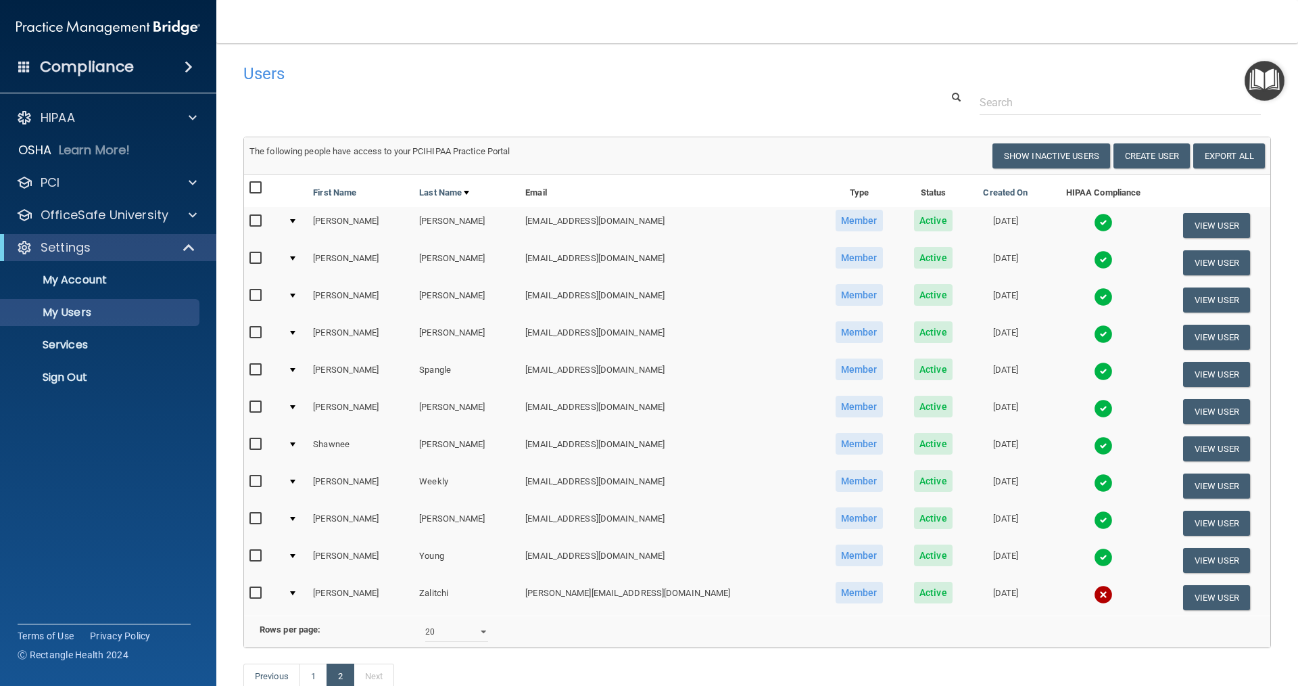
click at [627, 523] on img at bounding box center [1103, 519] width 19 height 19
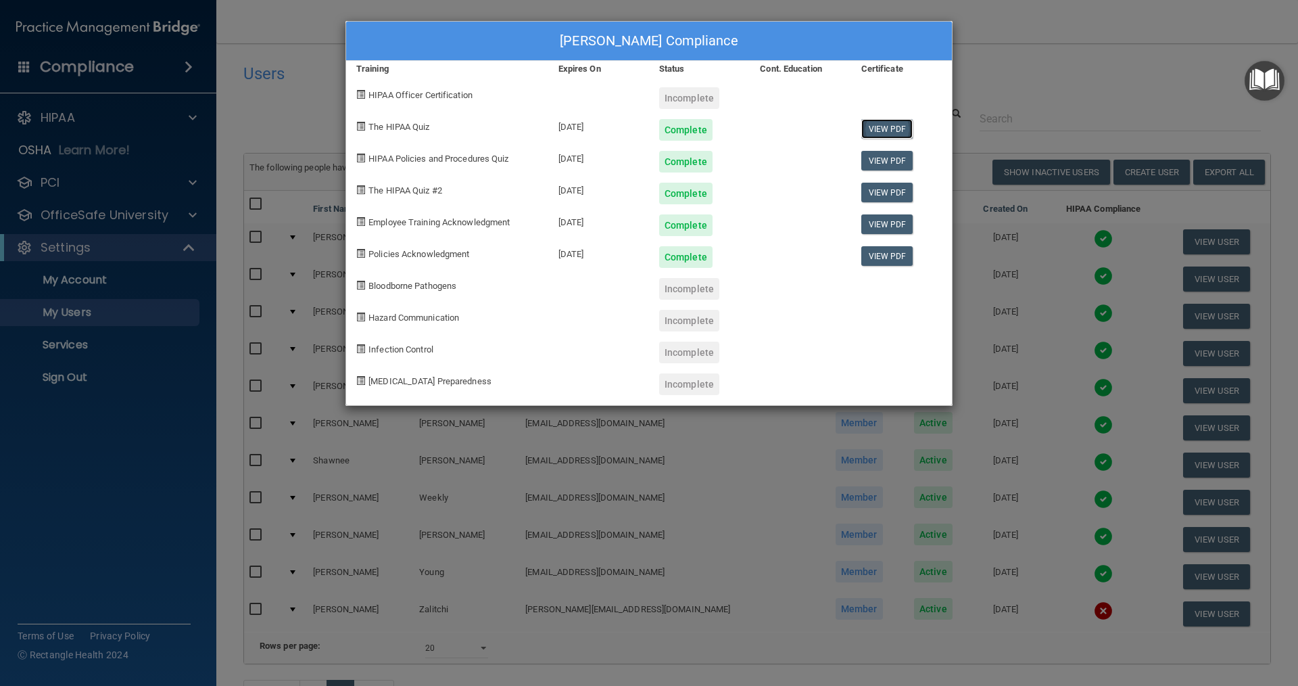
click at [627, 125] on link "View PDF" at bounding box center [887, 129] width 52 height 20
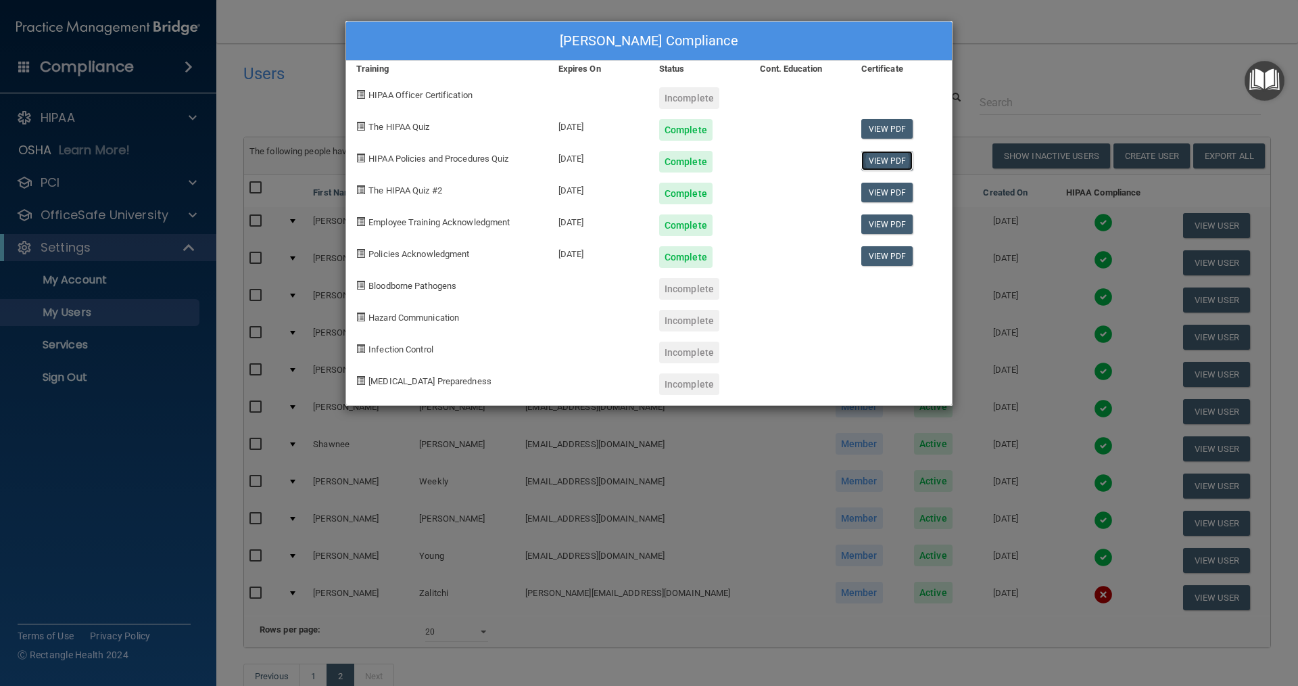
click at [627, 161] on link "View PDF" at bounding box center [887, 161] width 52 height 20
click at [627, 156] on link "View PDF" at bounding box center [887, 161] width 52 height 20
click at [627, 191] on link "View PDF" at bounding box center [887, 193] width 52 height 20
click at [627, 22] on div "[PERSON_NAME] Compliance Training Expires On Status Cont. Education Certificate…" at bounding box center [649, 343] width 1298 height 686
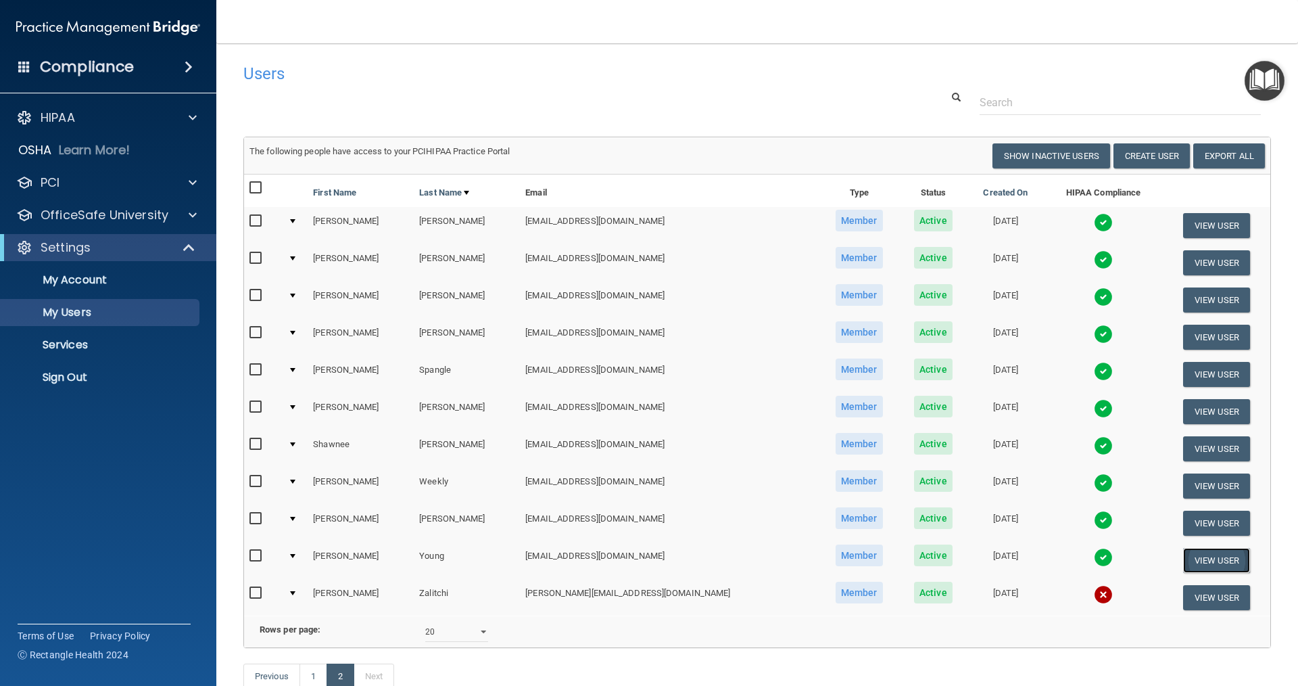
click at [627, 558] on button "View User" at bounding box center [1216, 560] width 67 height 25
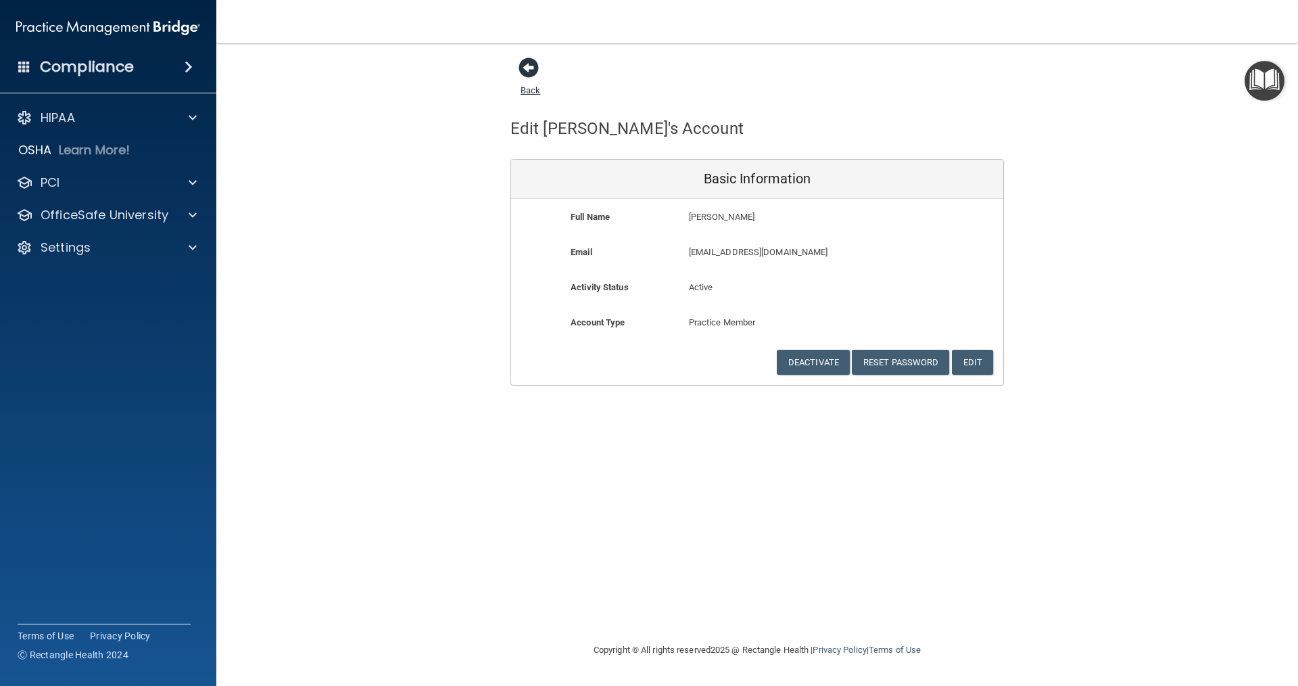
click at [525, 61] on span at bounding box center [529, 67] width 20 height 20
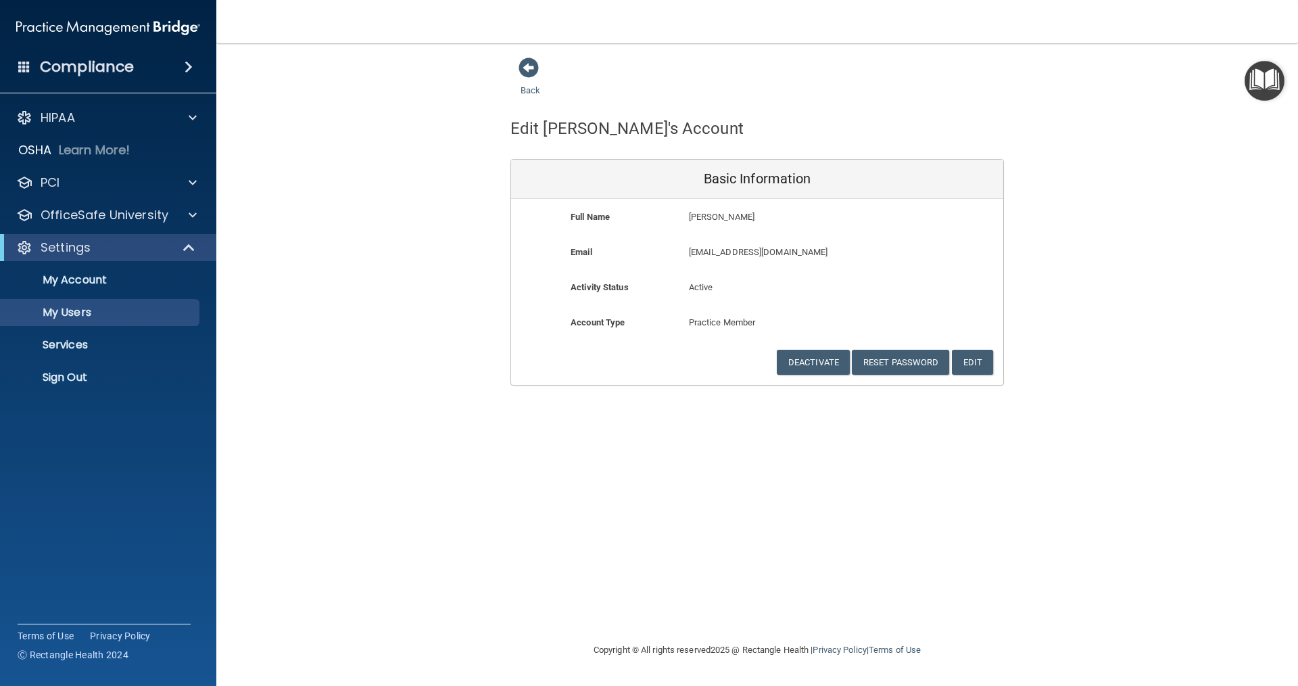
select select "20"
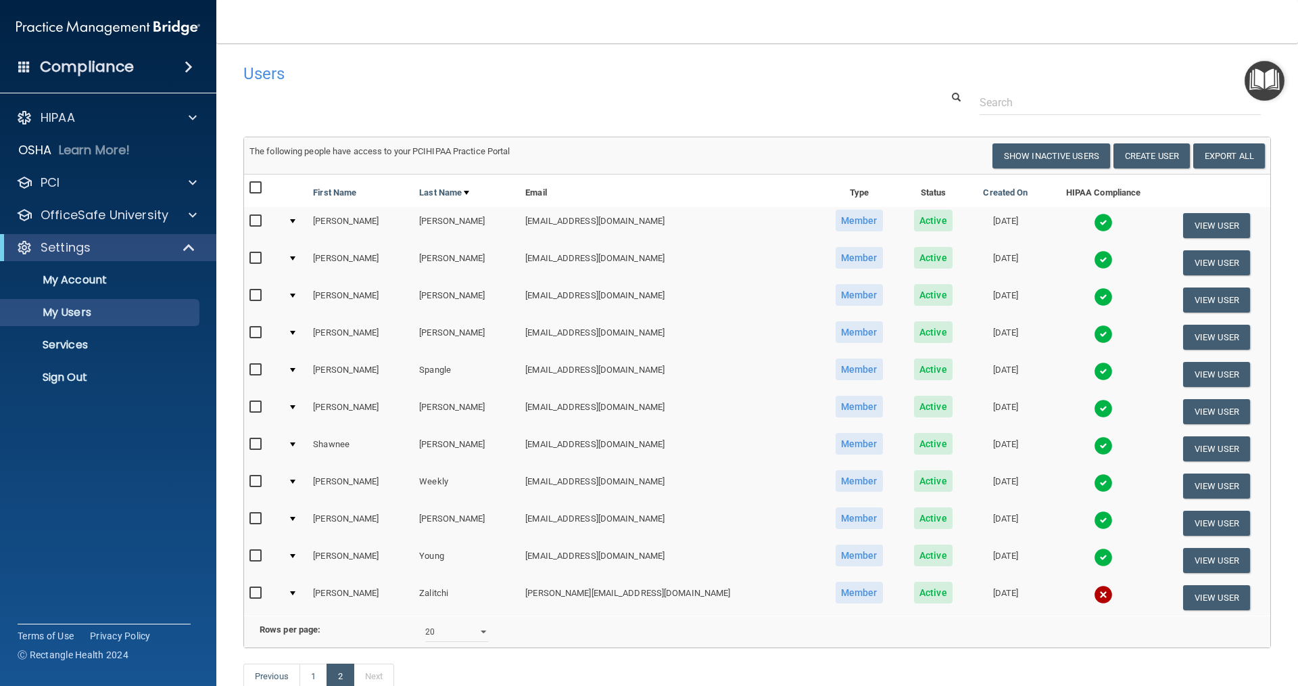
click at [627, 556] on img at bounding box center [1103, 557] width 19 height 19
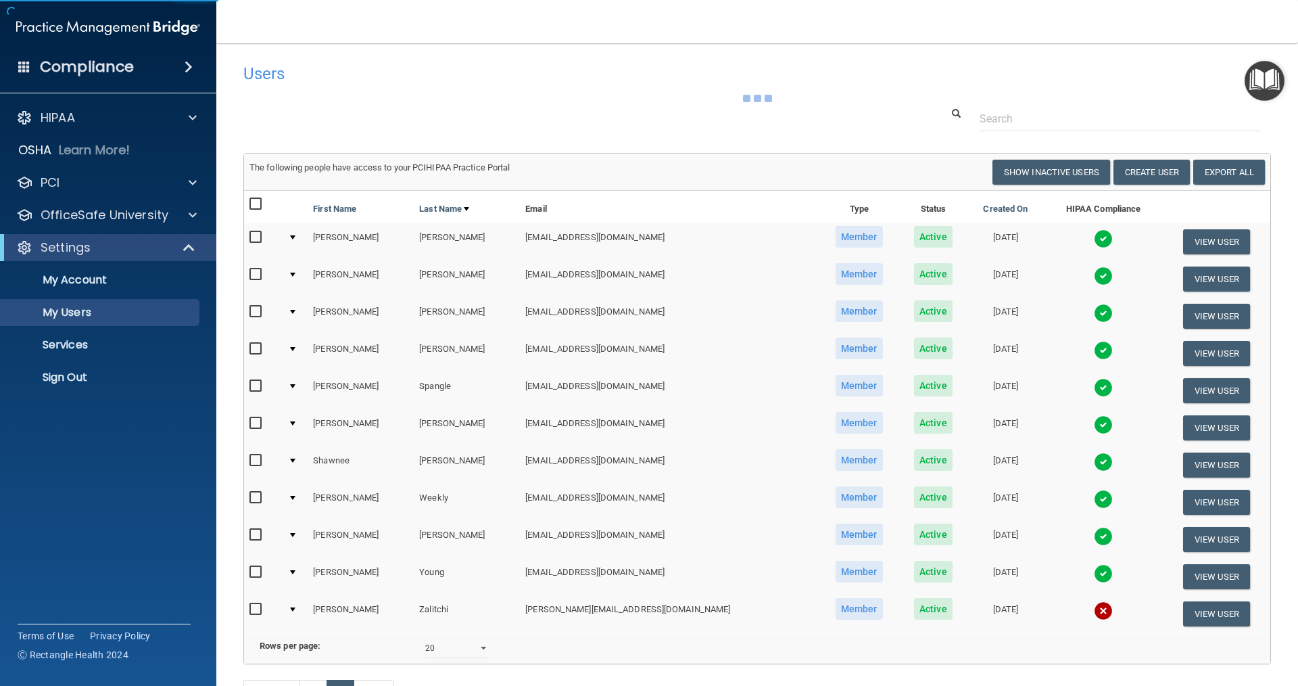
click at [627, 566] on img at bounding box center [1103, 573] width 19 height 19
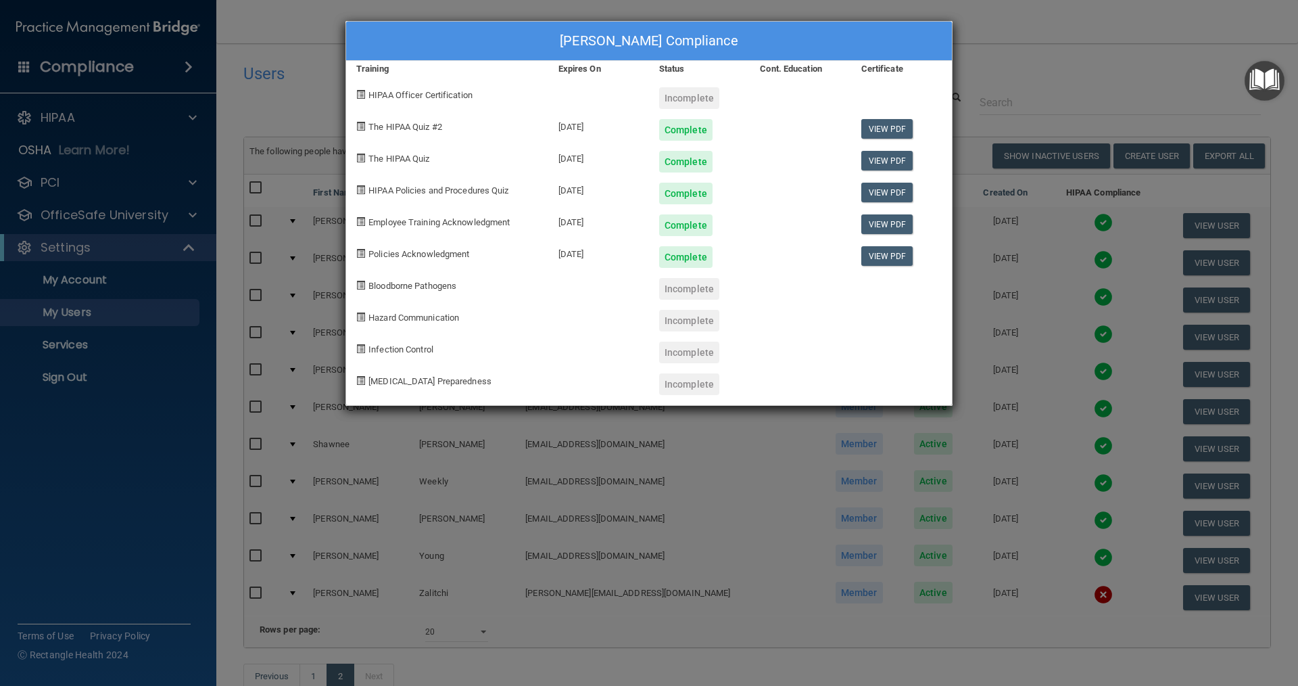
click at [627, 86] on div "[PERSON_NAME] Compliance Training Expires On Status Cont. Education Certificate…" at bounding box center [649, 343] width 1298 height 686
click at [627, 104] on div "[PERSON_NAME] Compliance Training Expires On Status Cont. Education Certificate…" at bounding box center [649, 343] width 1298 height 686
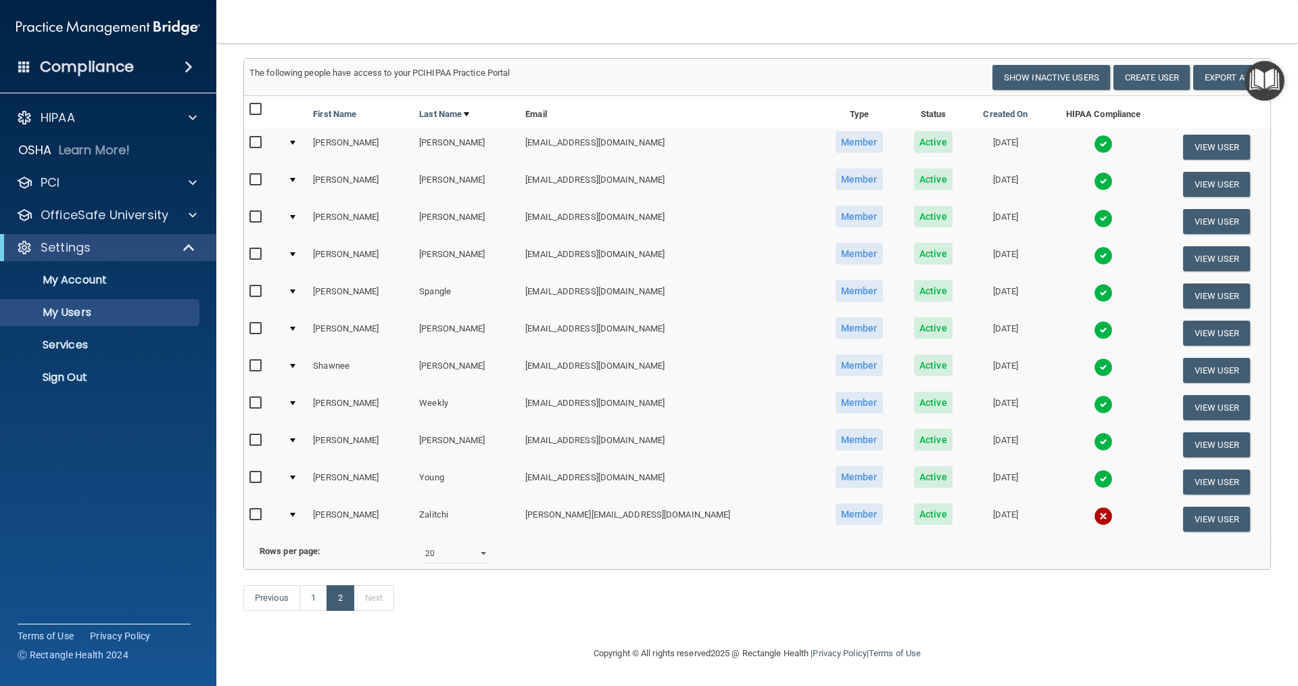
scroll to position [99, 0]
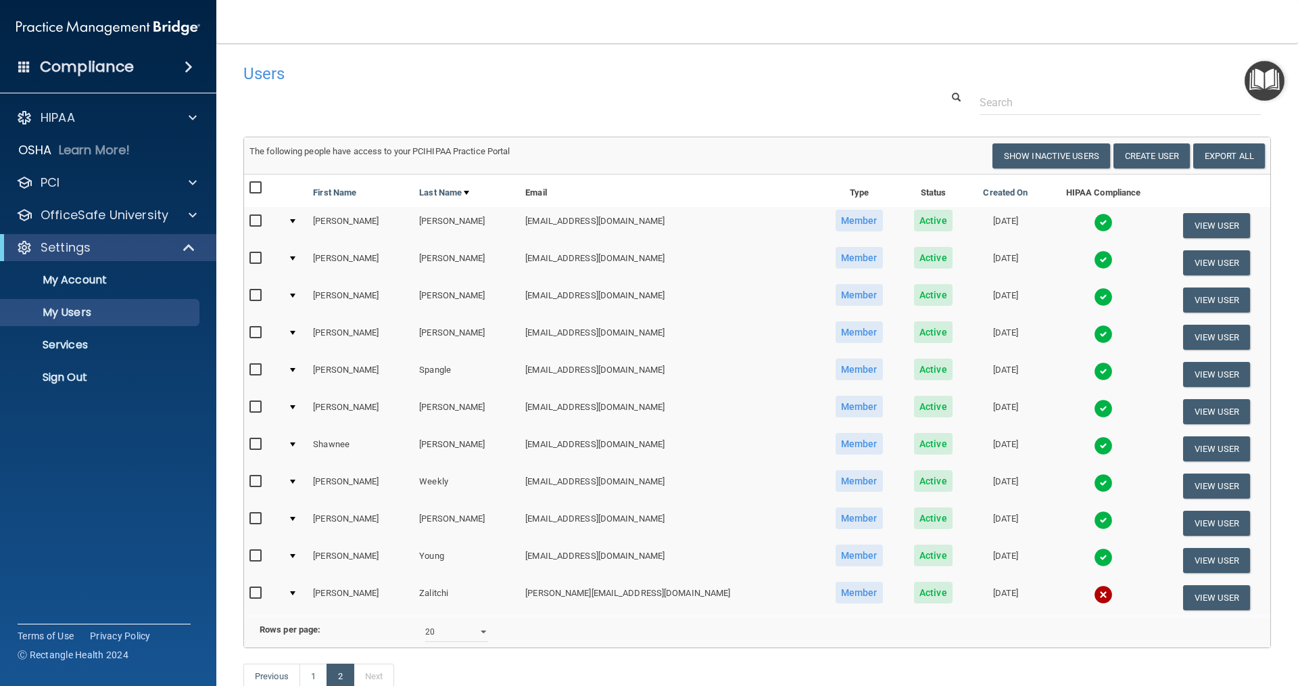
select select "20"
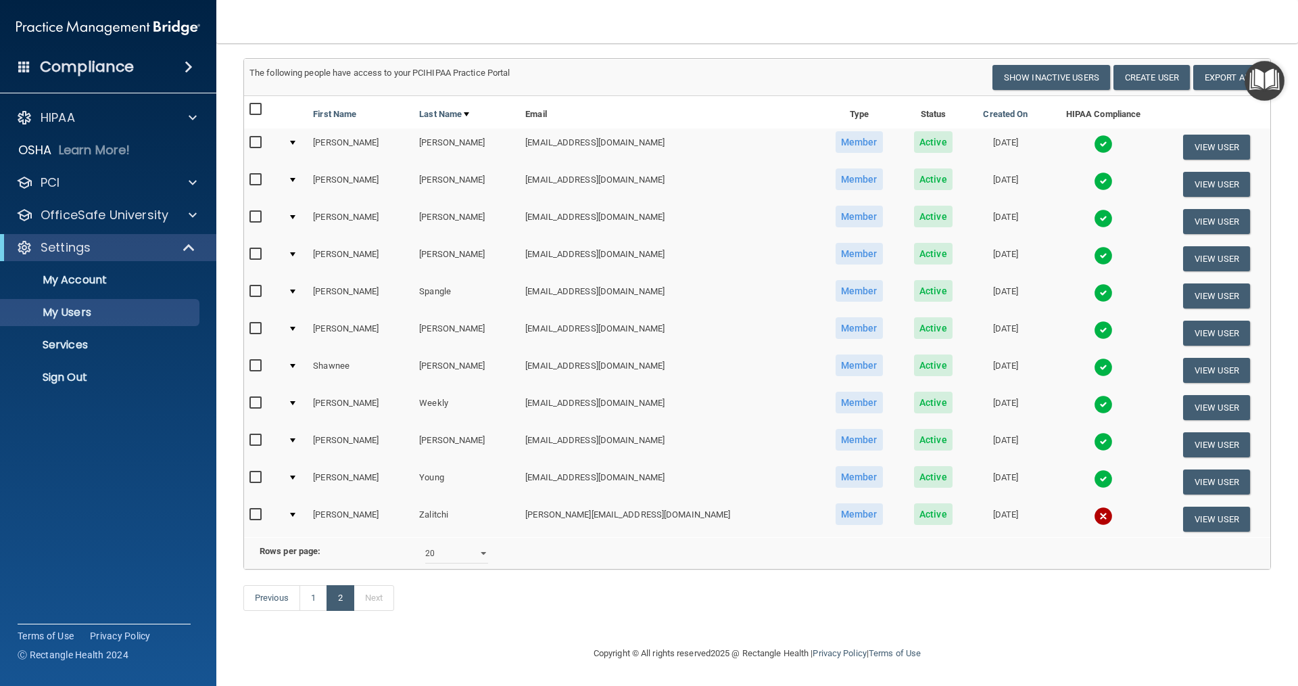
scroll to position [99, 0]
